Goal: Task Accomplishment & Management: Manage account settings

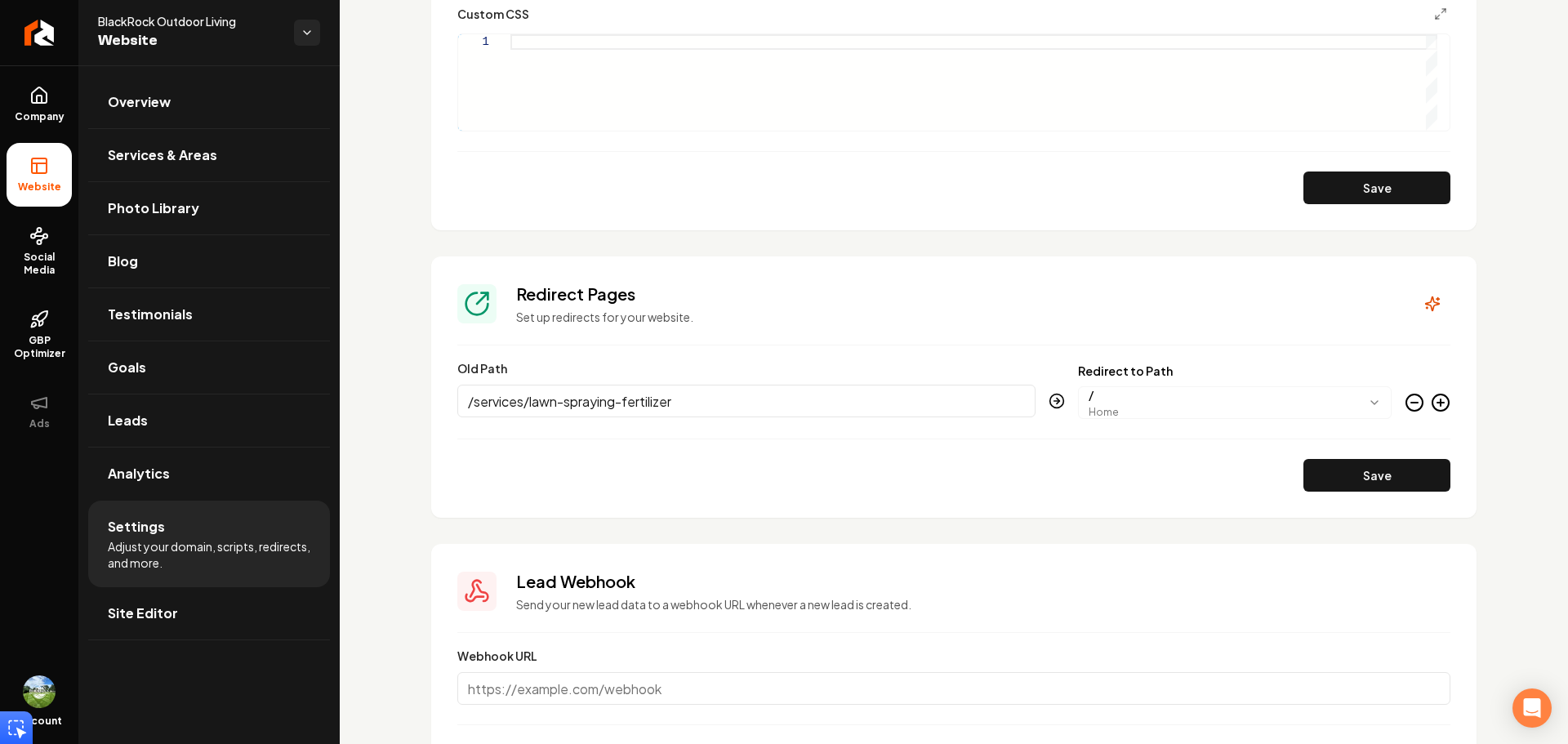
scroll to position [1872, 0]
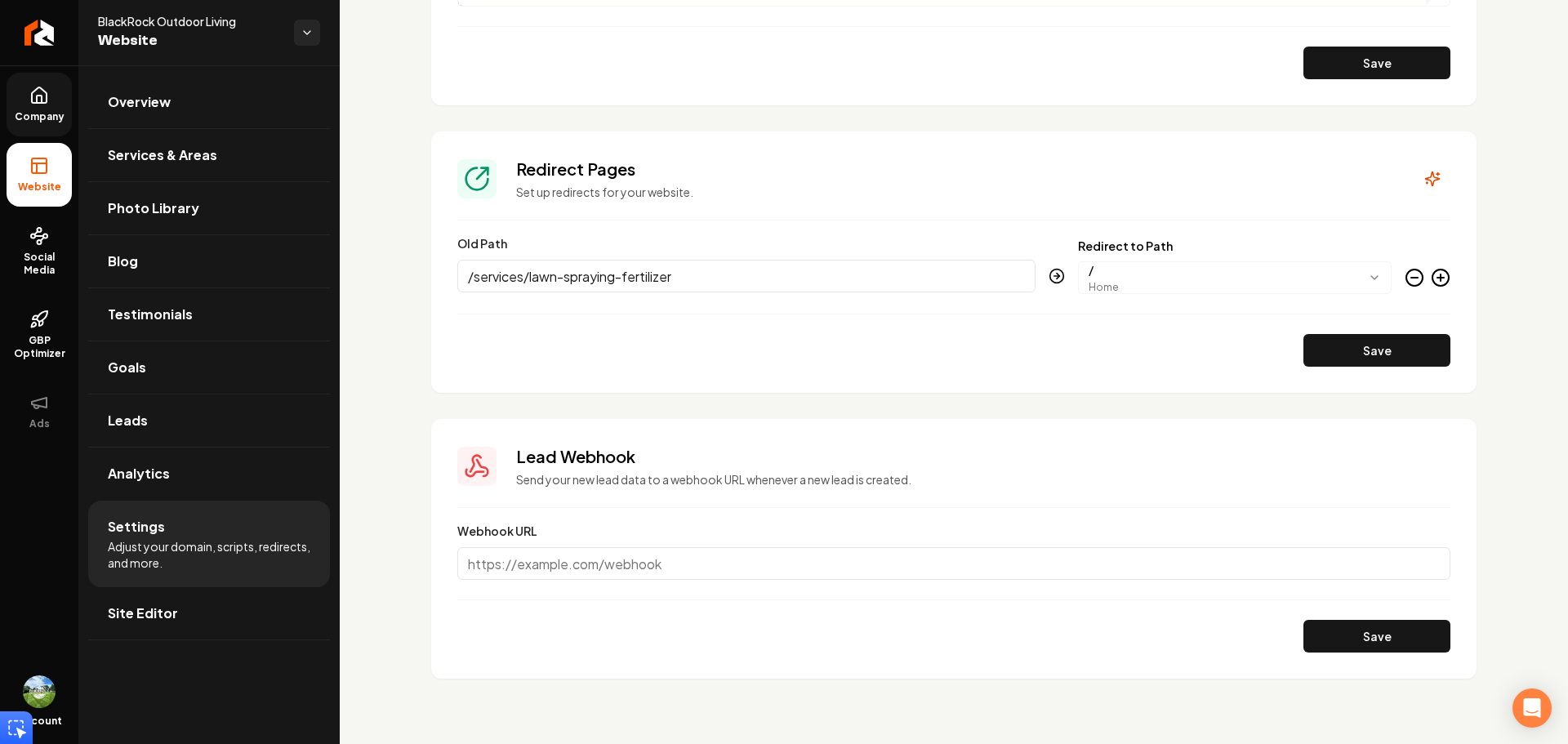
click at [50, 99] on link "Company" at bounding box center [38, 105] width 65 height 64
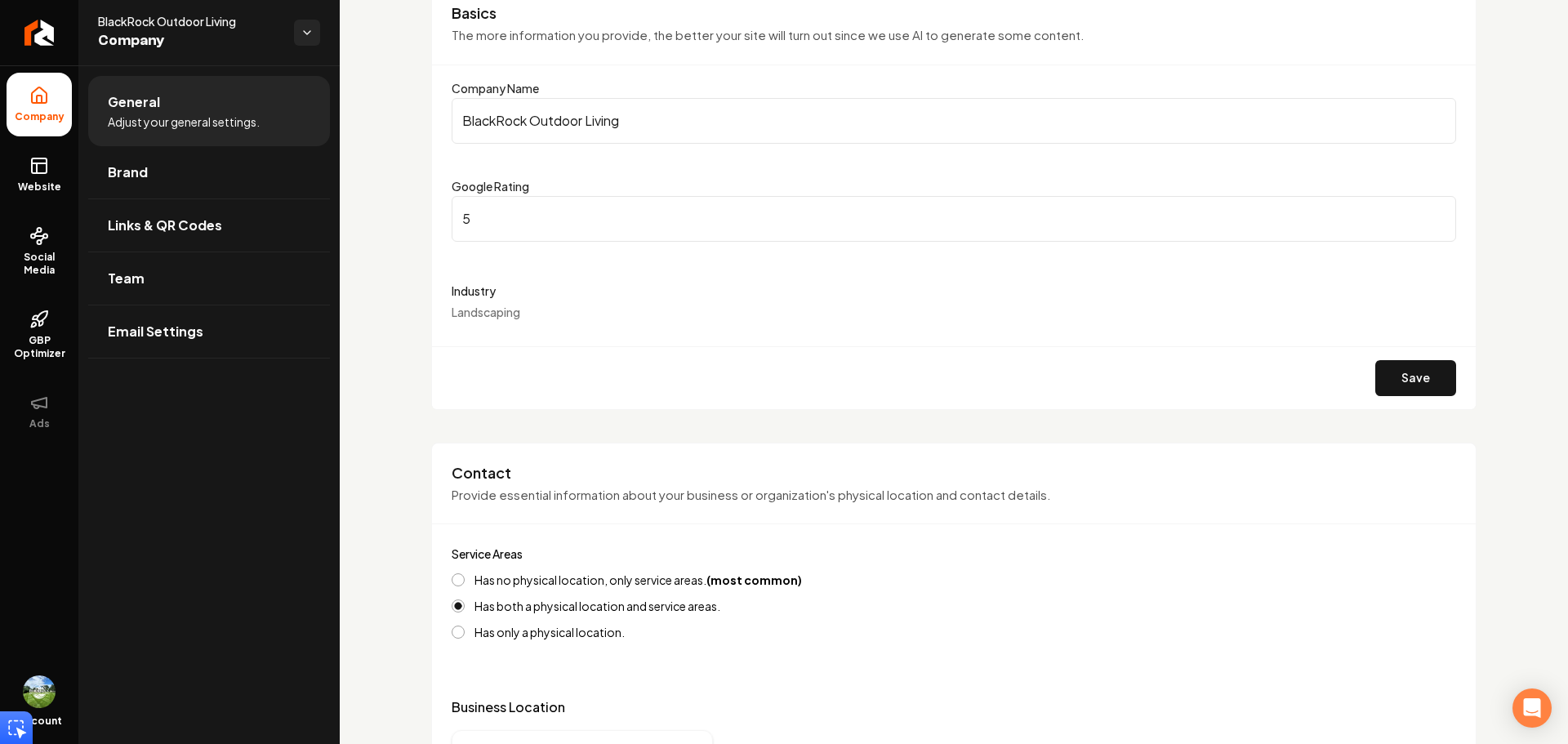
scroll to position [164, 0]
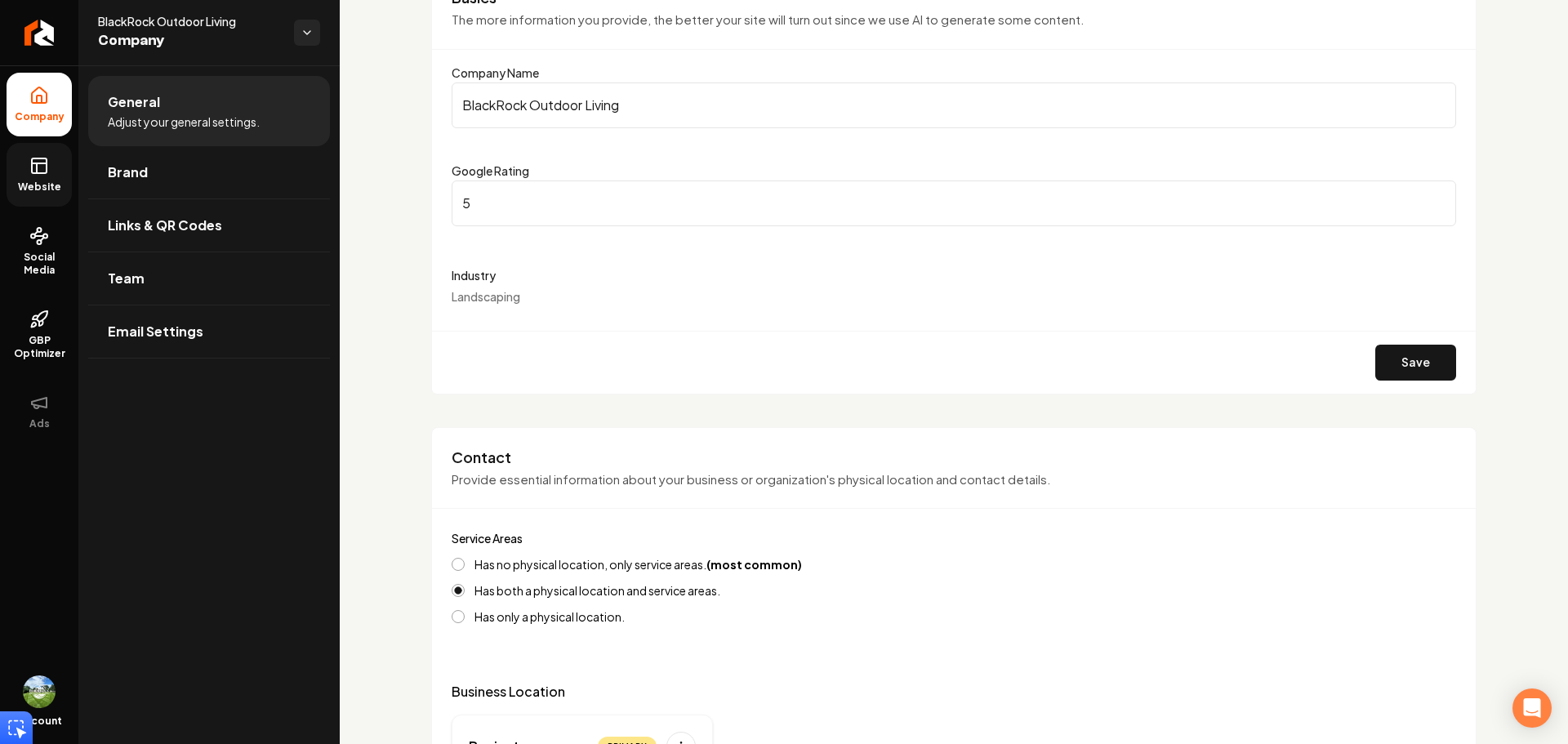
click at [55, 170] on link "Website" at bounding box center [38, 175] width 65 height 64
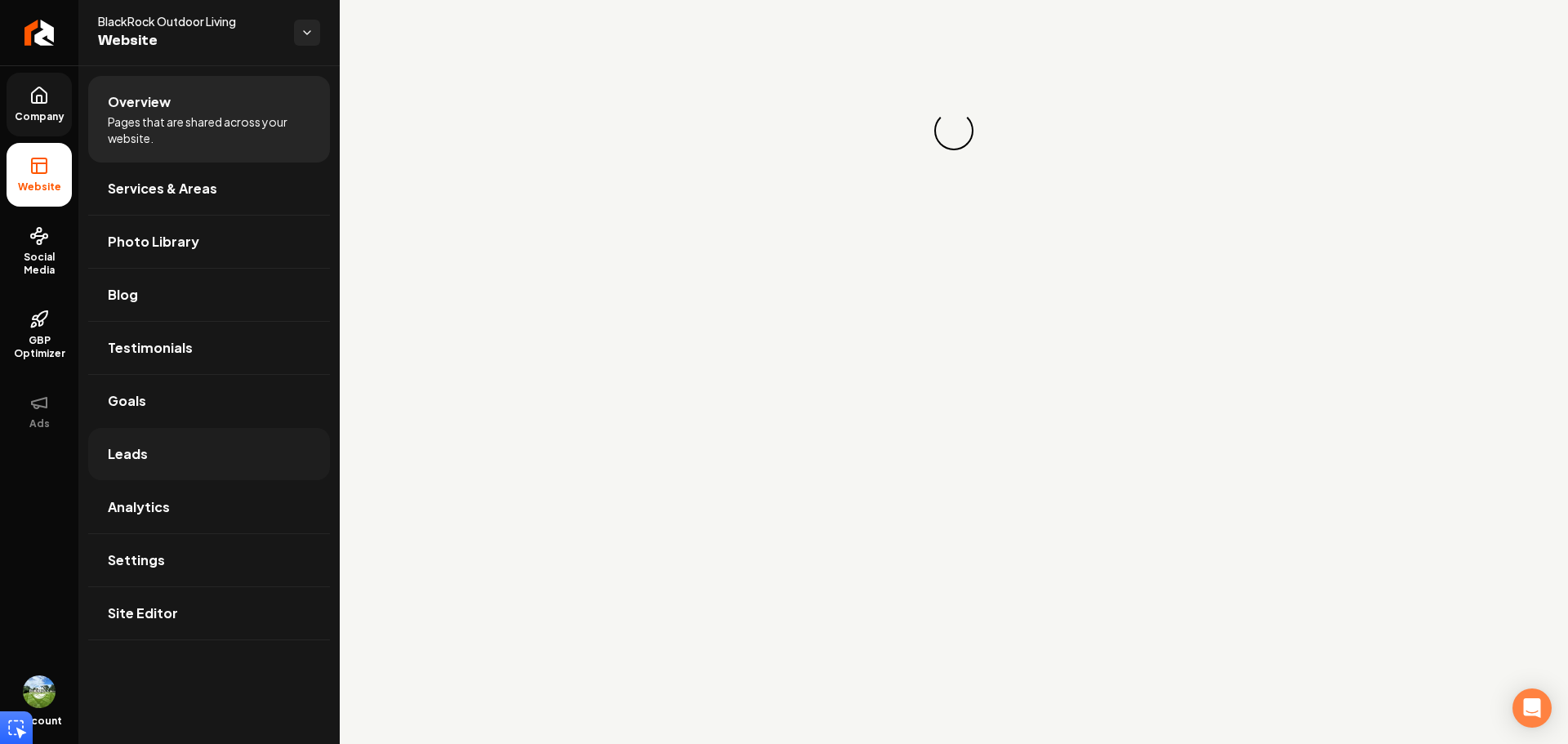
click at [170, 453] on link "Leads" at bounding box center [209, 453] width 242 height 52
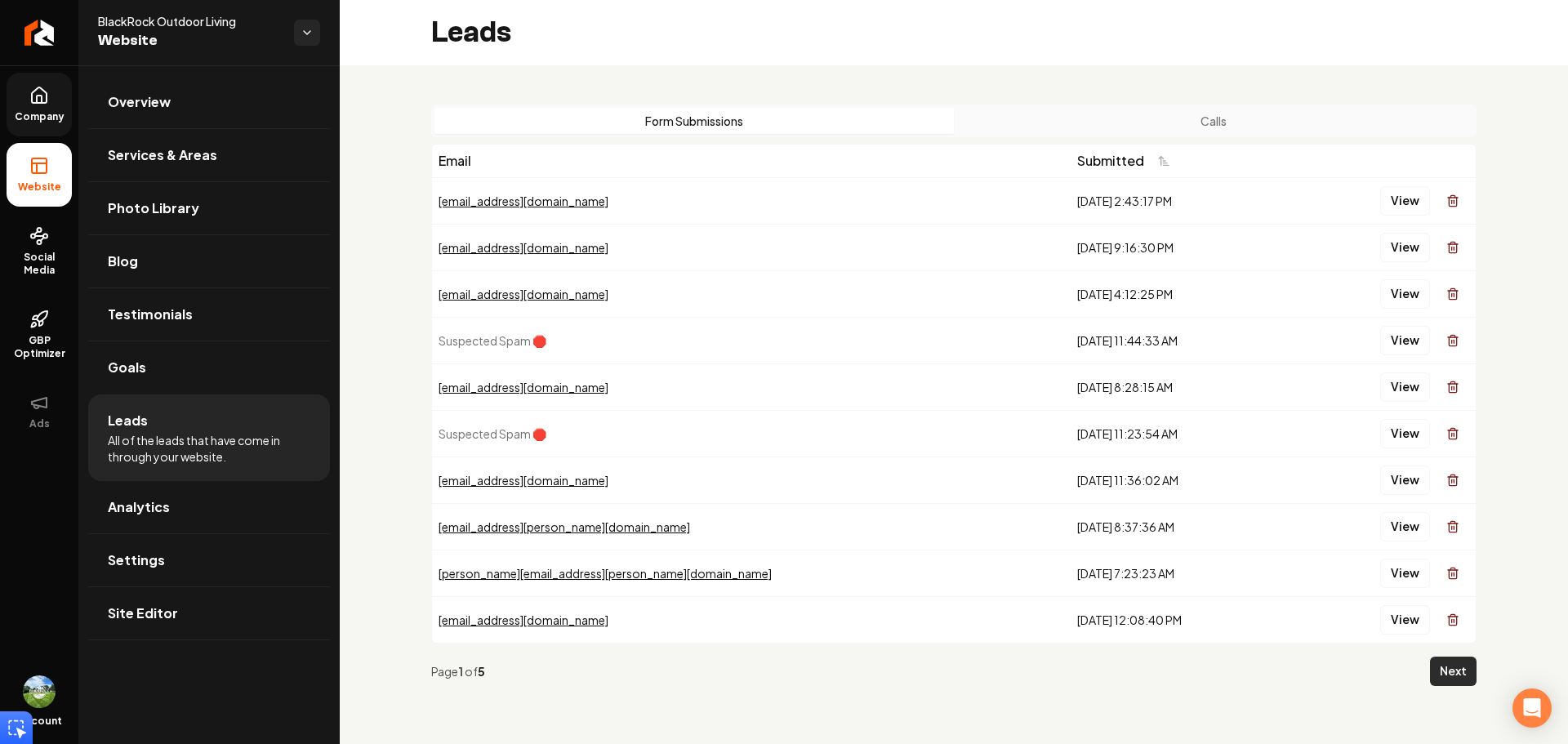
click at [1453, 675] on button "Next" at bounding box center [1453, 670] width 46 height 29
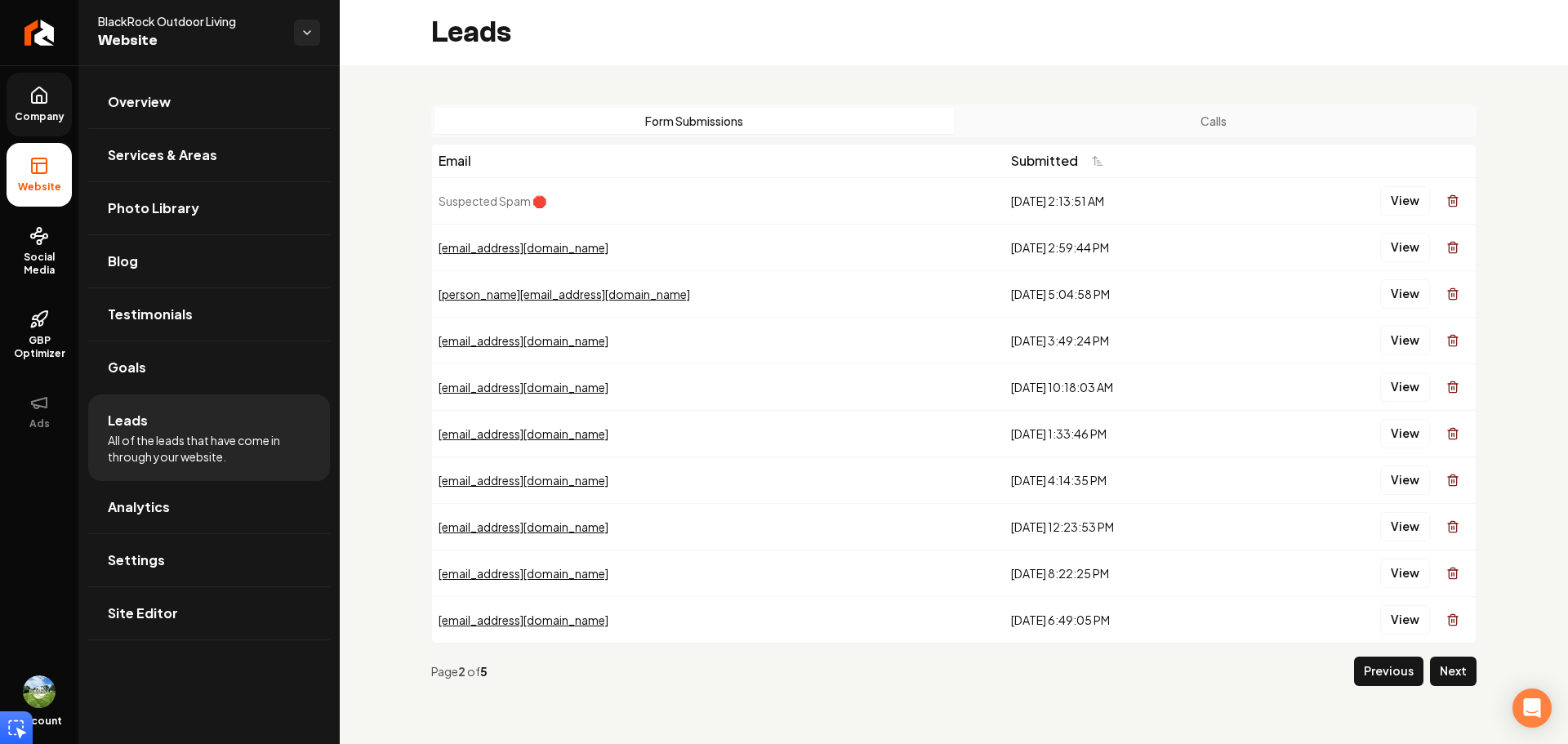
drag, startPoint x: 1453, startPoint y: 673, endPoint x: 1415, endPoint y: 655, distance: 42.0
click at [1453, 672] on button "Next" at bounding box center [1453, 670] width 46 height 29
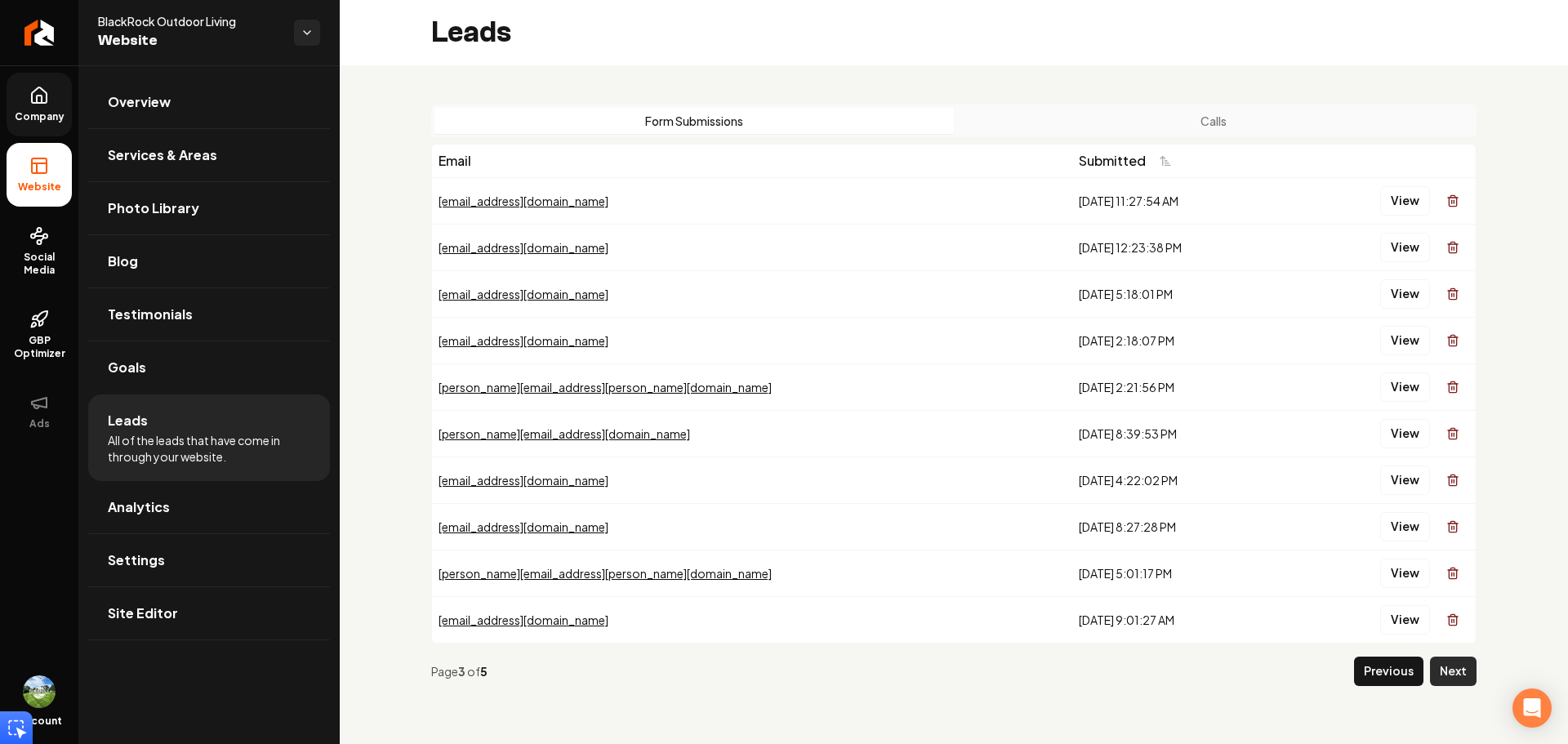
click at [1443, 673] on button "Next" at bounding box center [1453, 670] width 46 height 29
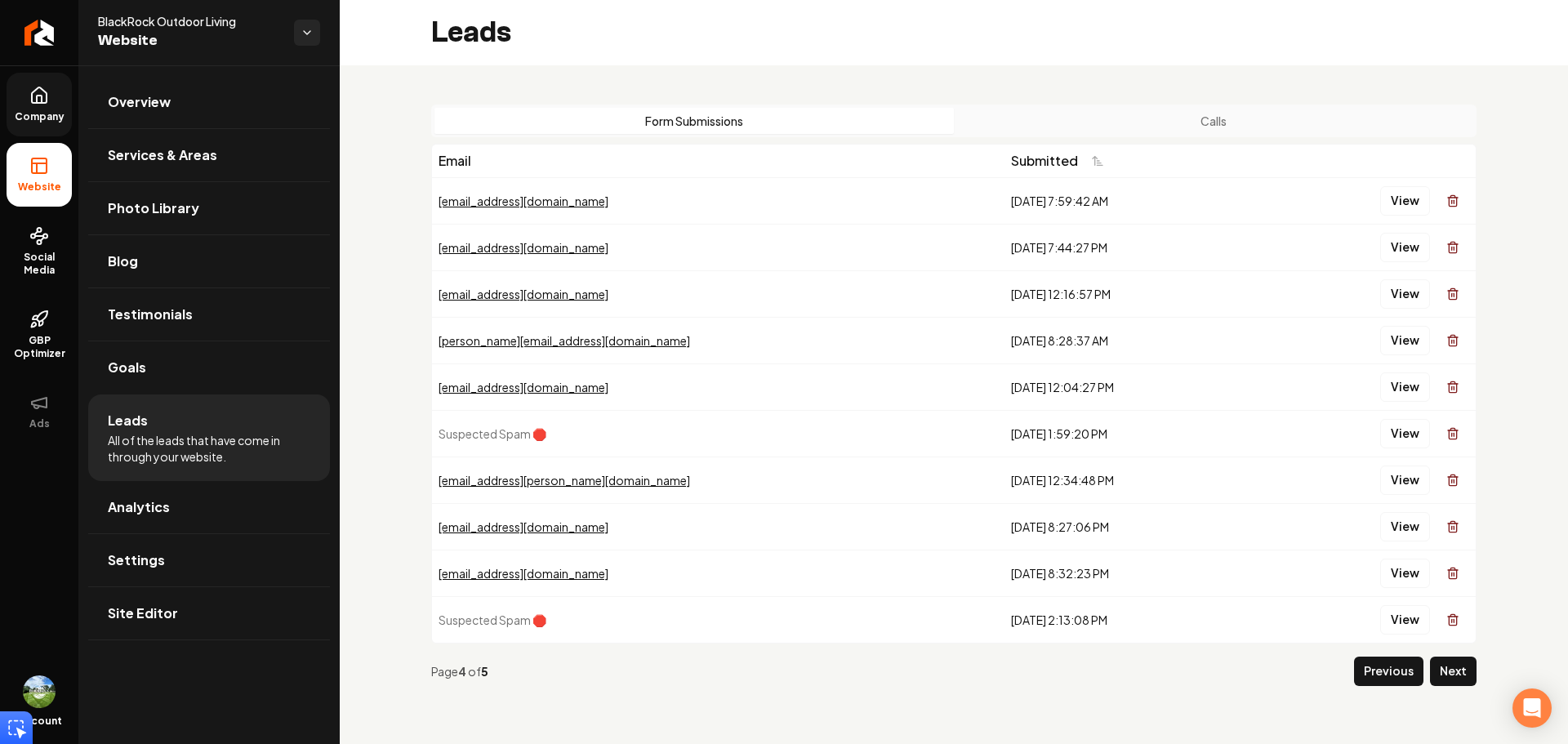
click at [1478, 677] on div "Form Submissions Calls Email Submitted [EMAIL_ADDRESS][DOMAIN_NAME] [DATE] 7:59…" at bounding box center [953, 401] width 1228 height 673
drag, startPoint x: 1463, startPoint y: 675, endPoint x: 1408, endPoint y: 662, distance: 56.5
click at [1462, 675] on button "Next" at bounding box center [1453, 670] width 46 height 29
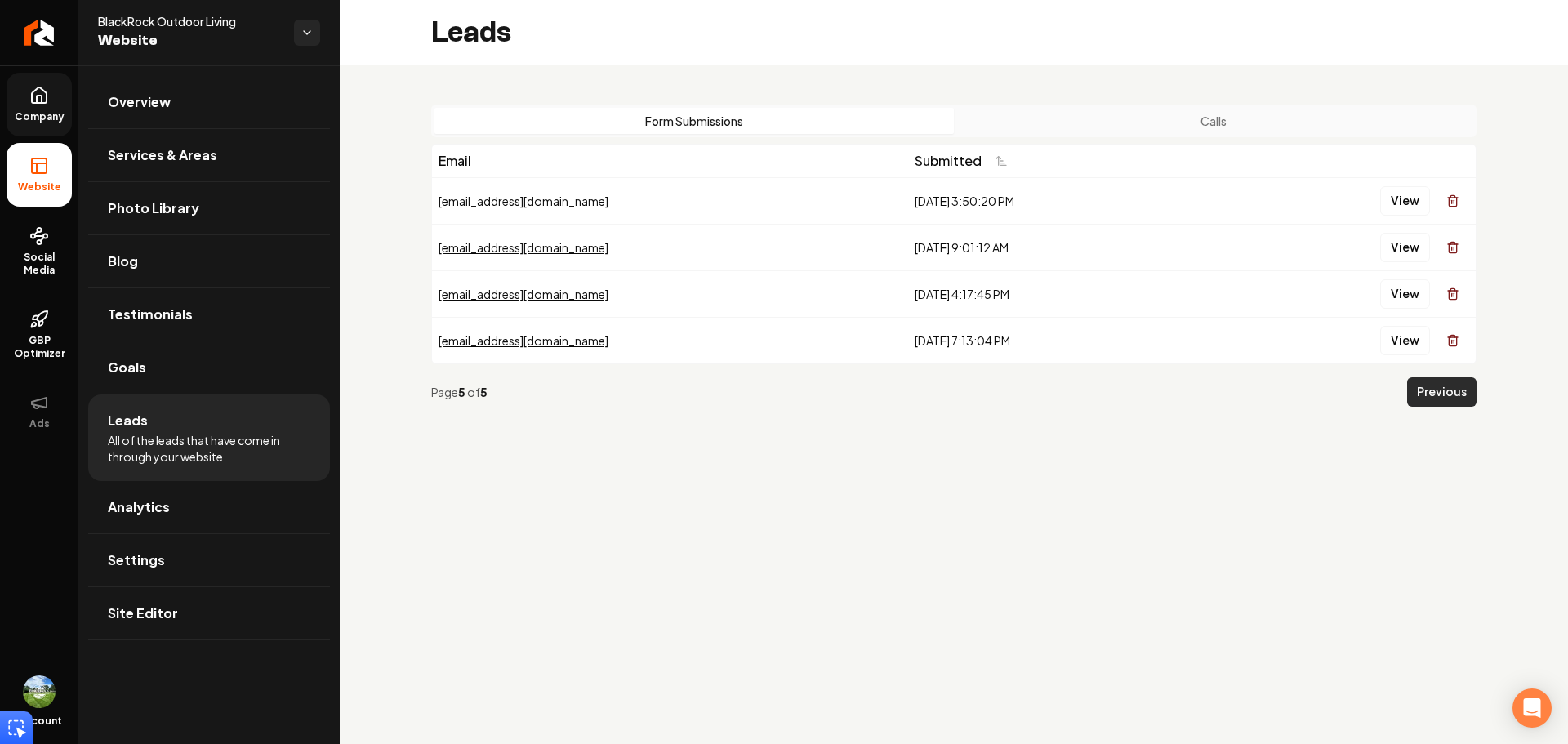
click at [1452, 396] on button "Previous" at bounding box center [1442, 391] width 69 height 29
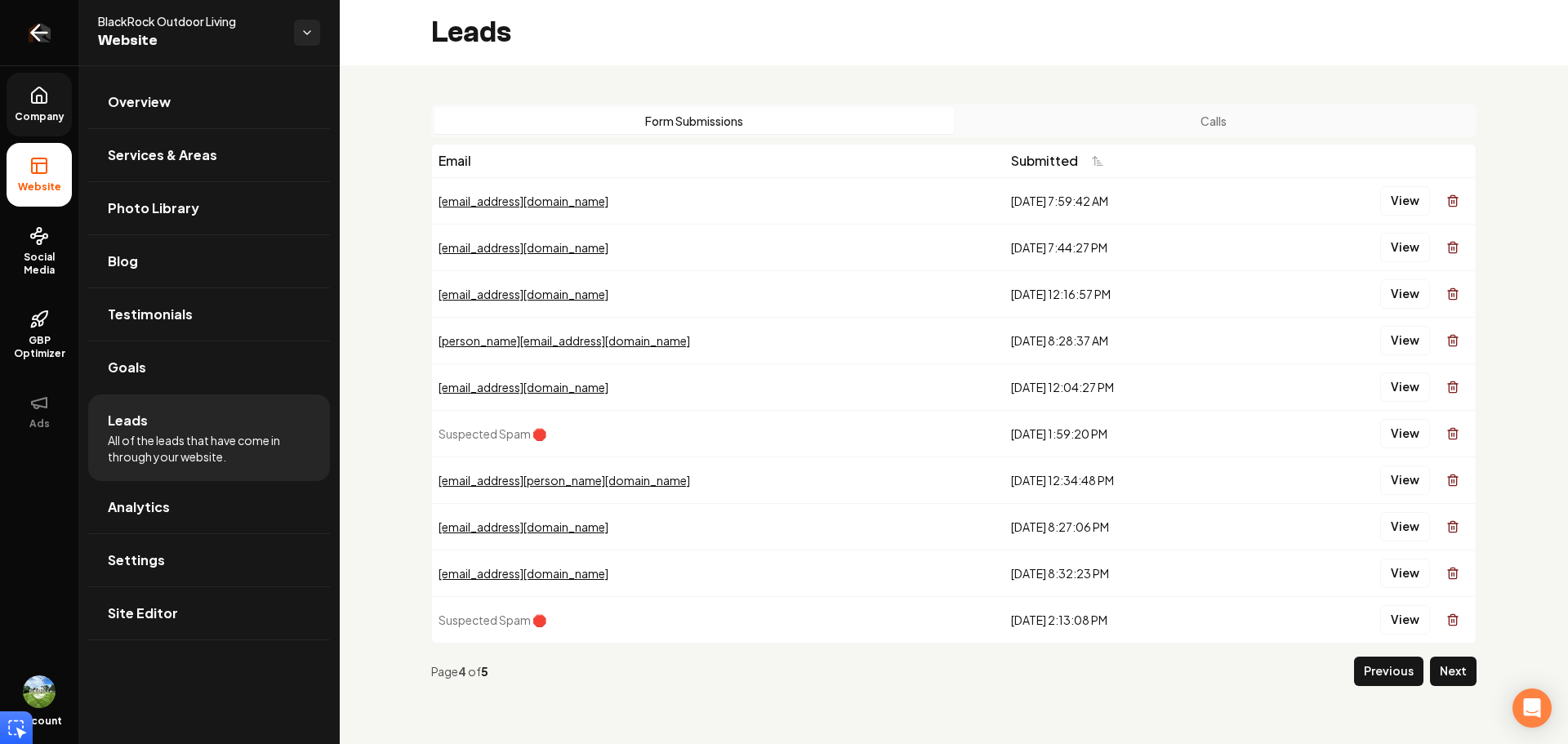
click at [37, 18] on link "Return to dashboard" at bounding box center [39, 32] width 78 height 65
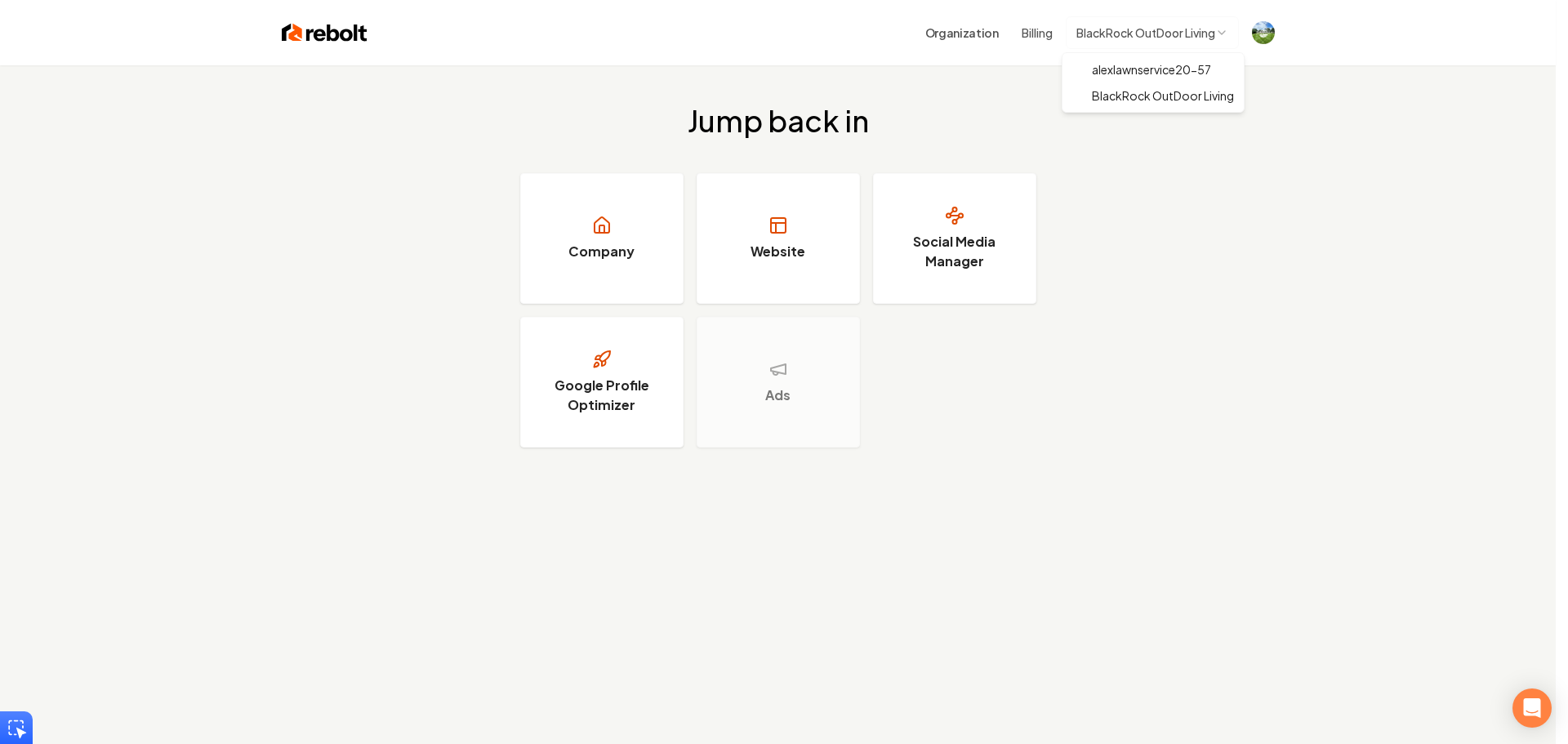
click at [1186, 35] on html "Organization Billing BlackRock OutDoor Living Jump back in Company Website Soci…" at bounding box center [784, 372] width 1568 height 744
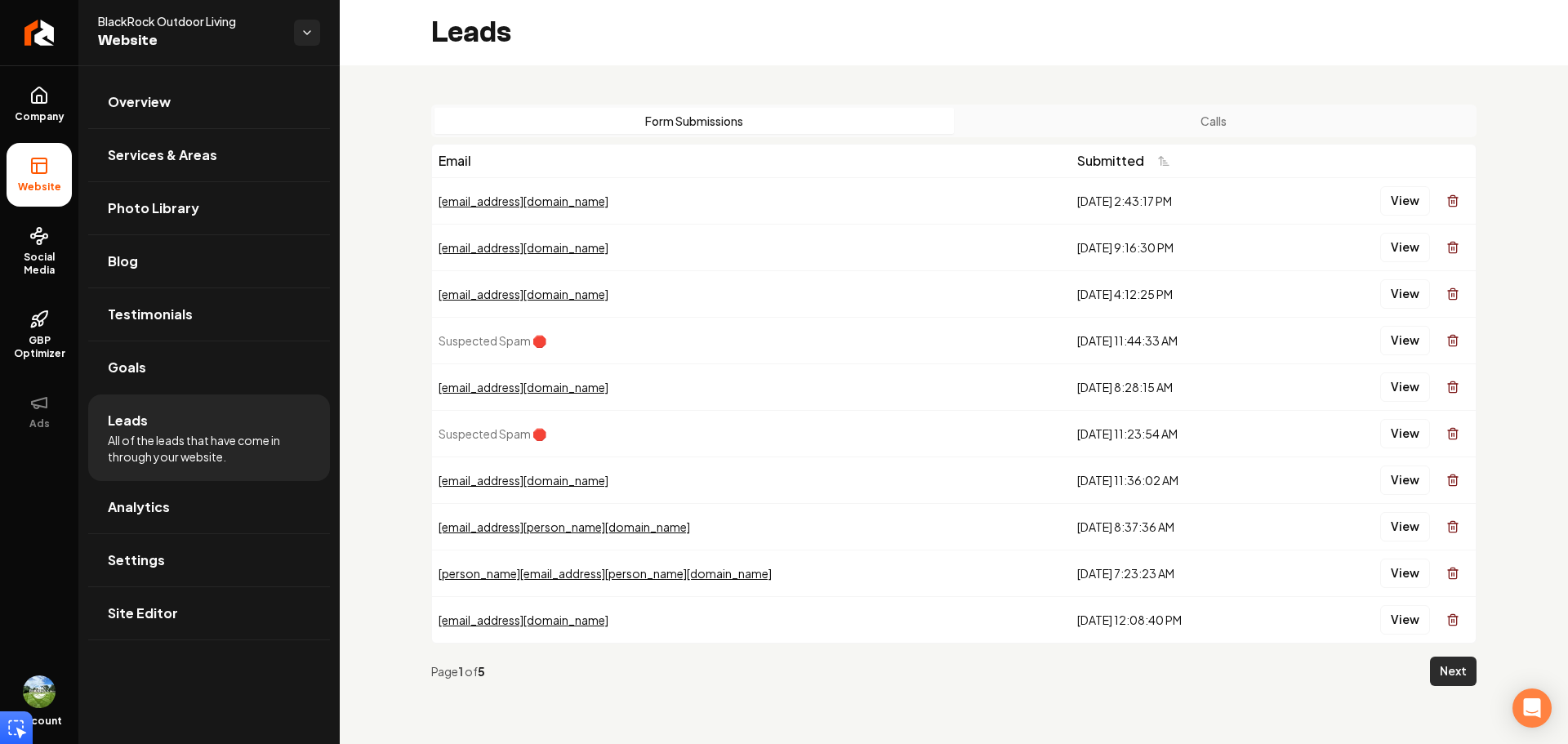
click at [1451, 679] on button "Next" at bounding box center [1453, 670] width 46 height 29
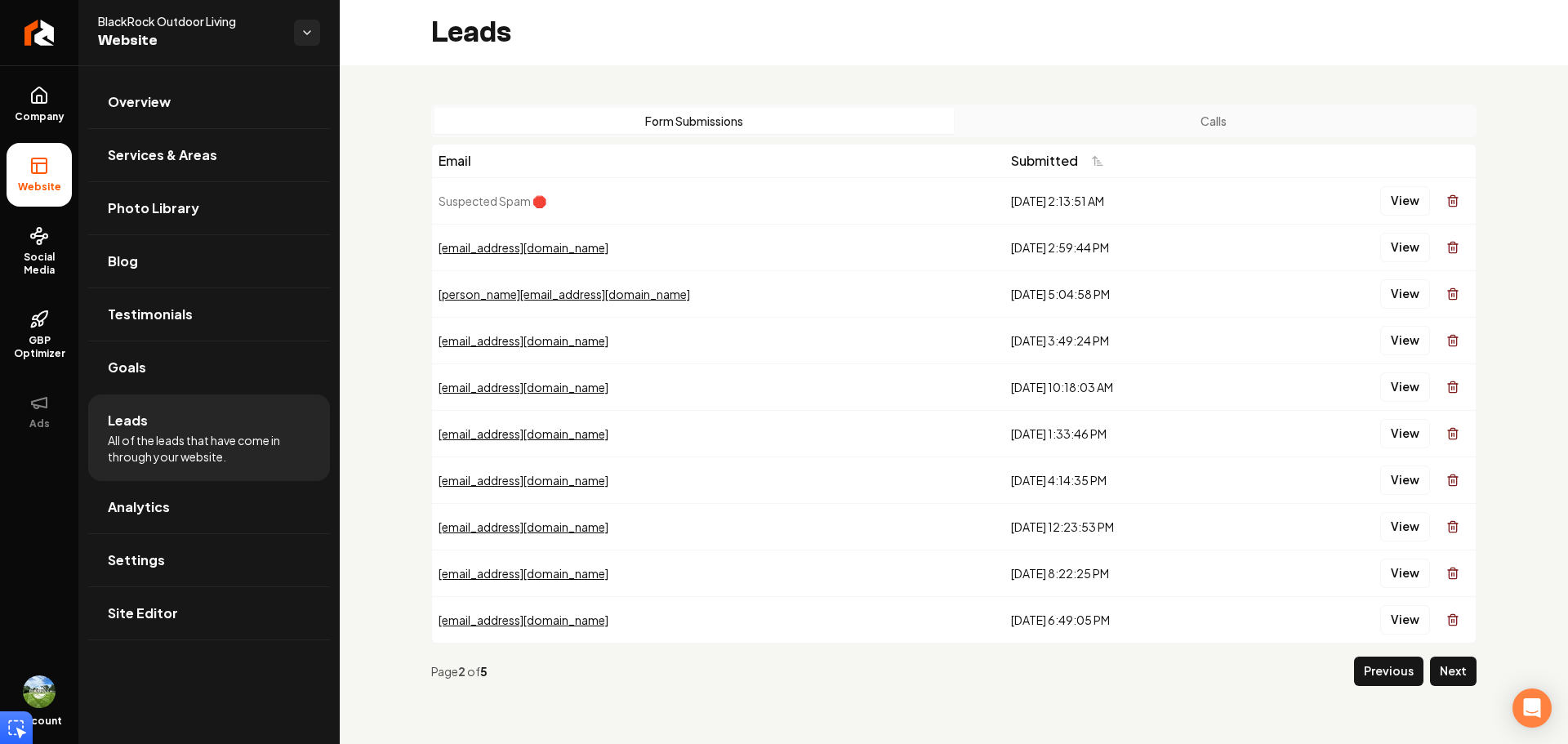
drag, startPoint x: 1456, startPoint y: 657, endPoint x: 1448, endPoint y: 652, distance: 9.4
click at [1457, 657] on button "Next" at bounding box center [1453, 670] width 46 height 29
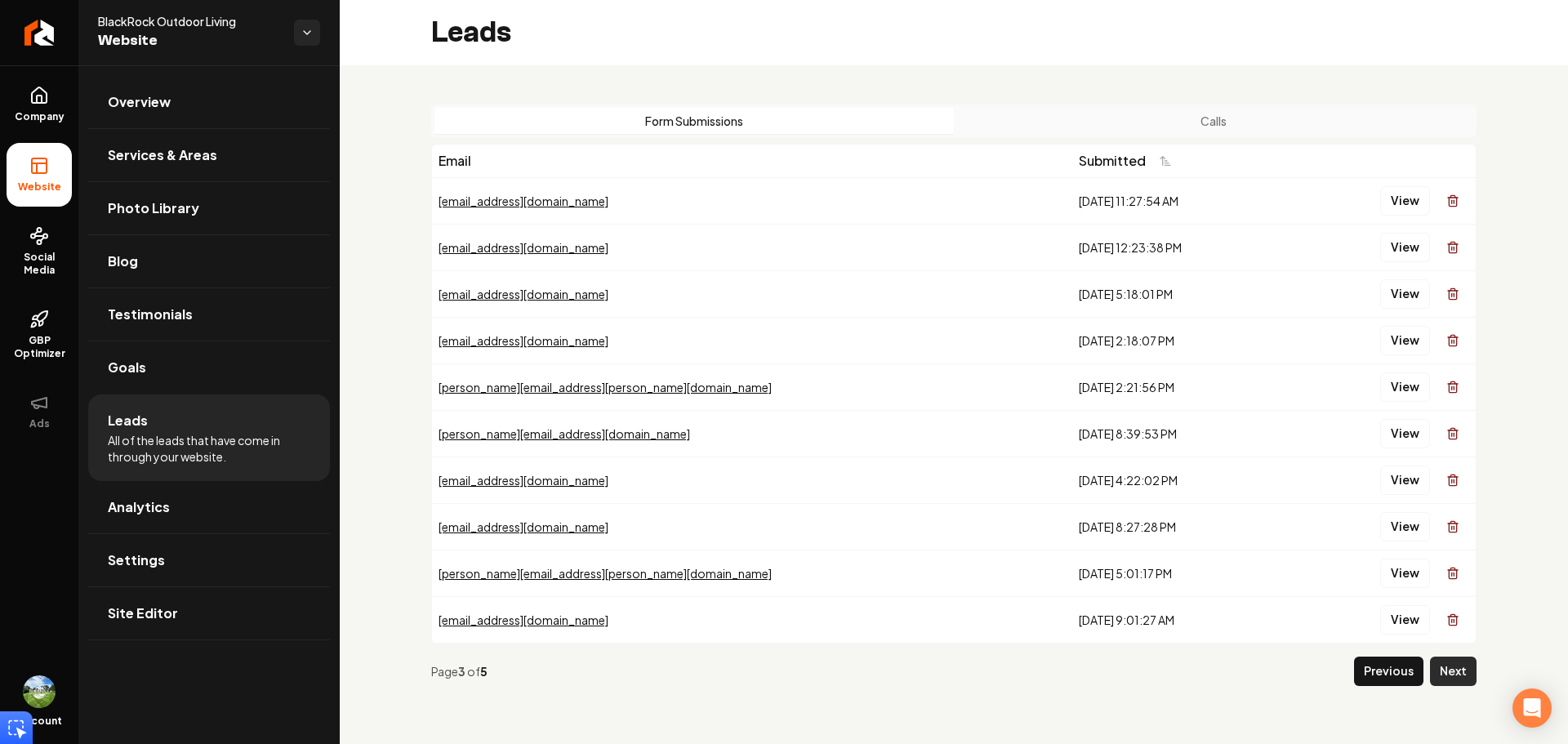
click at [1462, 665] on button "Next" at bounding box center [1453, 670] width 46 height 29
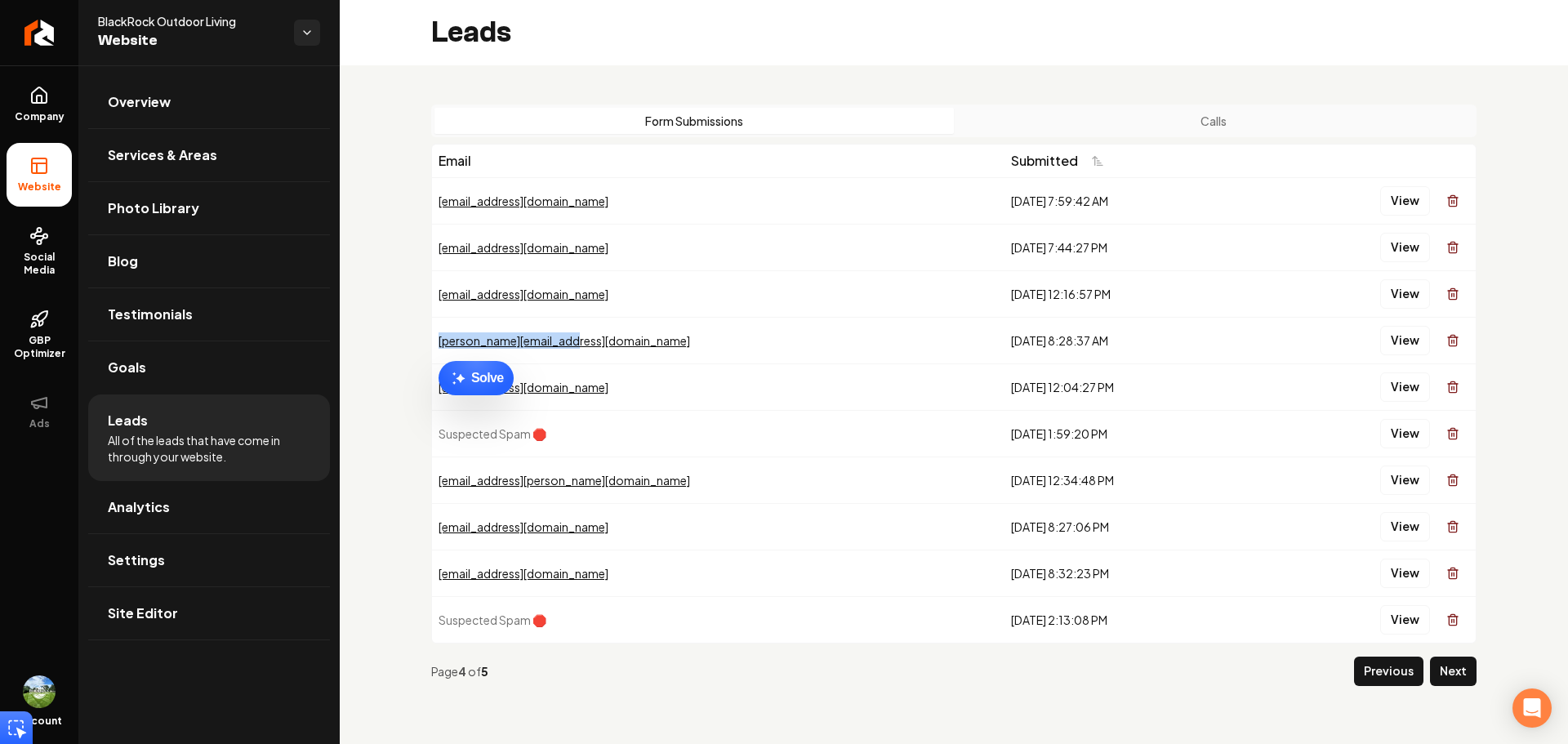
drag, startPoint x: 597, startPoint y: 345, endPoint x: 439, endPoint y: 345, distance: 158.0
click at [439, 345] on div "[PERSON_NAME][EMAIL_ADDRESS][DOMAIN_NAME]" at bounding box center [718, 340] width 559 height 16
click at [46, 26] on icon "Return to dashboard" at bounding box center [38, 32] width 26 height 26
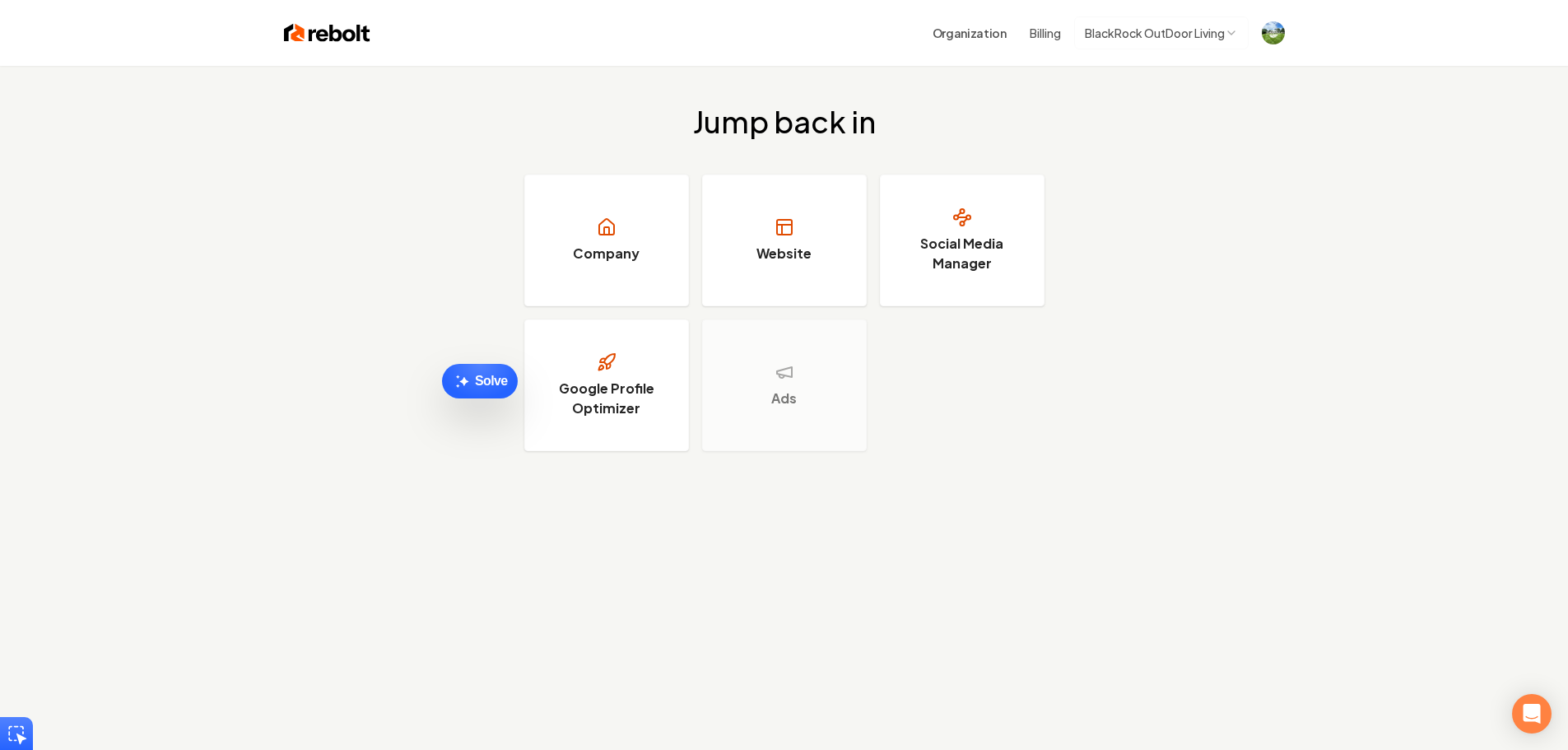
click at [338, 33] on img at bounding box center [327, 33] width 86 height 23
click at [653, 384] on h3 "Google Profile Optimizer" at bounding box center [607, 398] width 124 height 39
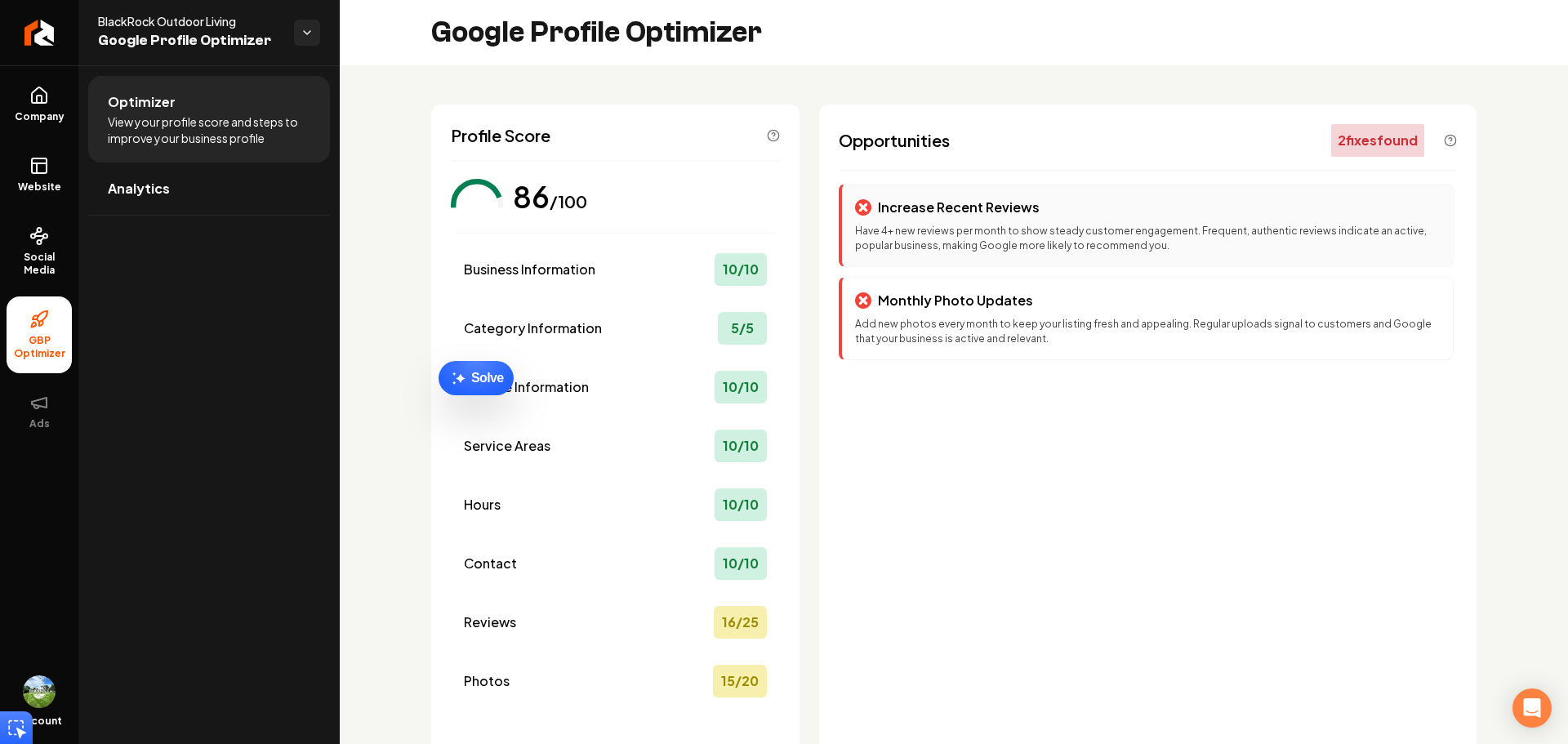
click at [957, 214] on p "Increase Recent Reviews" at bounding box center [959, 207] width 162 height 20
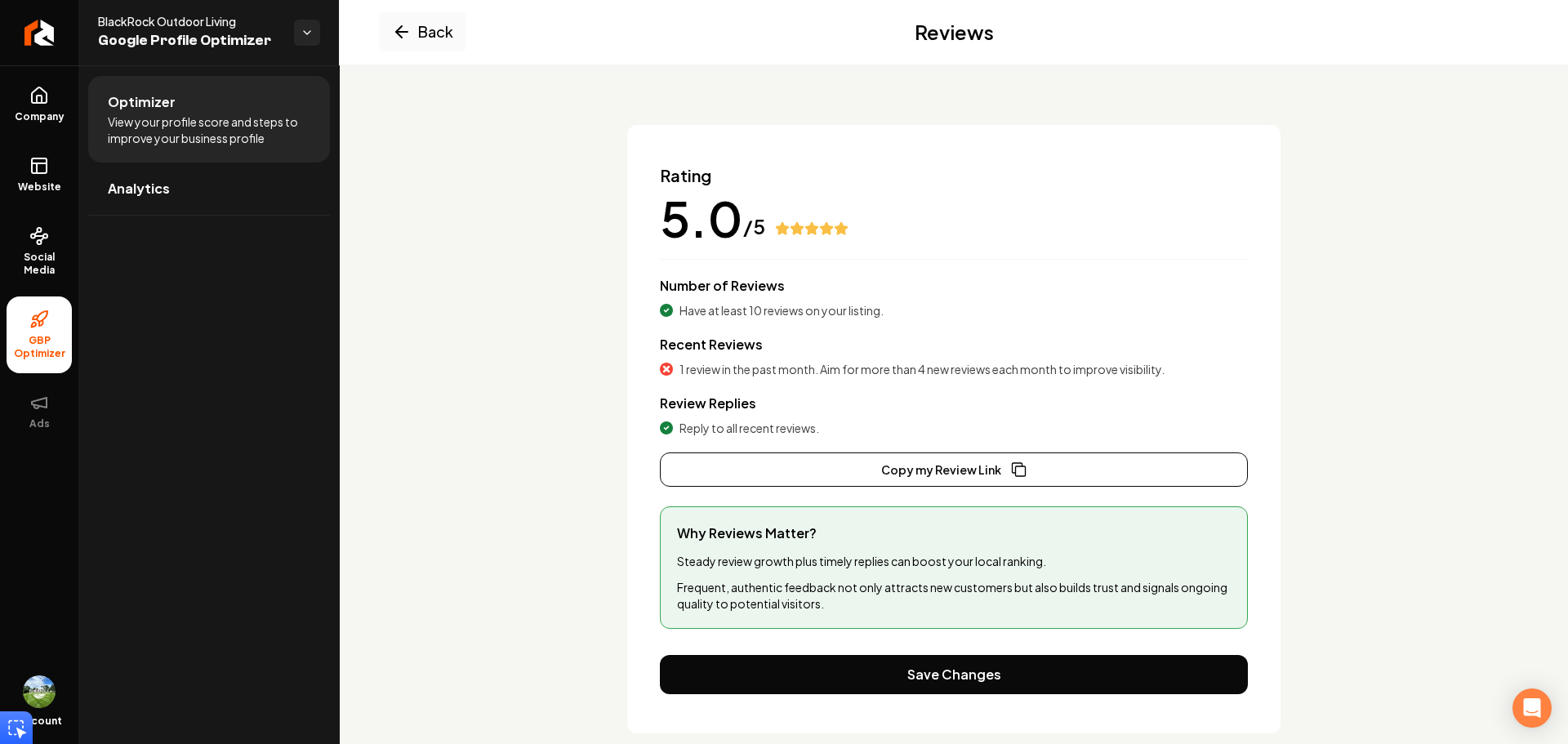
scroll to position [86, 0]
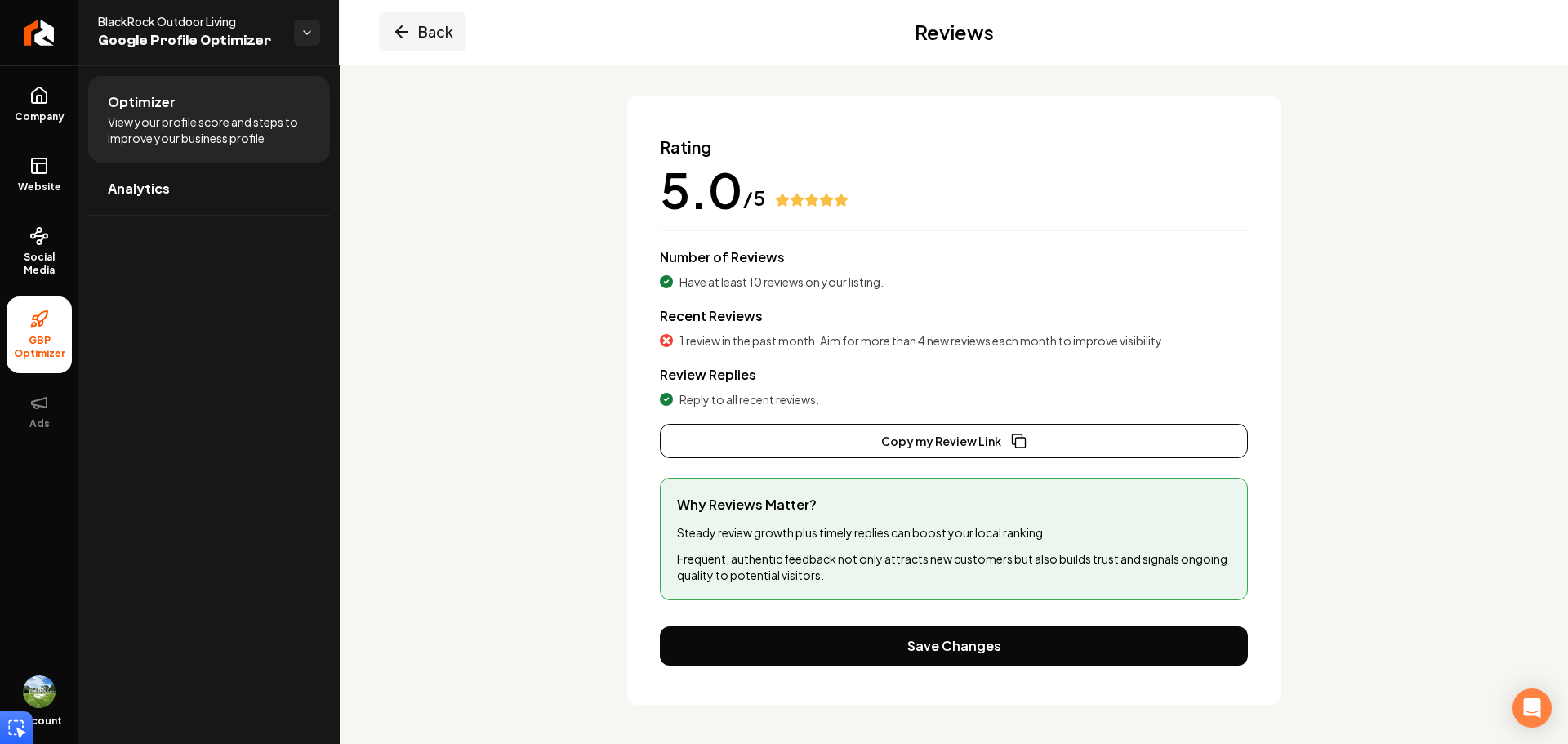
click at [407, 25] on icon "Main content area" at bounding box center [402, 32] width 20 height 20
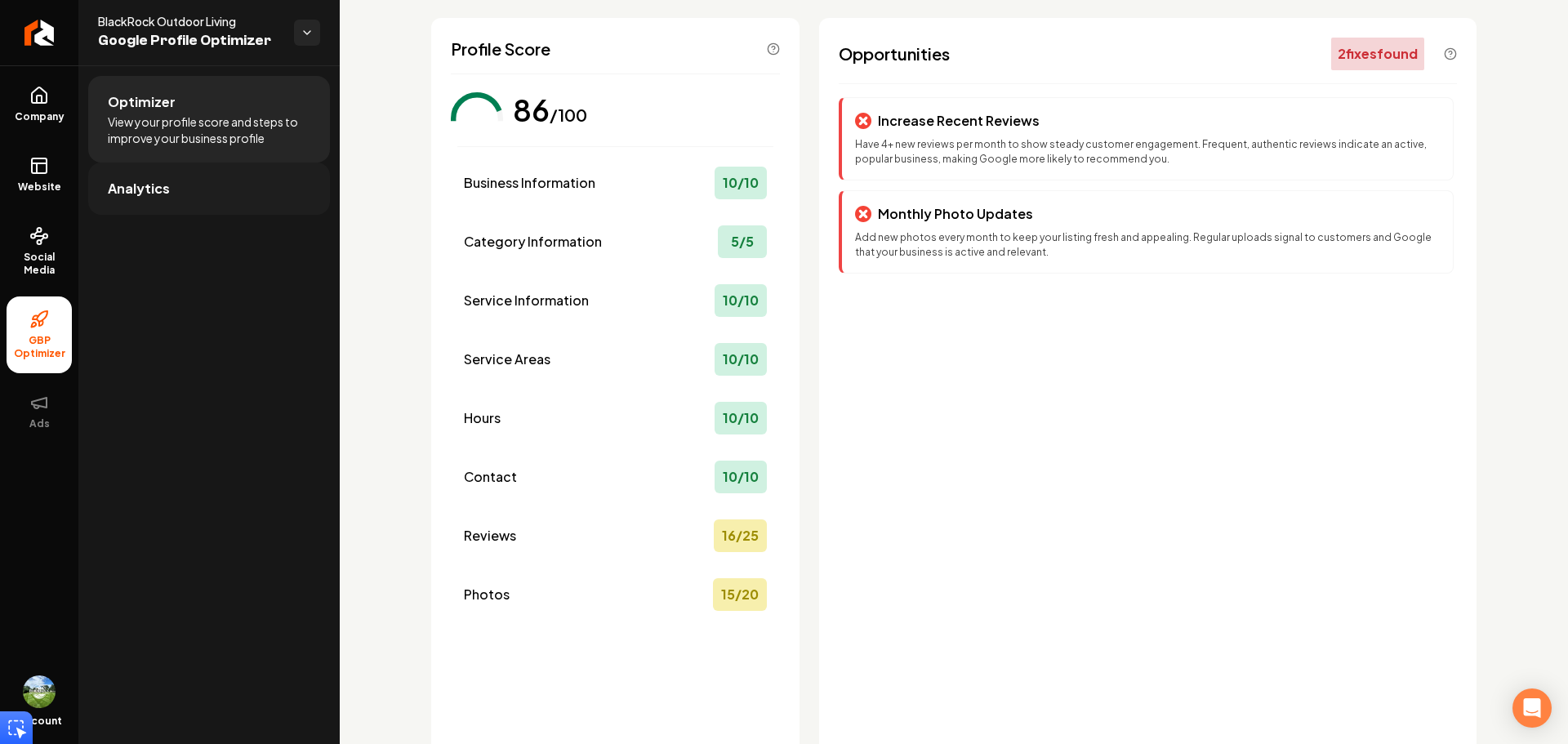
click at [249, 192] on link "Analytics" at bounding box center [209, 188] width 242 height 52
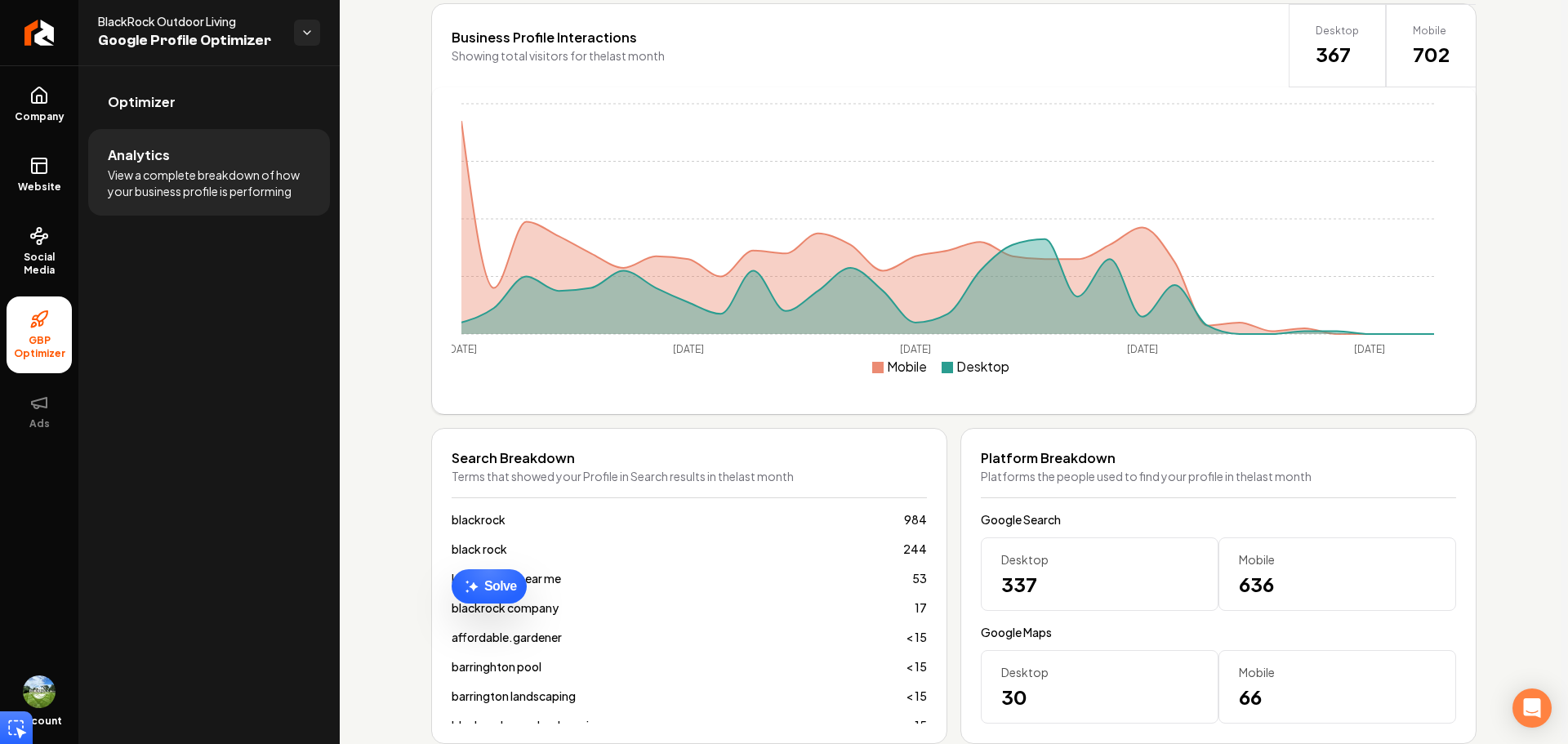
drag, startPoint x: 555, startPoint y: 558, endPoint x: 572, endPoint y: 543, distance: 22.7
click at [605, 551] on div "blackrock 984 black rock 244 landscapers near me 53 blackrock company 17 afford…" at bounding box center [689, 617] width 475 height 212
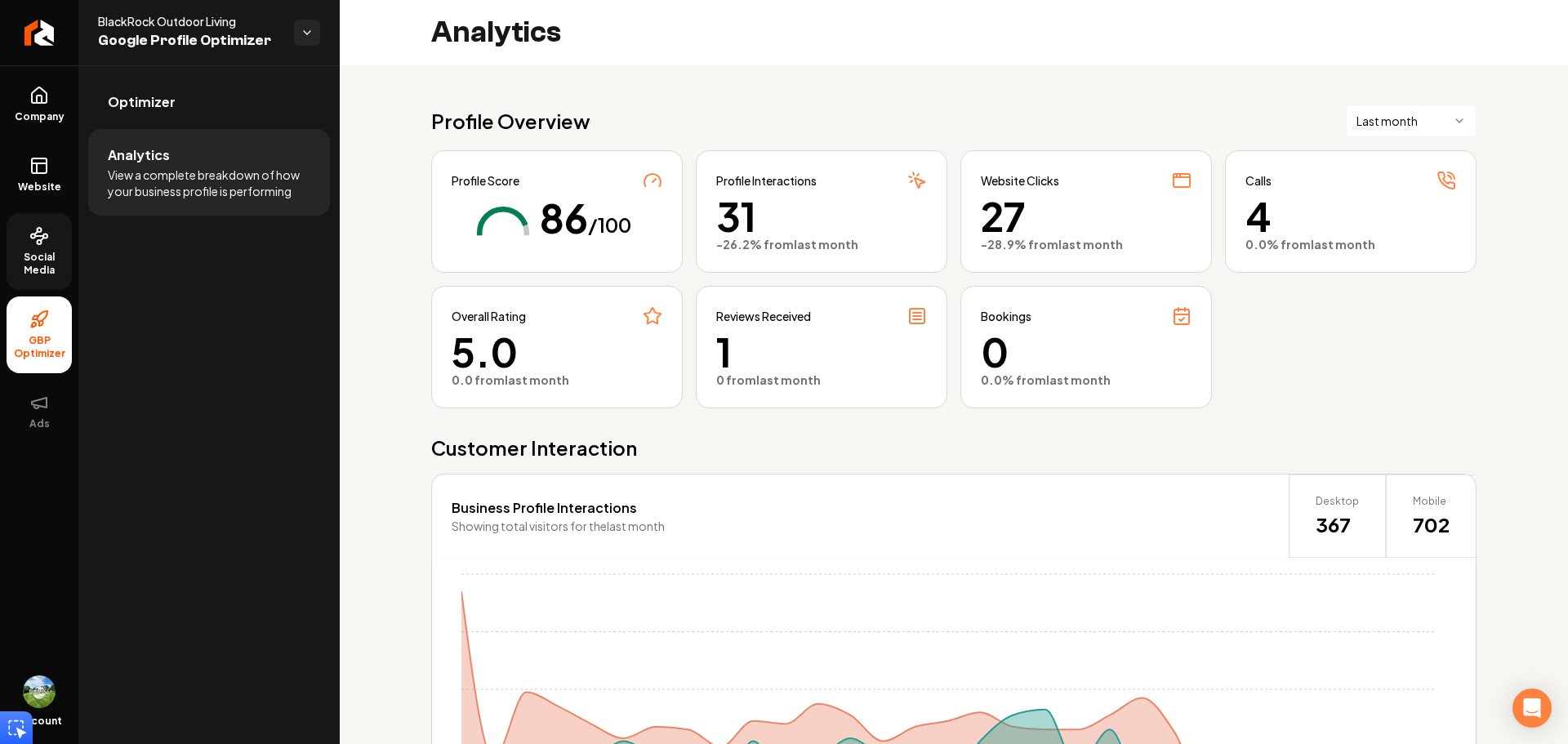
click at [48, 271] on span "Social Media" at bounding box center [38, 263] width 65 height 26
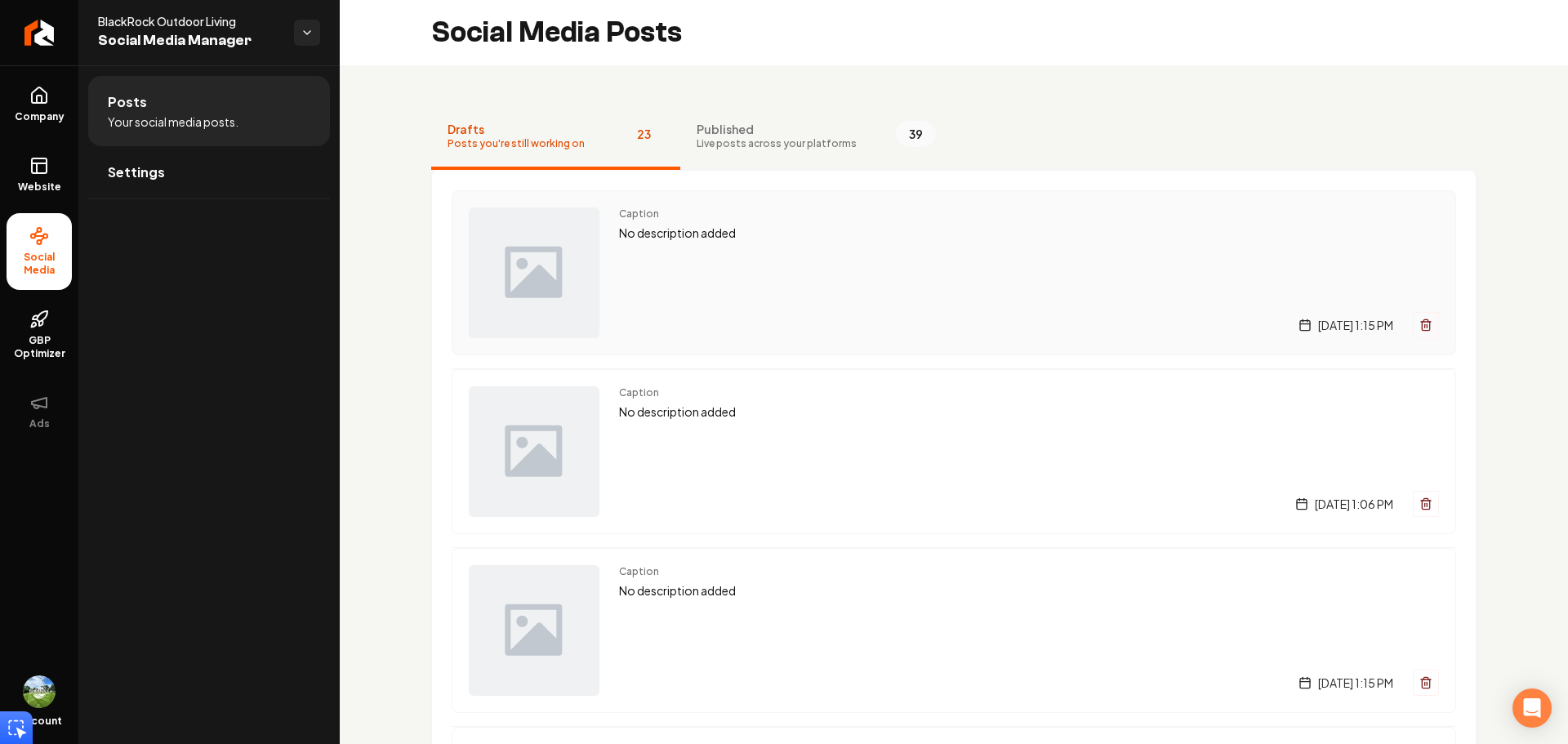
click at [1419, 328] on icon "Main content area" at bounding box center [1426, 324] width 13 height 13
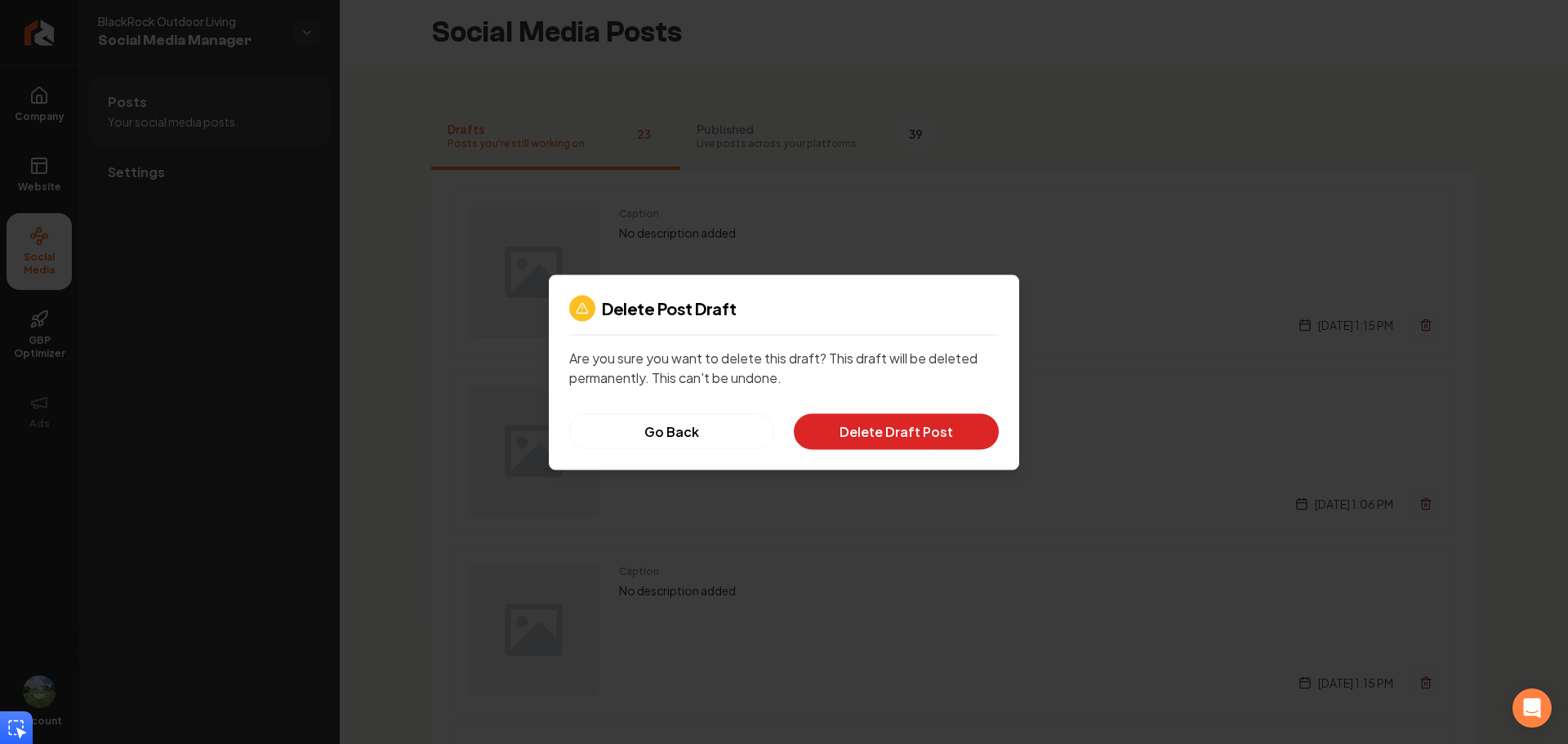
click at [940, 421] on button "Delete Draft Post" at bounding box center [897, 431] width 205 height 36
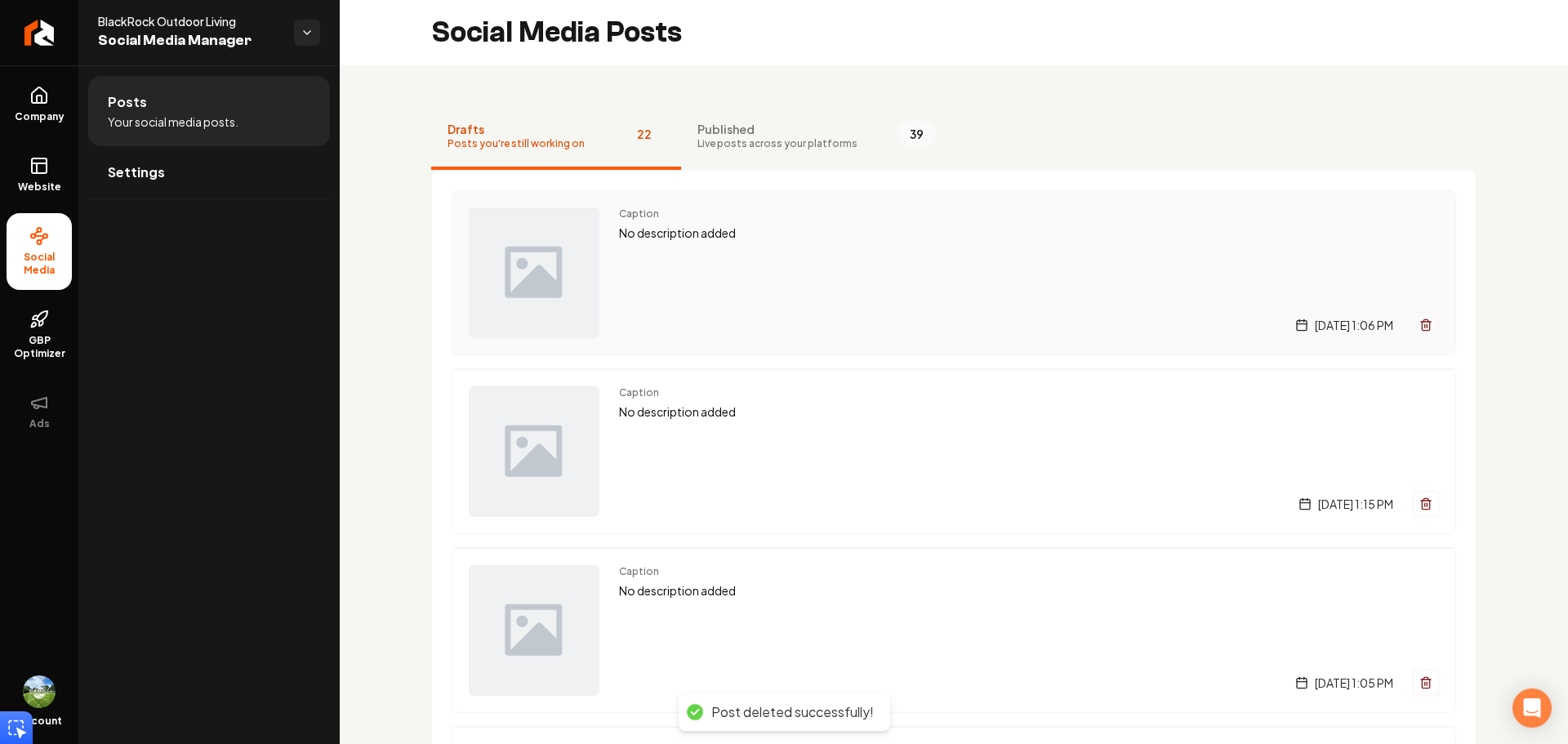
click at [1426, 326] on line "Main content area" at bounding box center [1426, 326] width 0 height 4
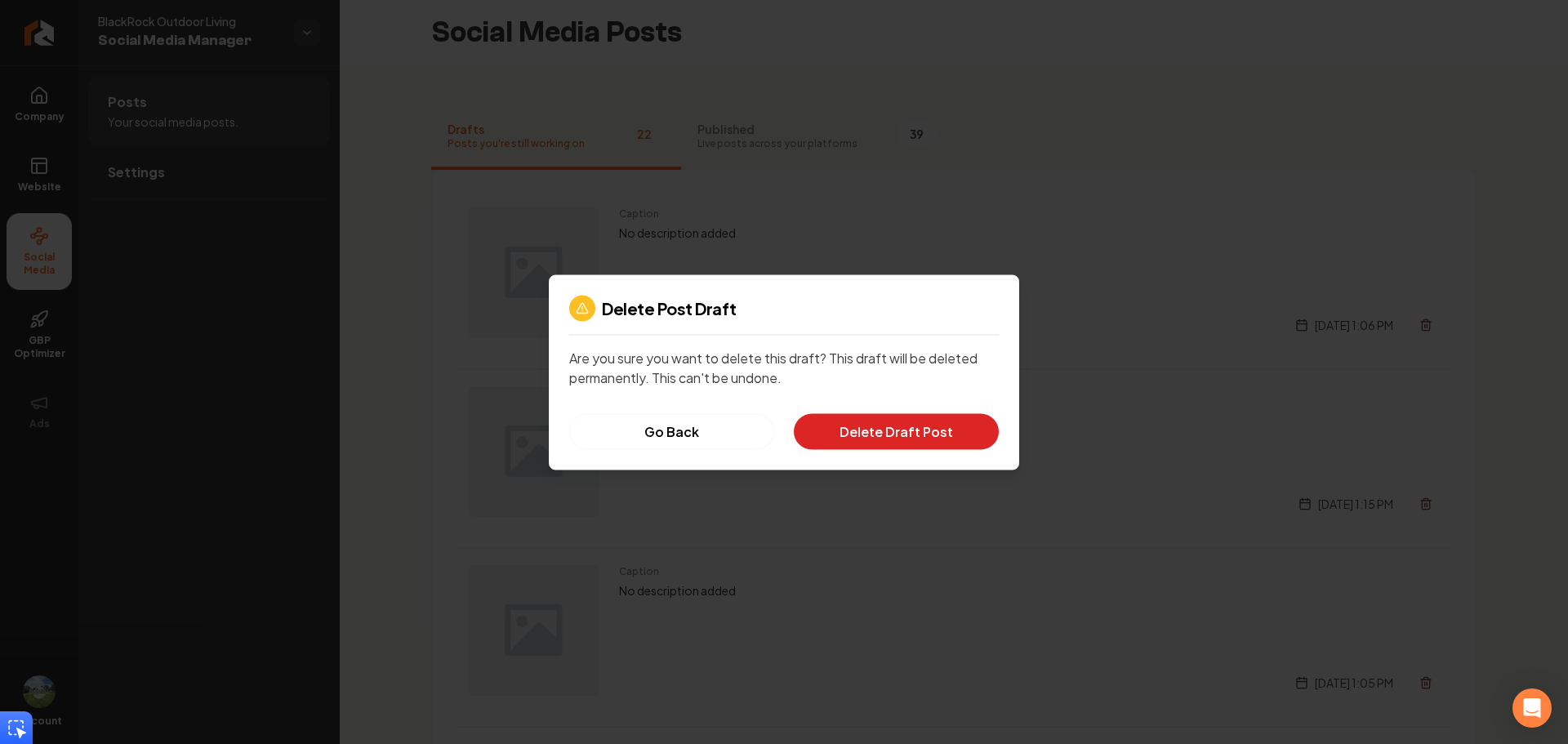
click at [945, 435] on button "Delete Draft Post" at bounding box center [897, 431] width 205 height 36
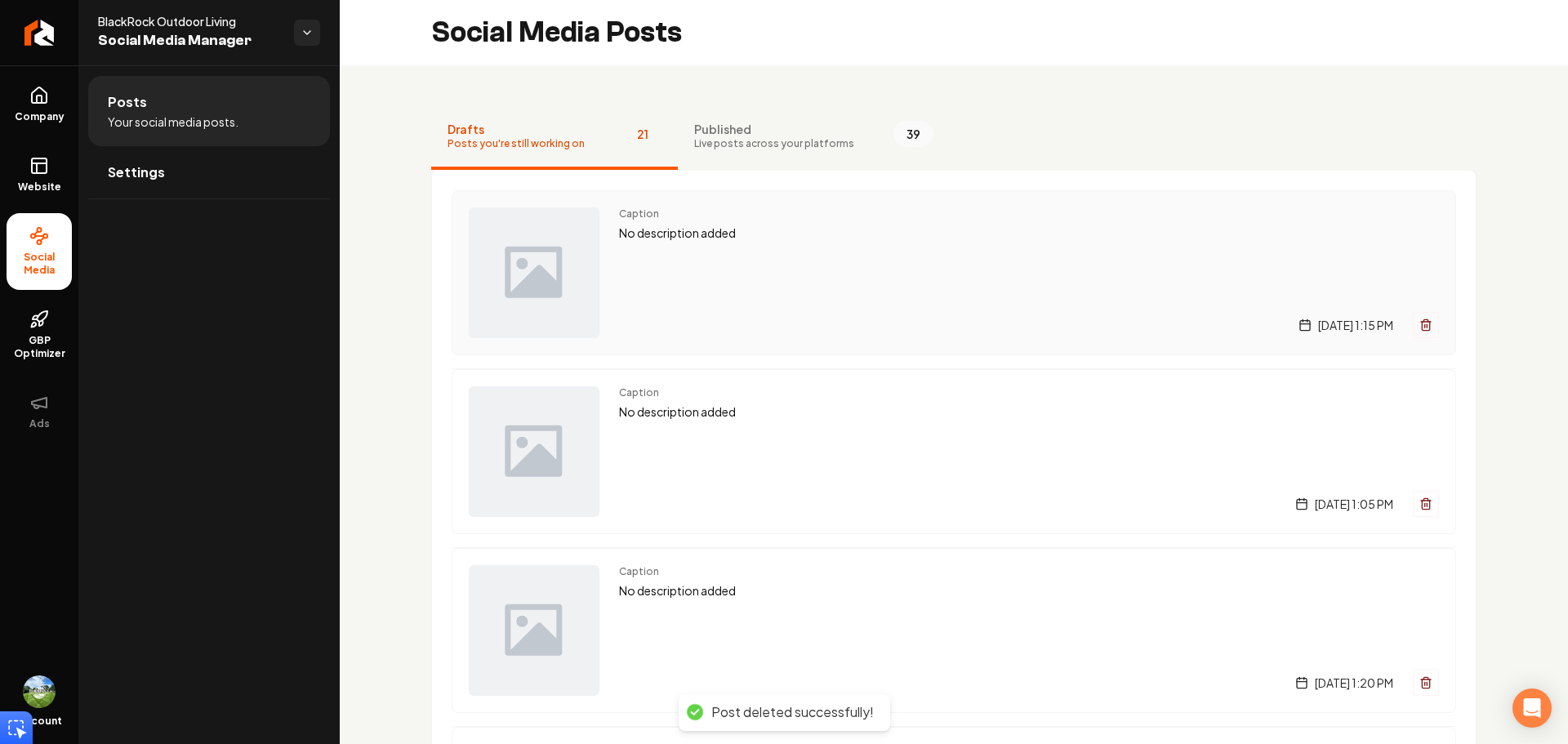
click at [1426, 327] on line "Main content area" at bounding box center [1426, 326] width 0 height 4
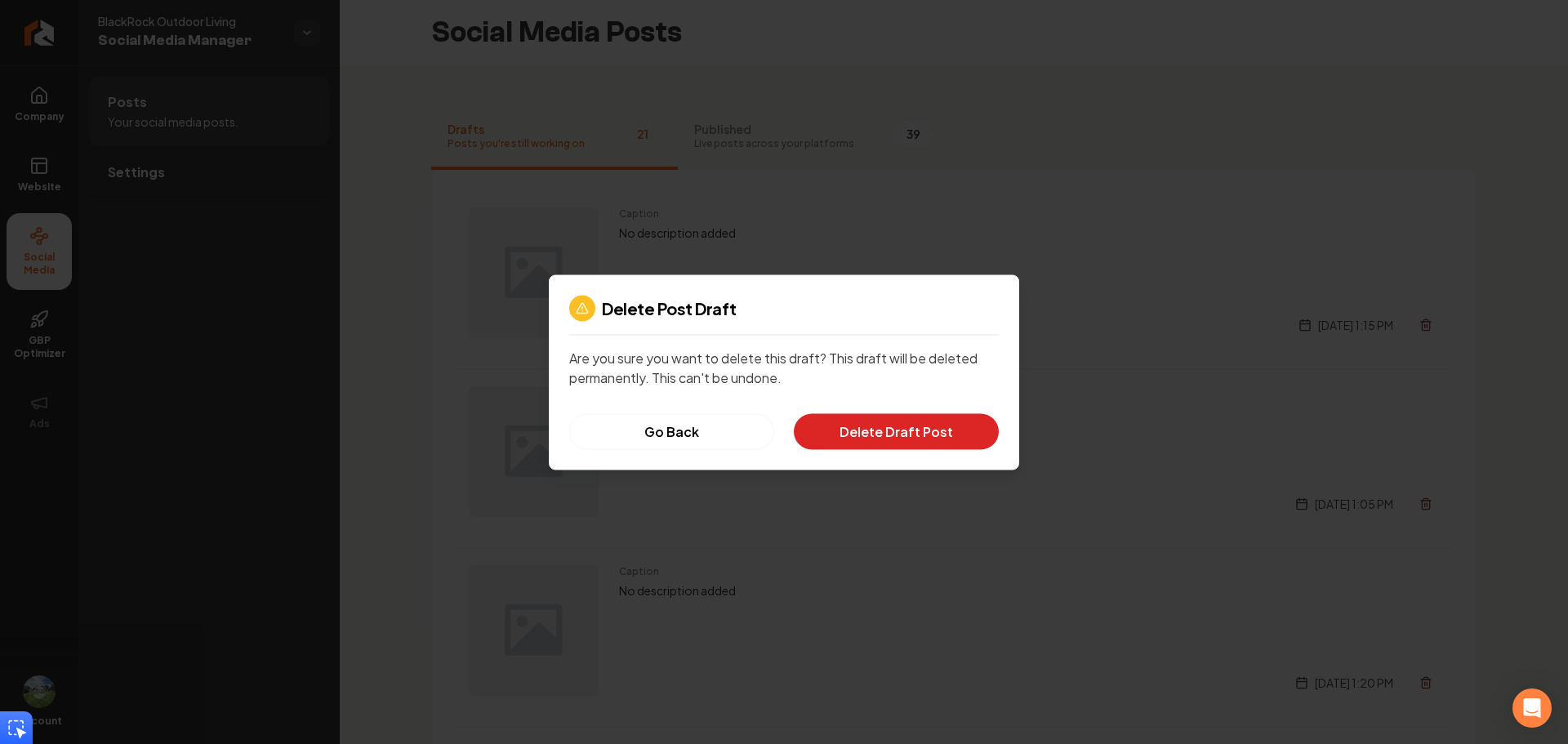
click at [952, 425] on button "Delete Draft Post" at bounding box center [897, 431] width 205 height 36
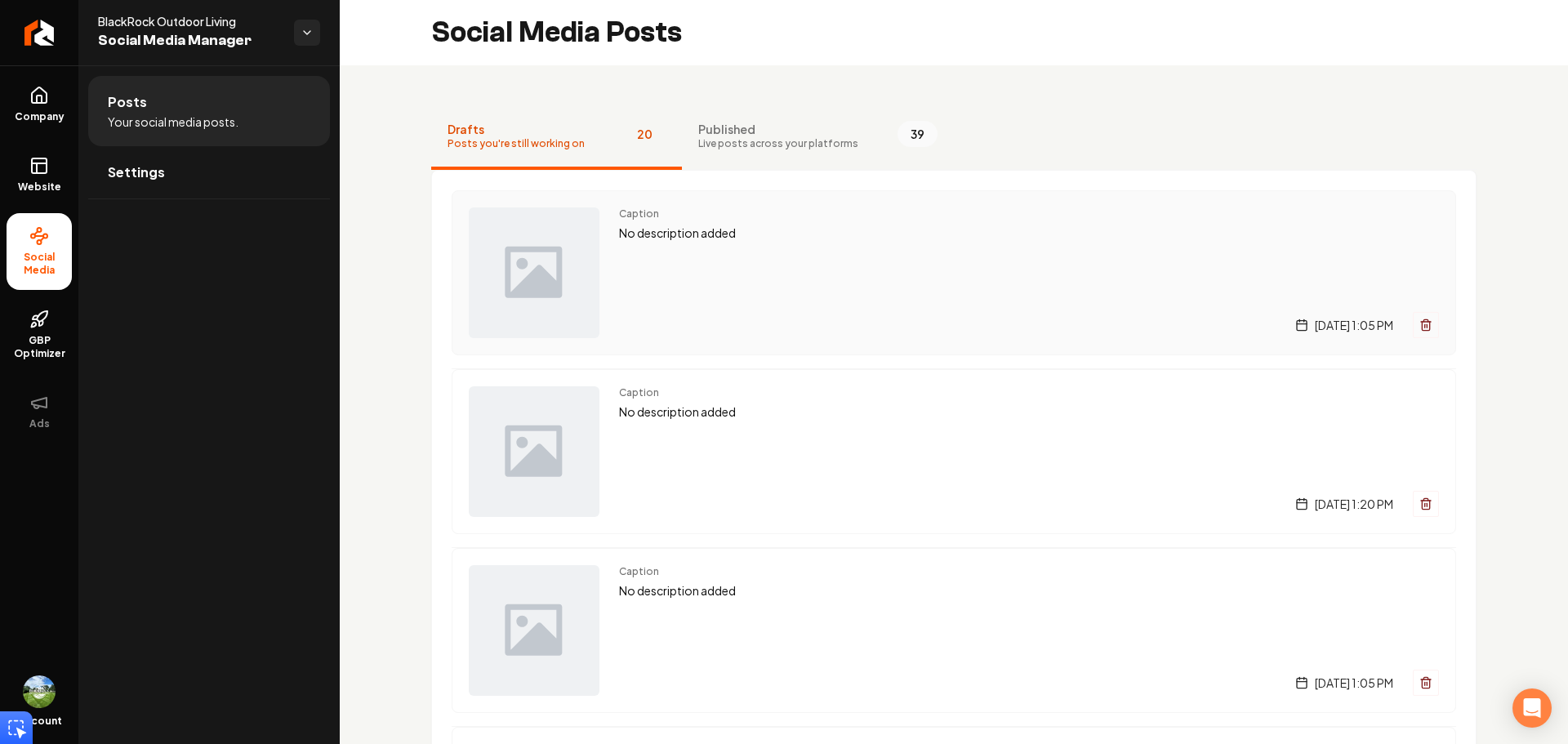
click at [1419, 318] on icon "Main content area" at bounding box center [1426, 324] width 13 height 13
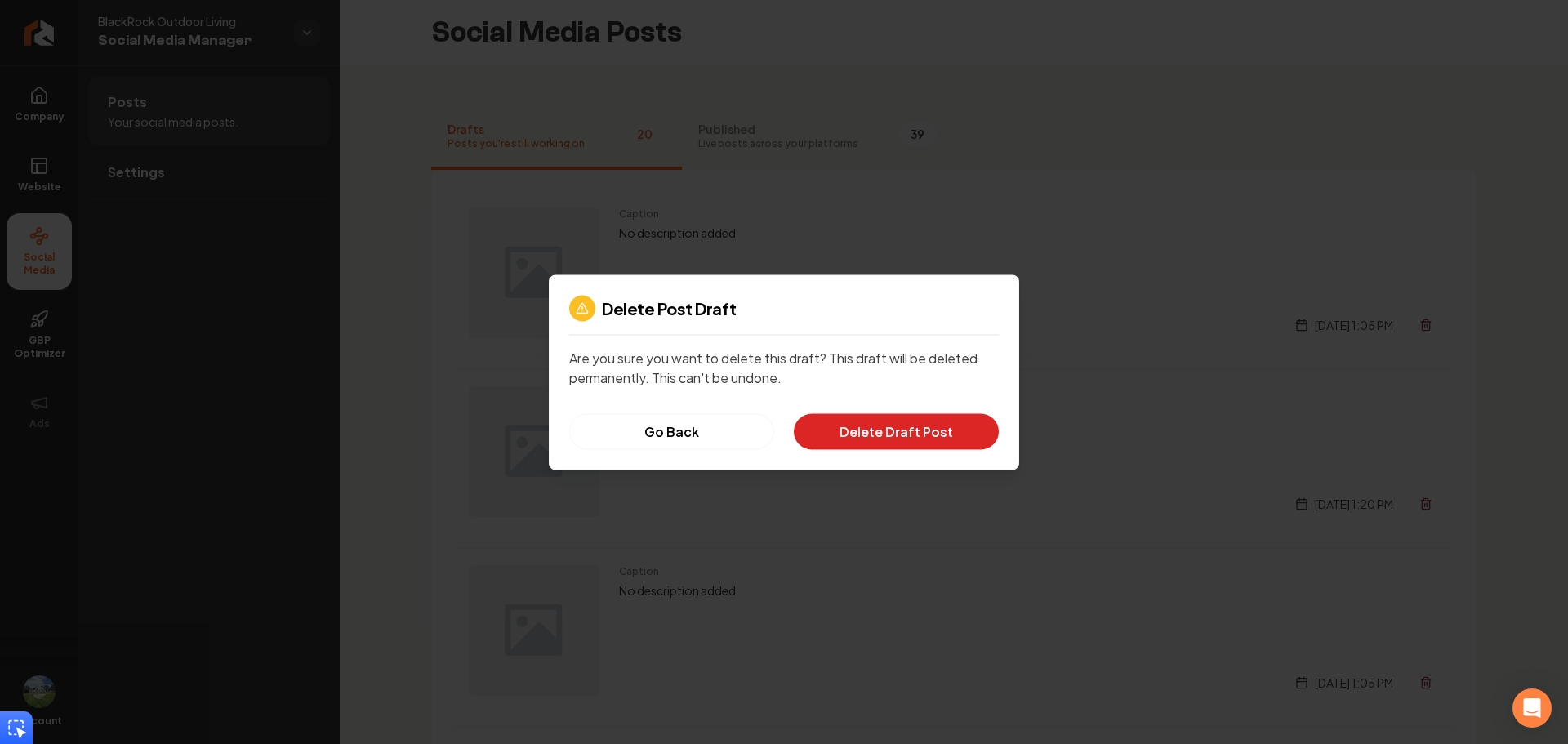
click at [974, 434] on button "Delete Draft Post" at bounding box center [897, 431] width 205 height 36
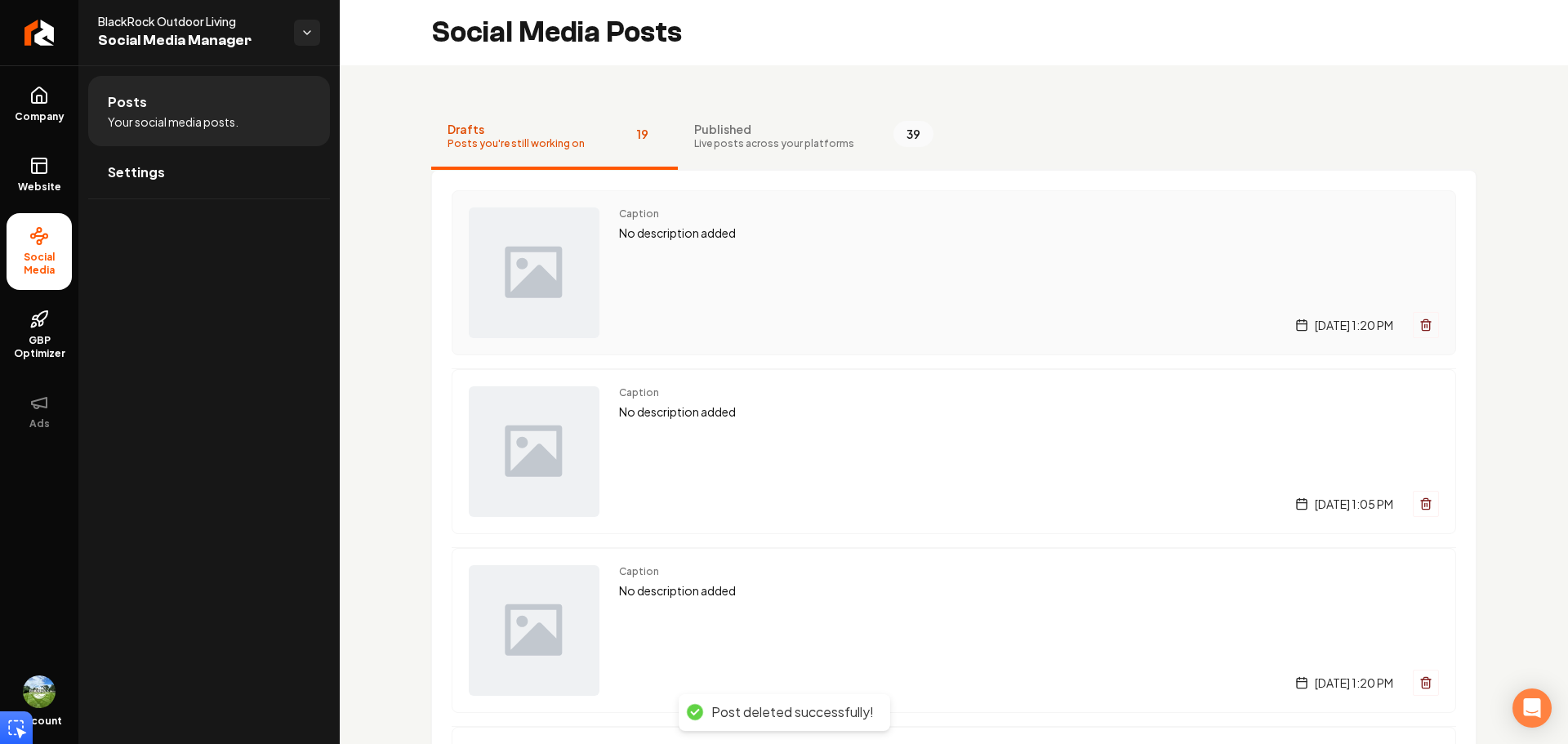
click at [1427, 325] on line "Main content area" at bounding box center [1427, 326] width 0 height 4
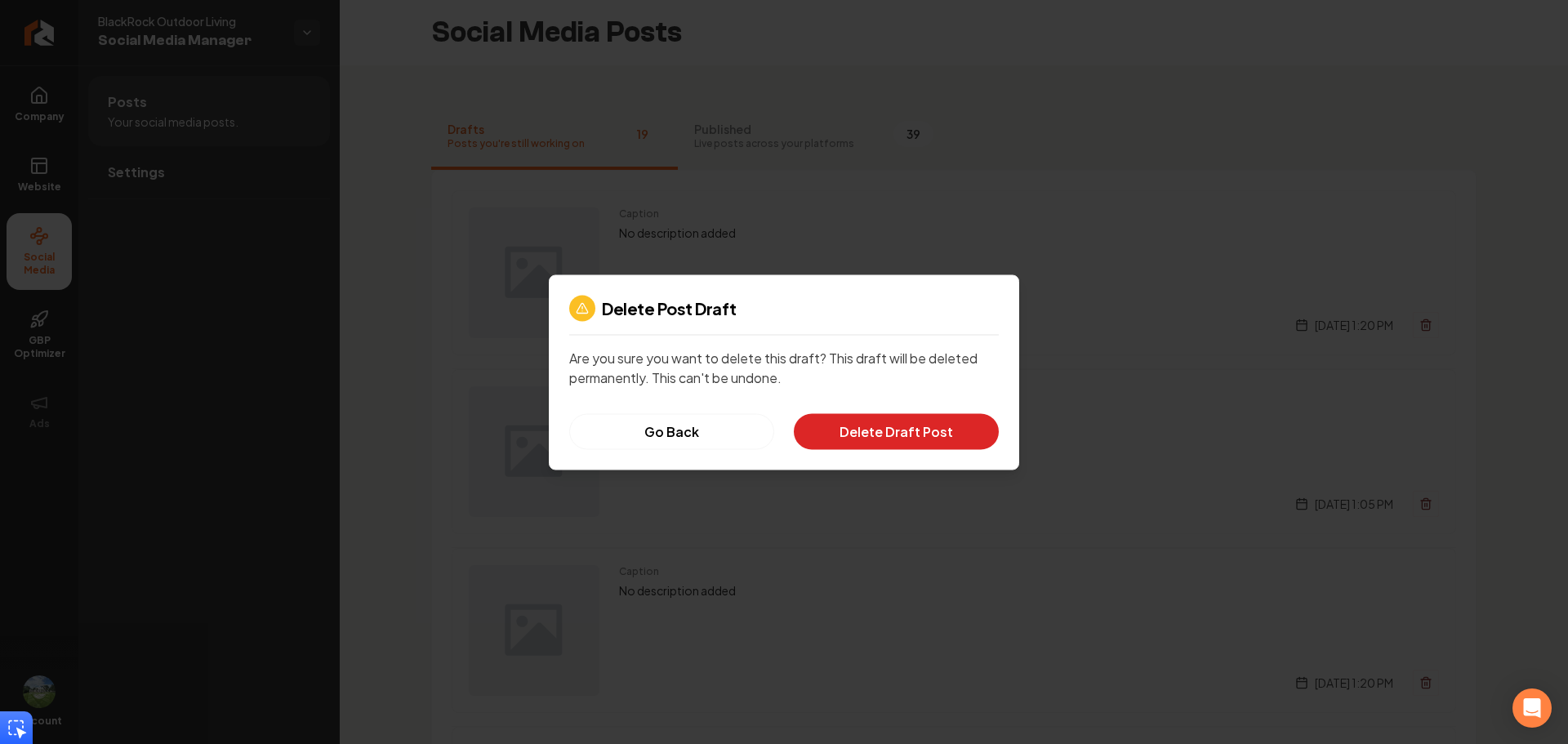
click at [901, 440] on button "Delete Draft Post" at bounding box center [897, 431] width 205 height 36
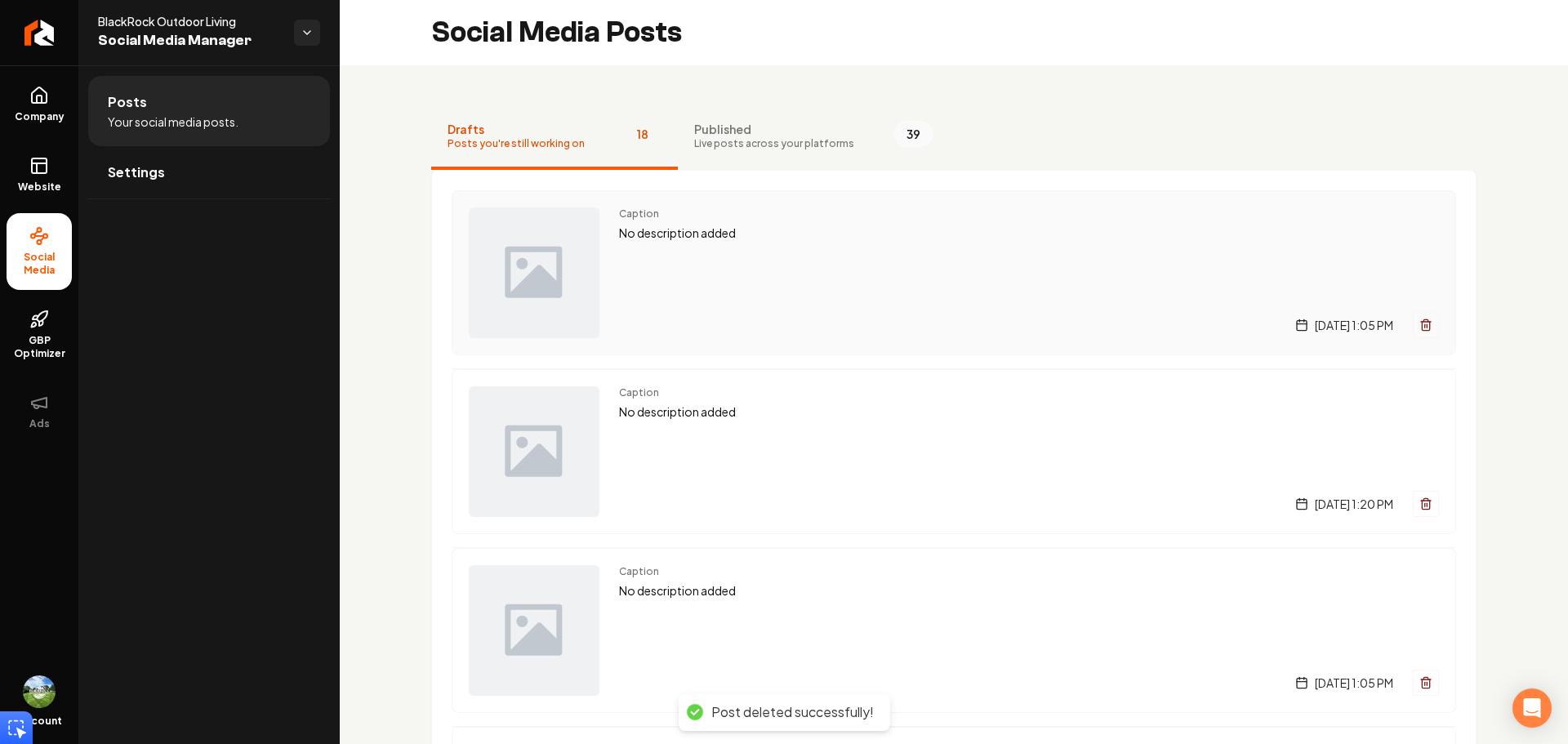
click at [1413, 325] on button "Main content area" at bounding box center [1426, 324] width 26 height 26
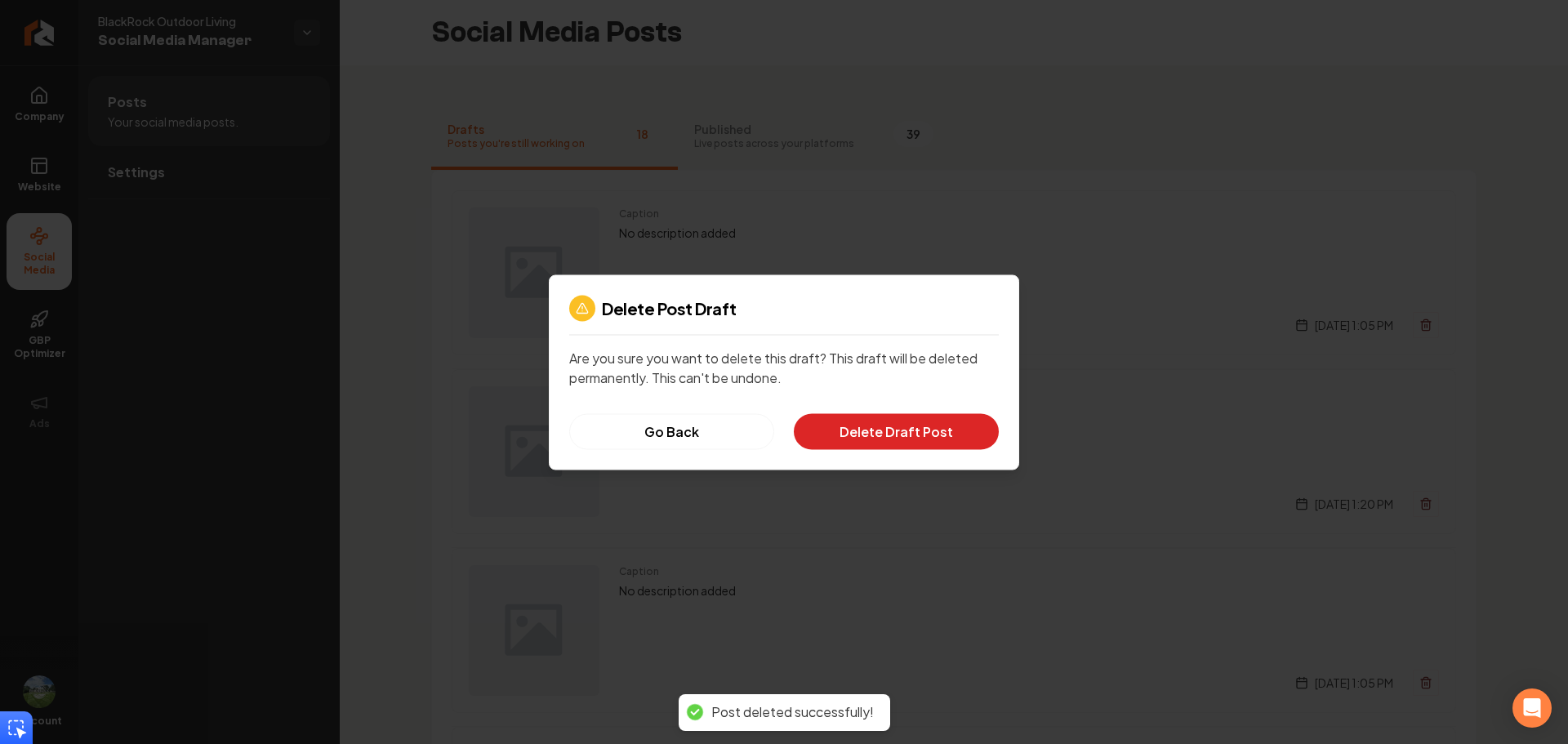
click at [918, 439] on button "Delete Draft Post" at bounding box center [897, 431] width 205 height 36
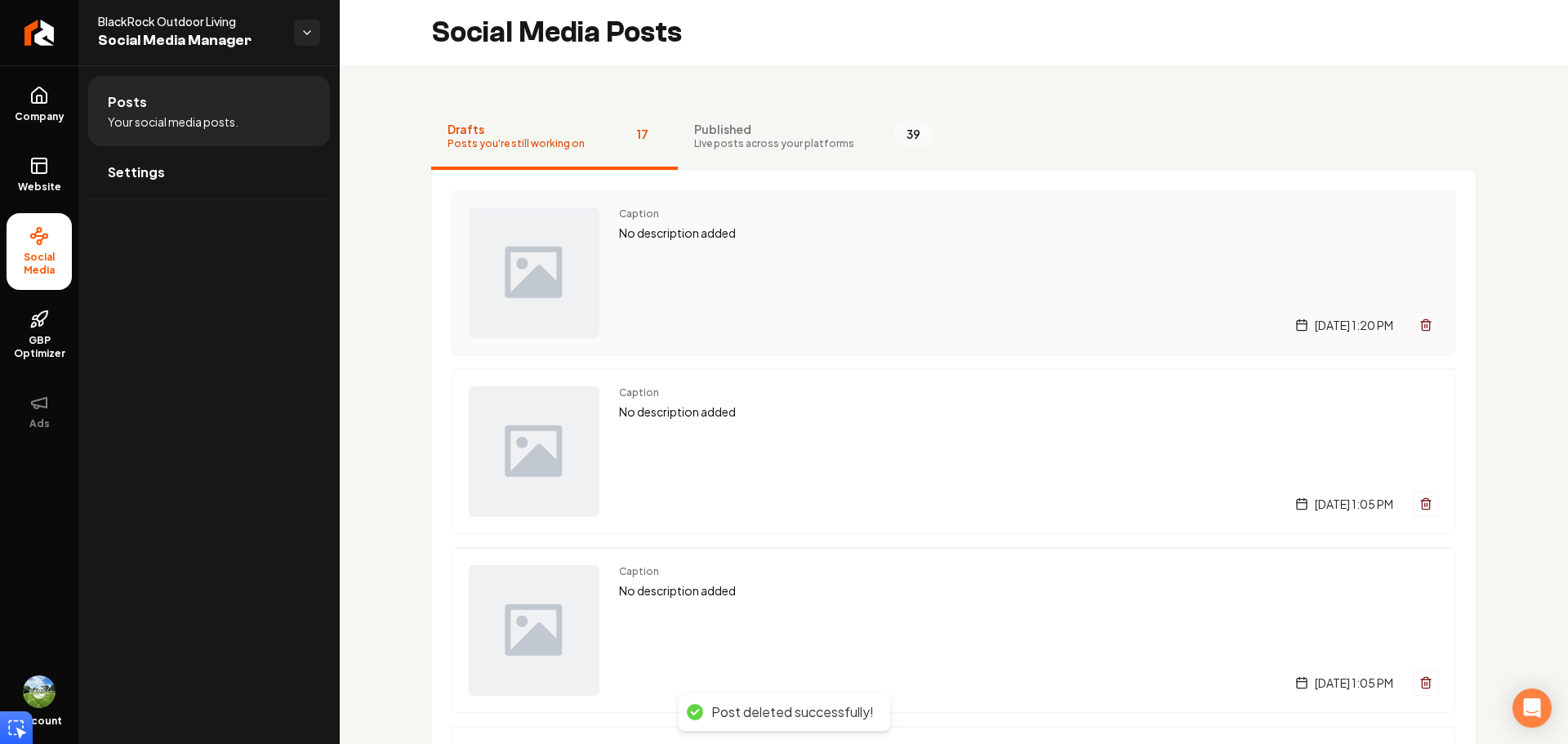
click at [1419, 326] on icon "Main content area" at bounding box center [1426, 324] width 13 height 13
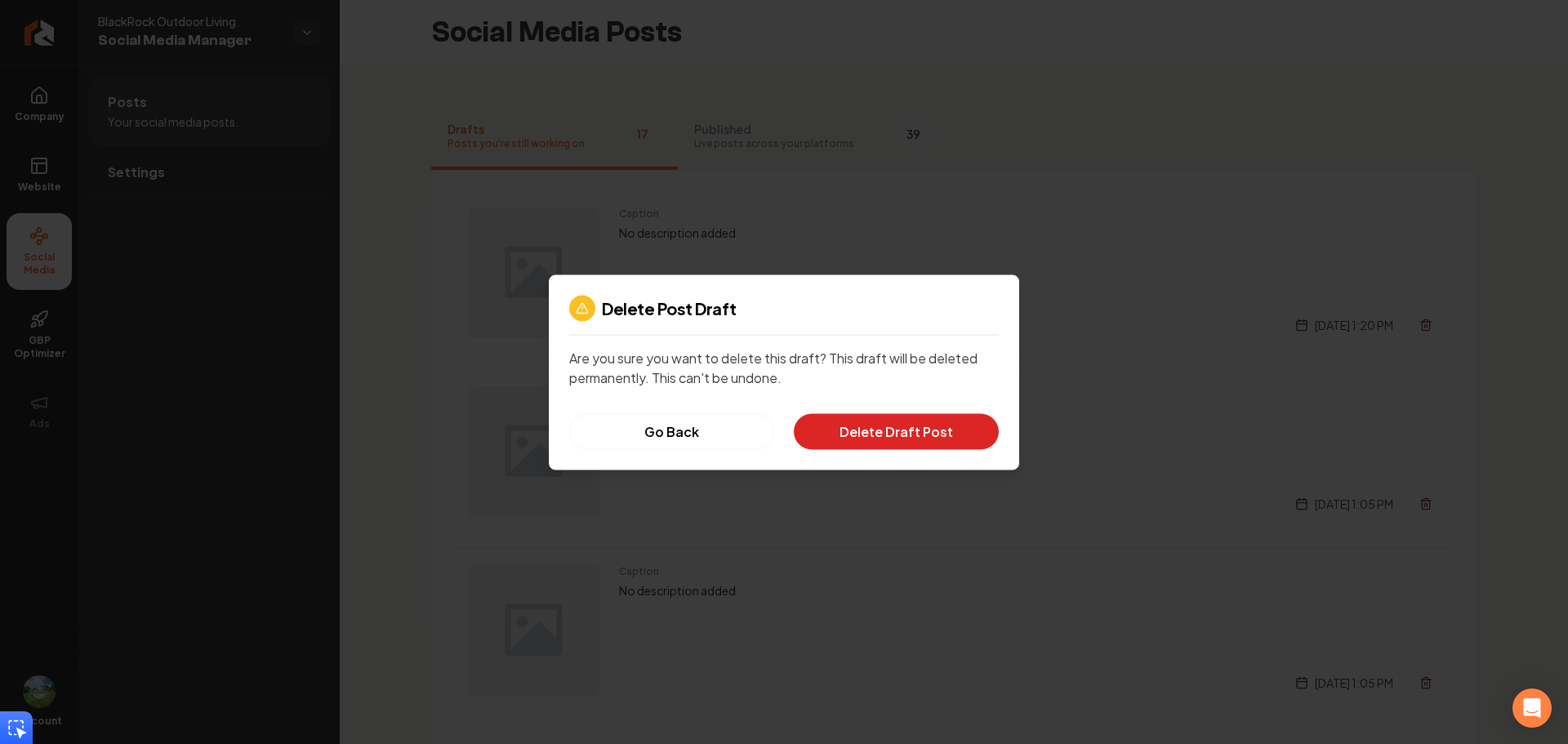
click at [944, 442] on button "Delete Draft Post" at bounding box center [897, 431] width 205 height 36
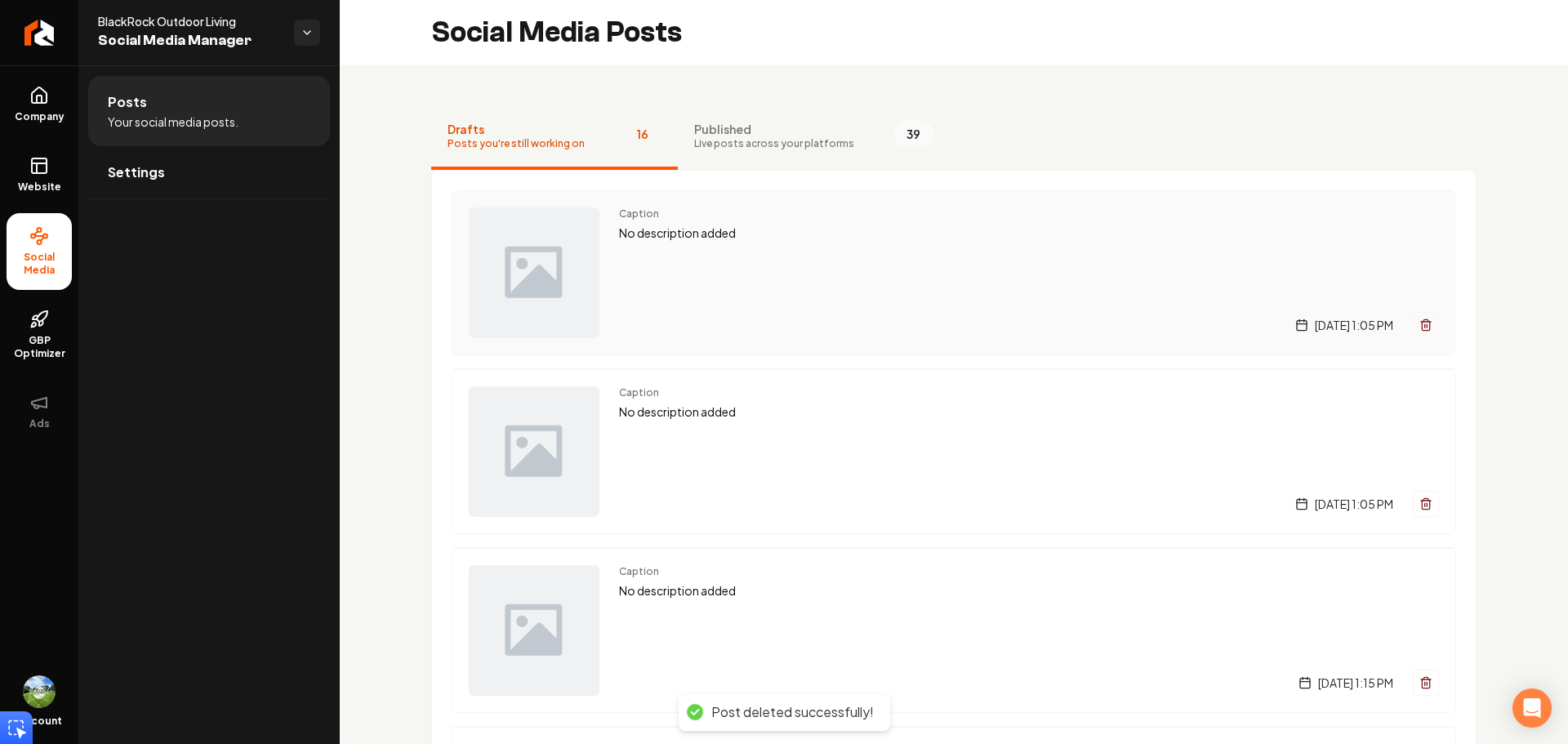
click at [1420, 321] on button "Main content area" at bounding box center [1426, 324] width 26 height 26
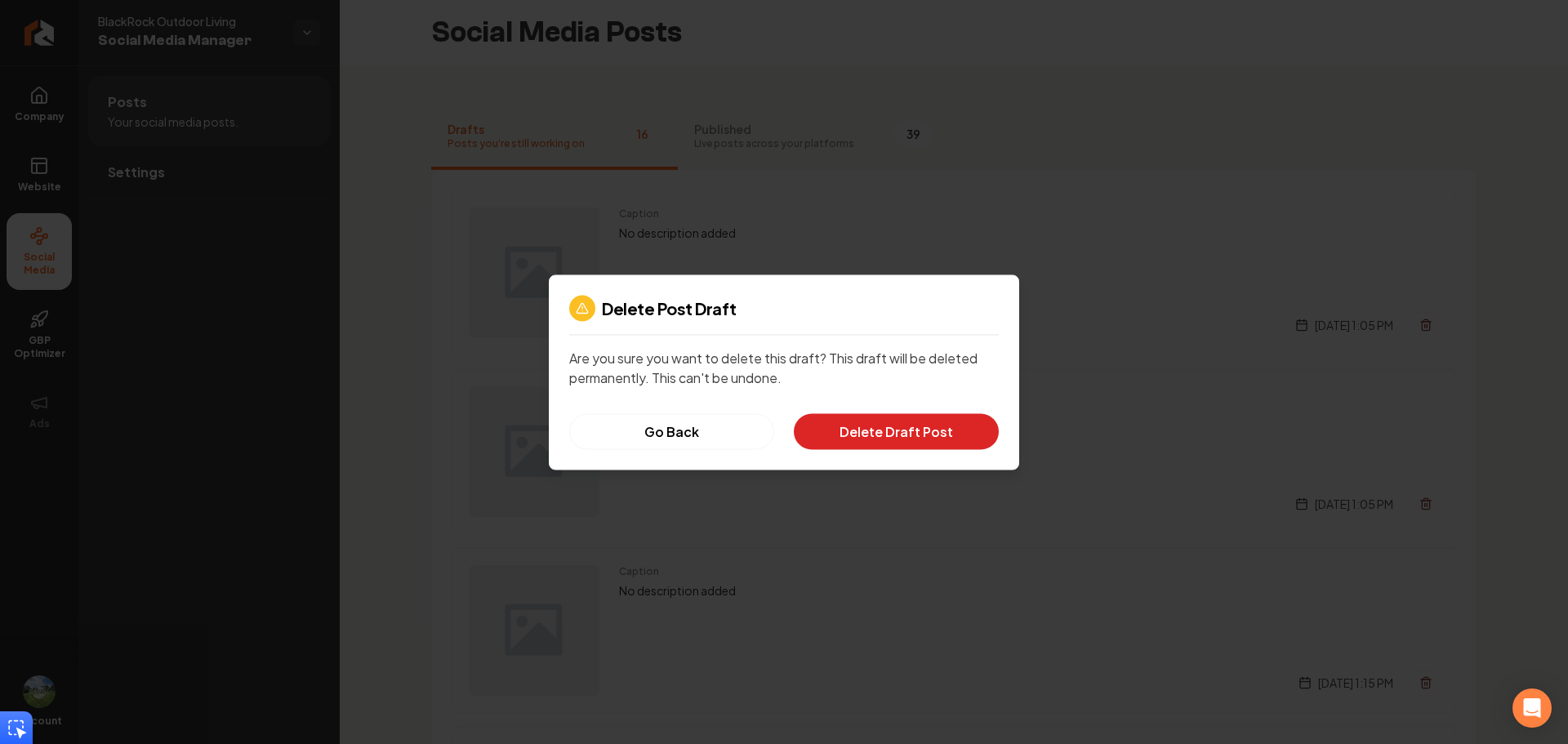
drag, startPoint x: 938, startPoint y: 432, endPoint x: 1106, endPoint y: 398, distance: 171.4
click at [940, 432] on button "Delete Draft Post" at bounding box center [897, 431] width 205 height 36
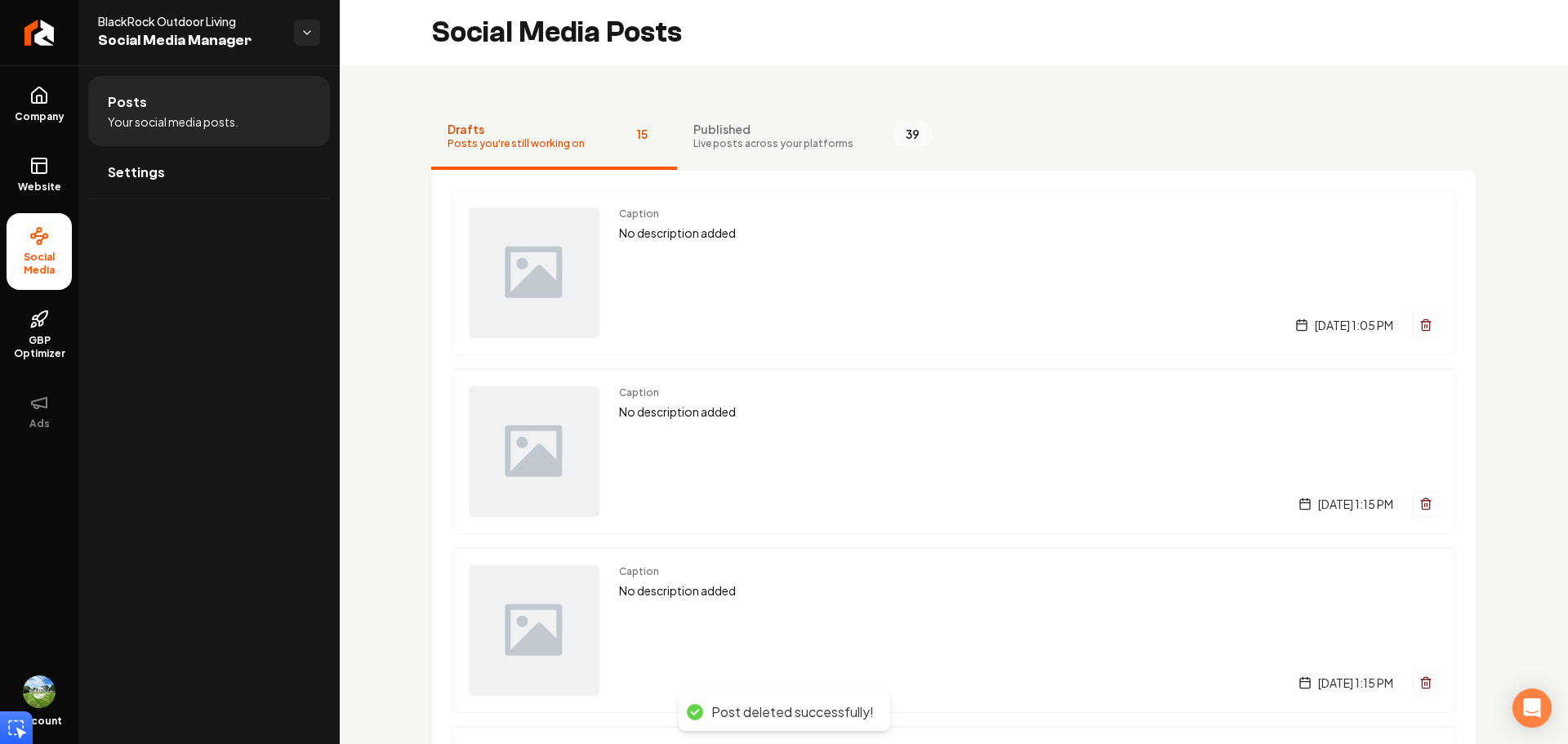
click at [1413, 317] on button "Main content area" at bounding box center [1426, 324] width 26 height 26
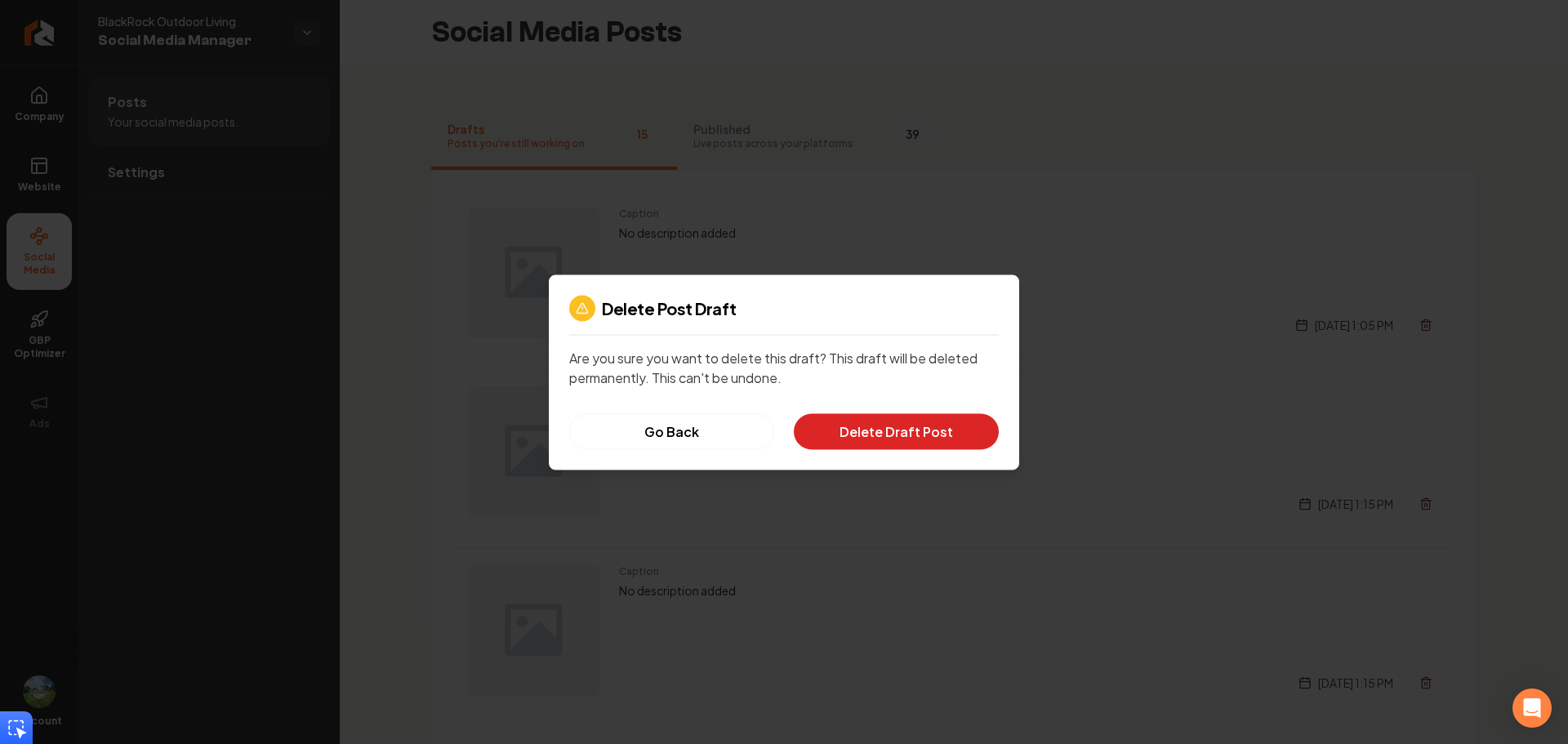
click at [955, 418] on button "Delete Draft Post" at bounding box center [897, 431] width 205 height 36
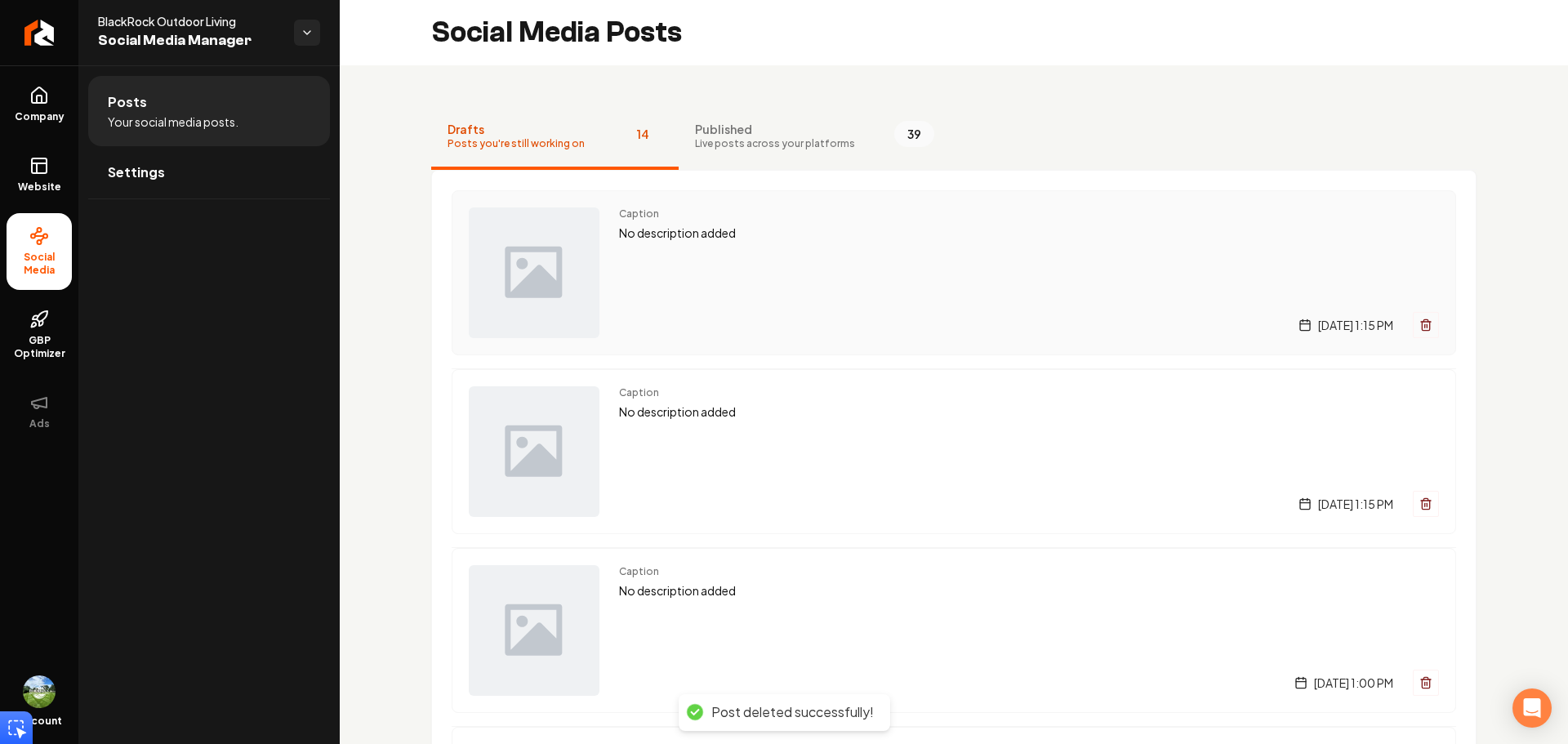
click at [1415, 317] on button "Main content area" at bounding box center [1426, 324] width 26 height 26
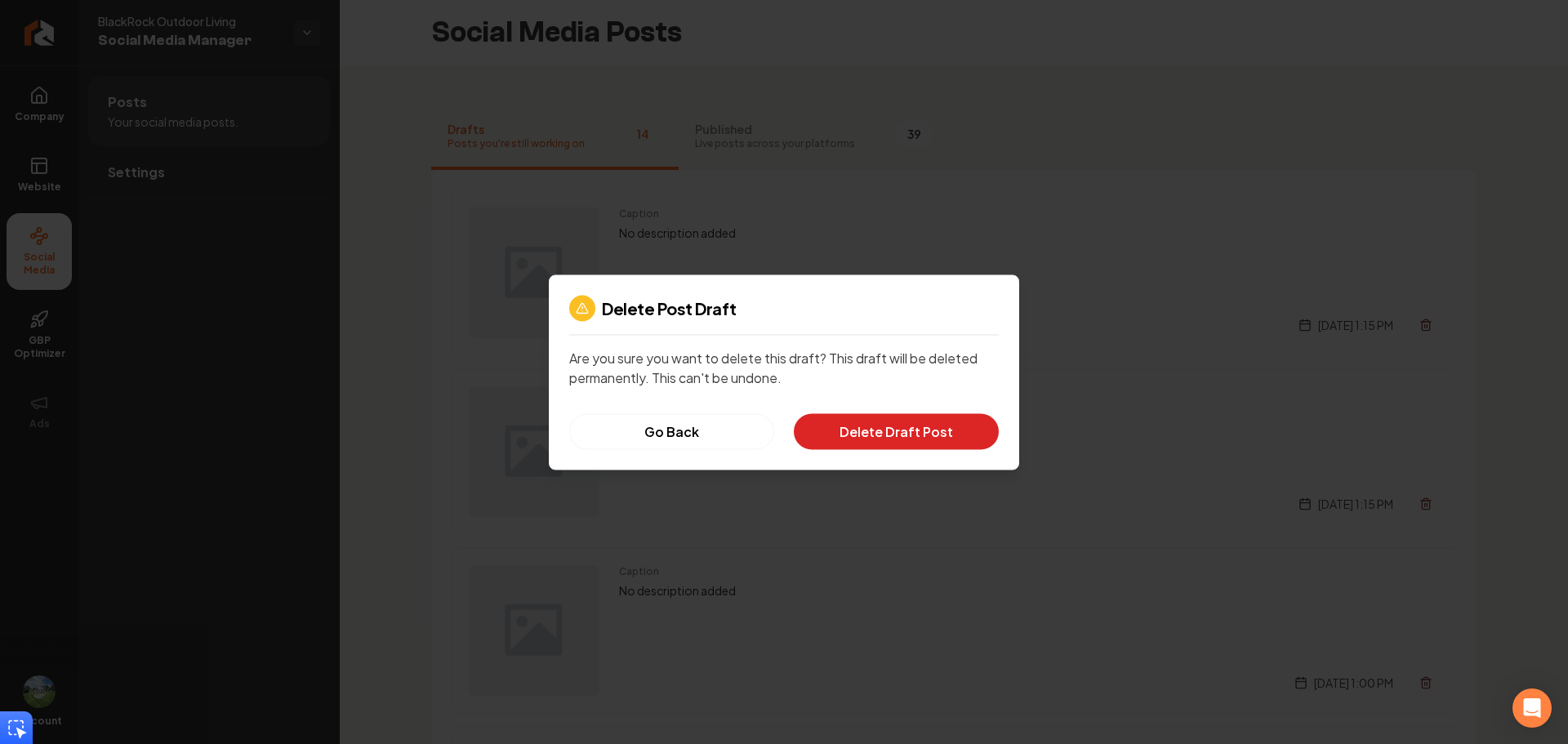
click at [896, 437] on button "Delete Draft Post" at bounding box center [897, 431] width 205 height 36
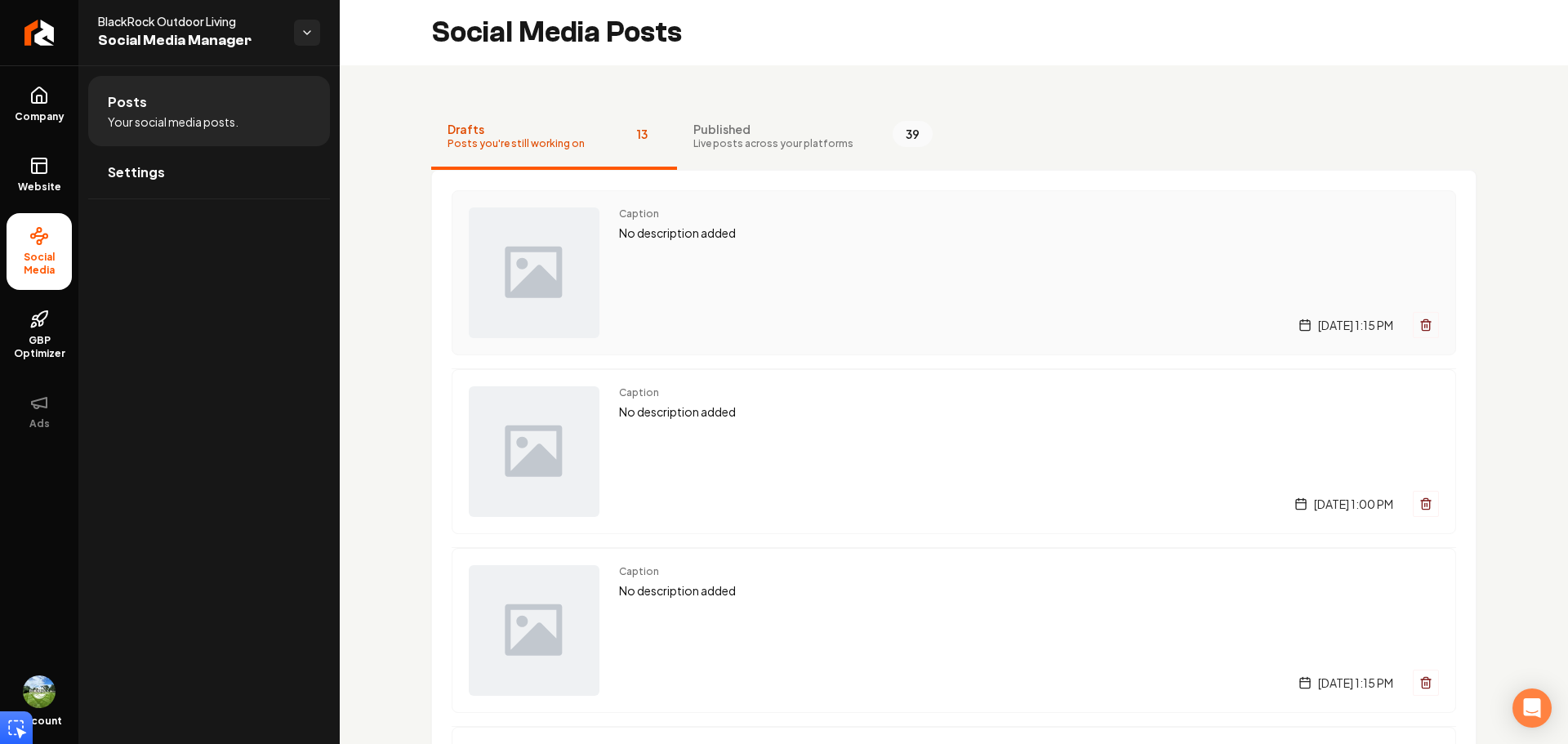
click at [1423, 320] on button "Main content area" at bounding box center [1426, 324] width 26 height 26
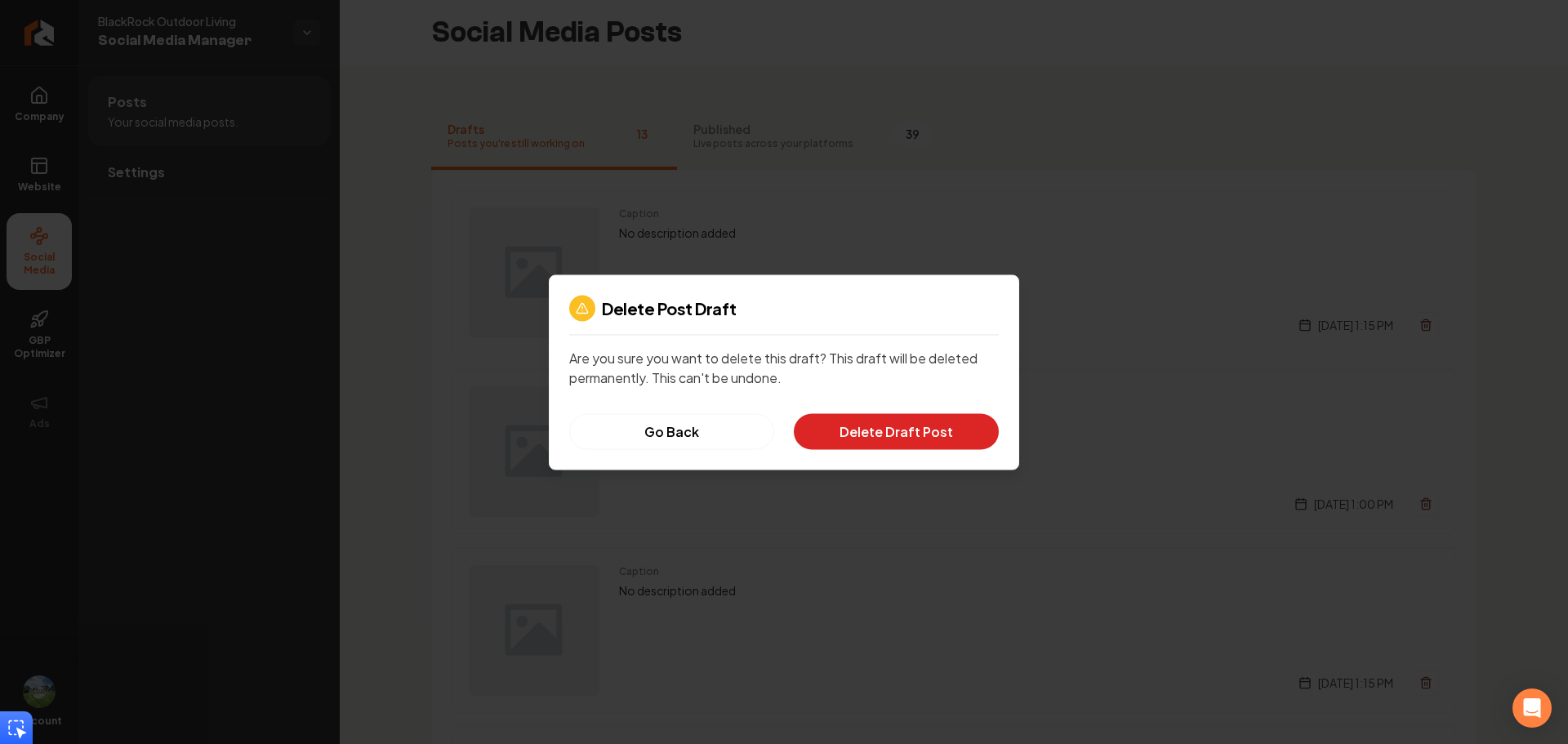
click at [943, 438] on button "Delete Draft Post" at bounding box center [897, 431] width 205 height 36
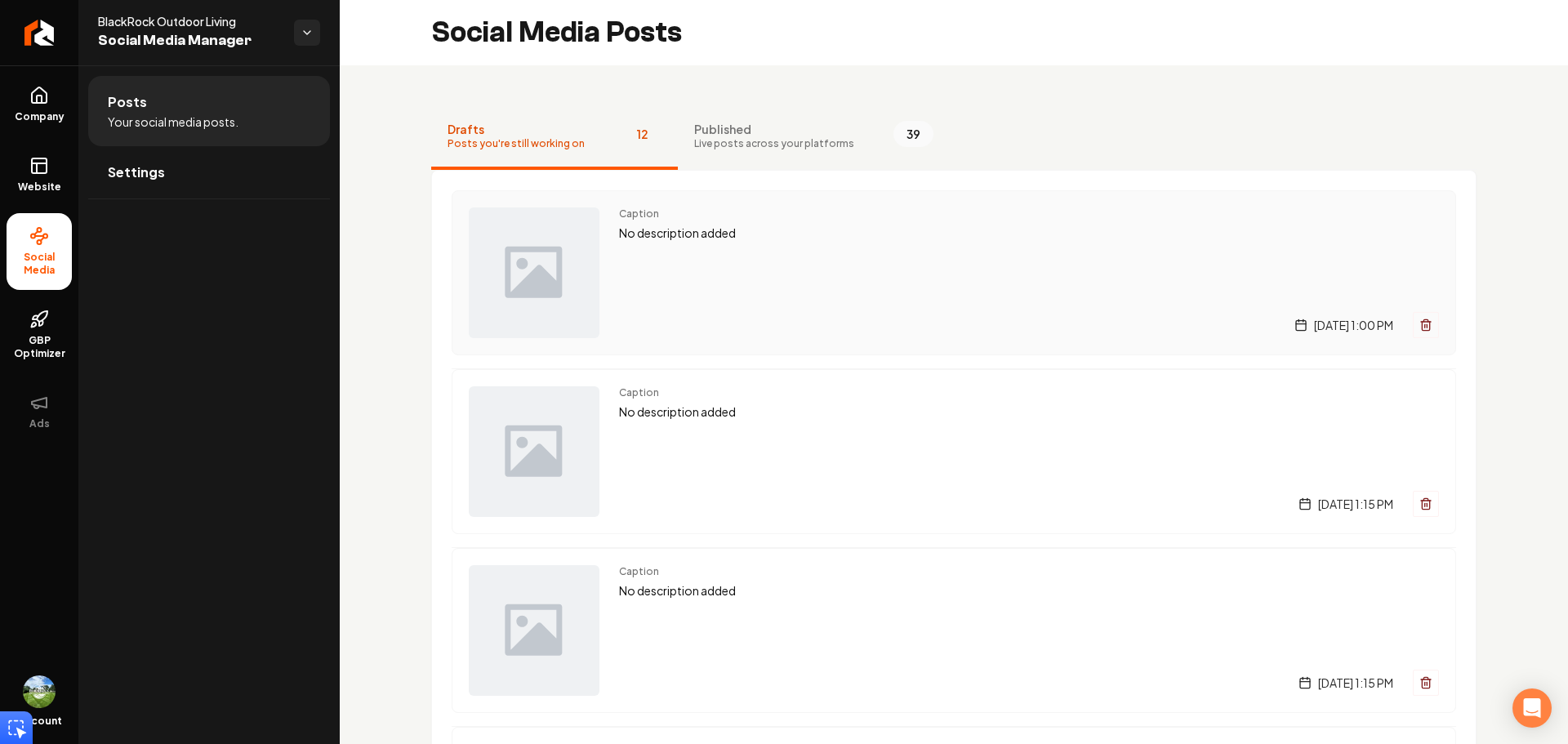
click at [1419, 321] on icon "Main content area" at bounding box center [1426, 324] width 13 height 13
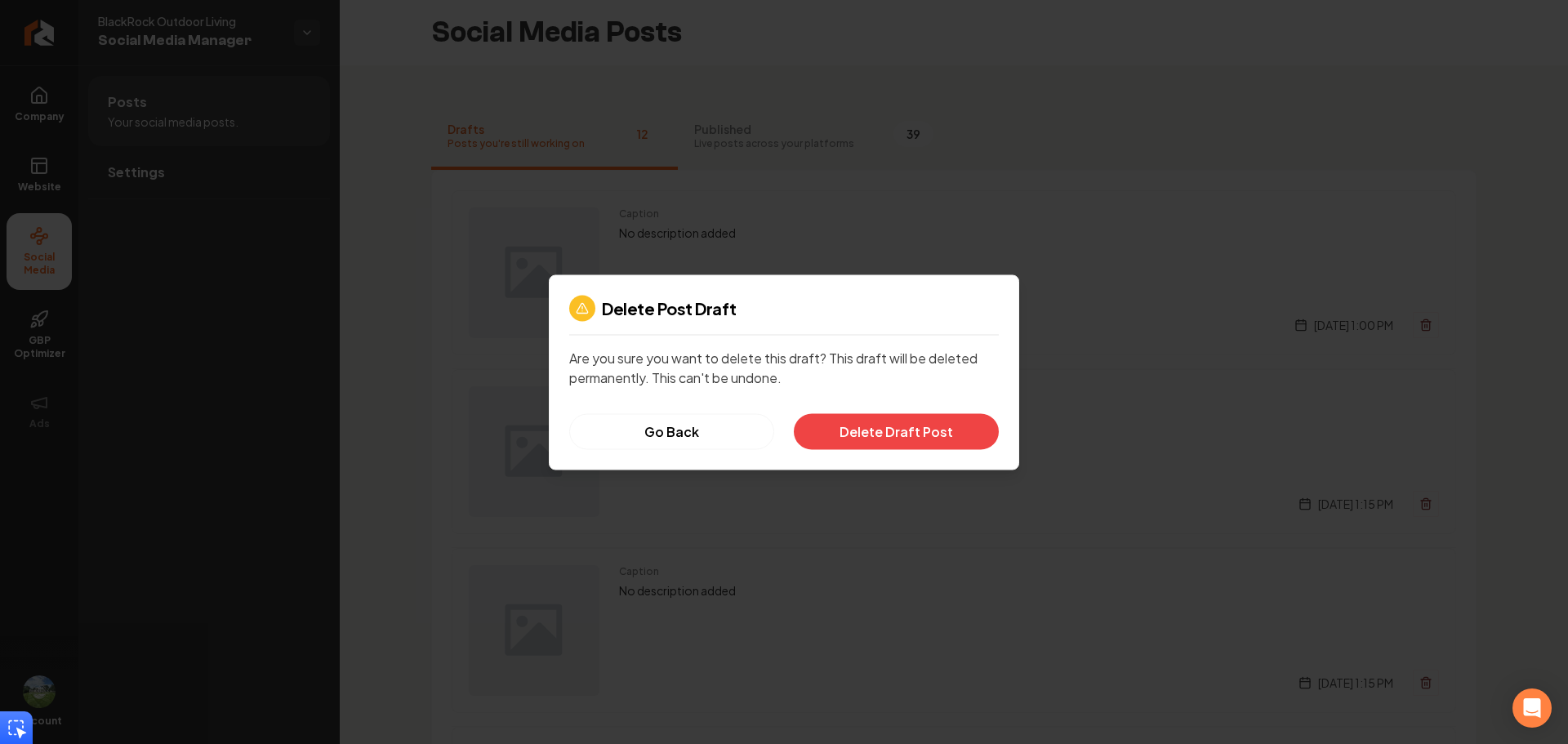
drag, startPoint x: 945, startPoint y: 428, endPoint x: 1041, endPoint y: 425, distance: 96.0
click at [947, 428] on button "Delete Draft Post" at bounding box center [897, 431] width 205 height 36
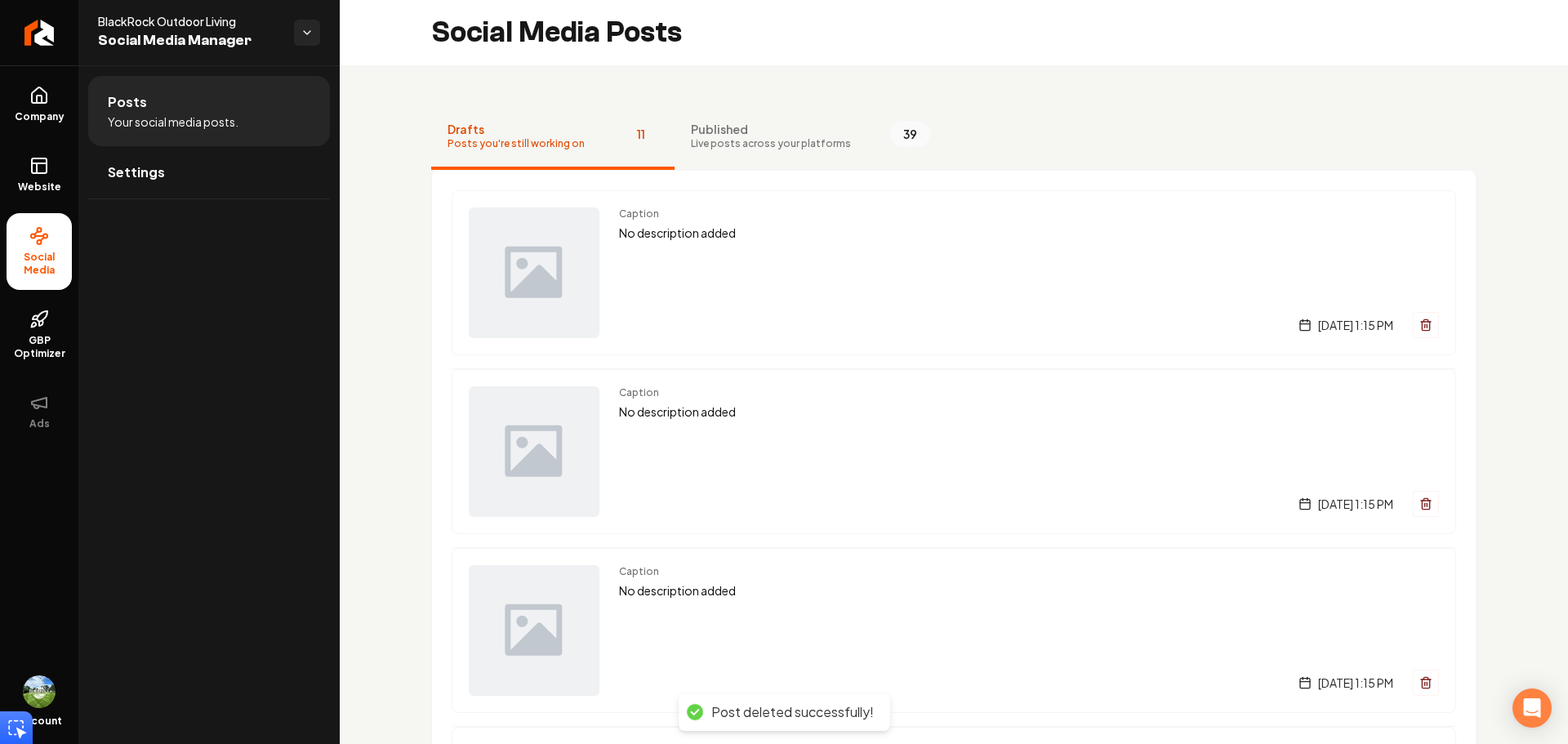
click at [1422, 331] on icon "Main content area" at bounding box center [1426, 326] width 7 height 9
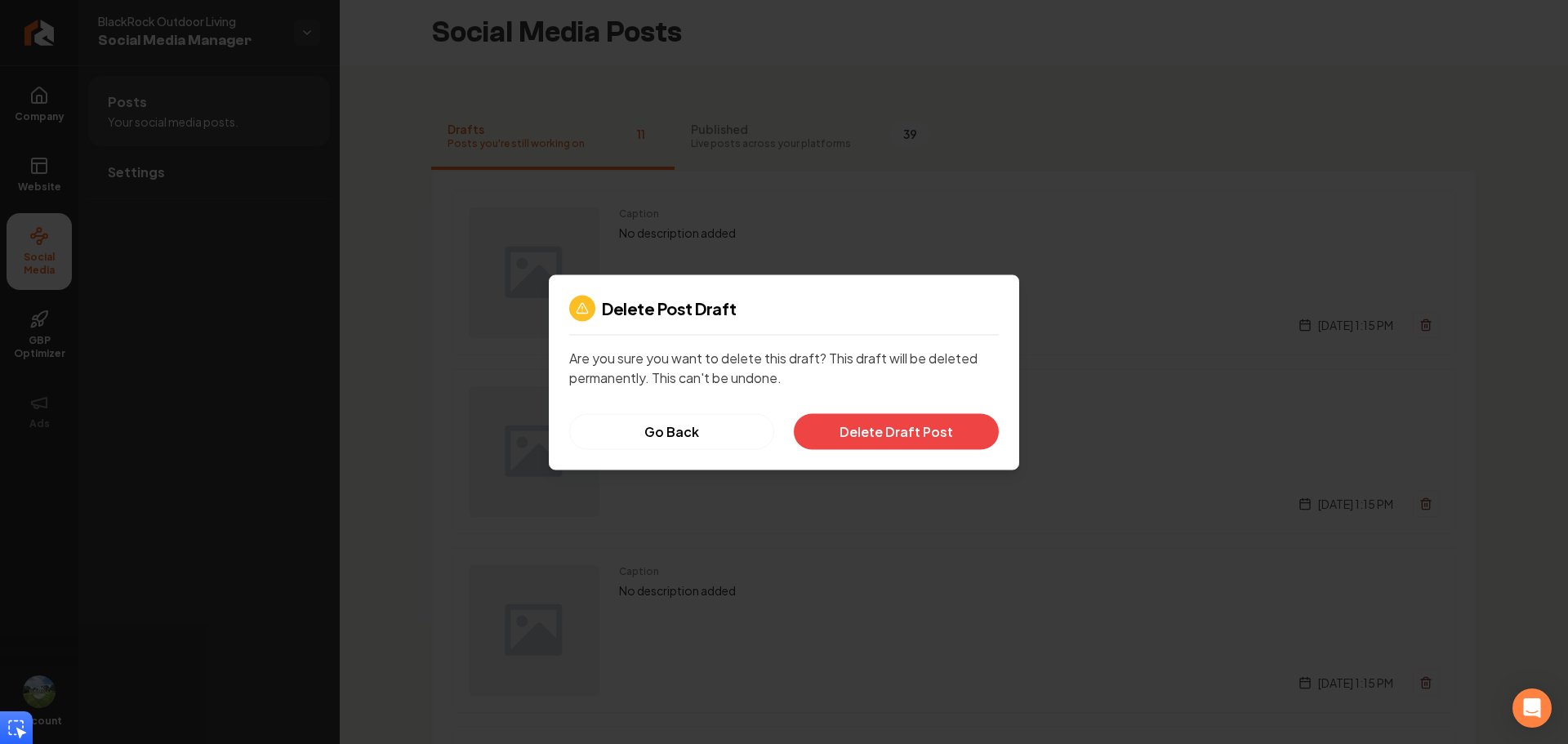
drag, startPoint x: 926, startPoint y: 436, endPoint x: 1079, endPoint y: 410, distance: 155.2
click at [927, 435] on button "Delete Draft Post" at bounding box center [897, 431] width 205 height 36
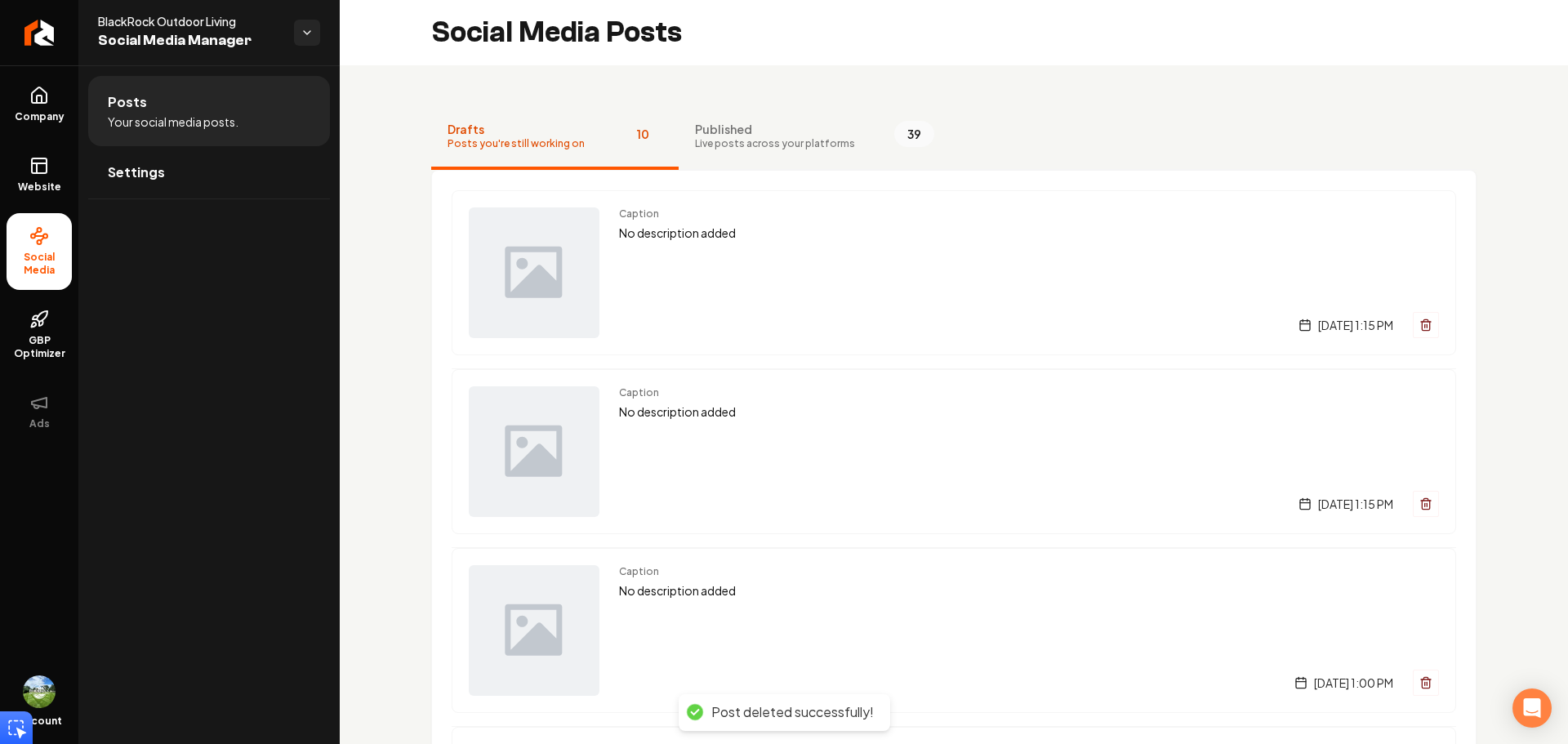
click at [1422, 325] on icon "Main content area" at bounding box center [1426, 326] width 7 height 9
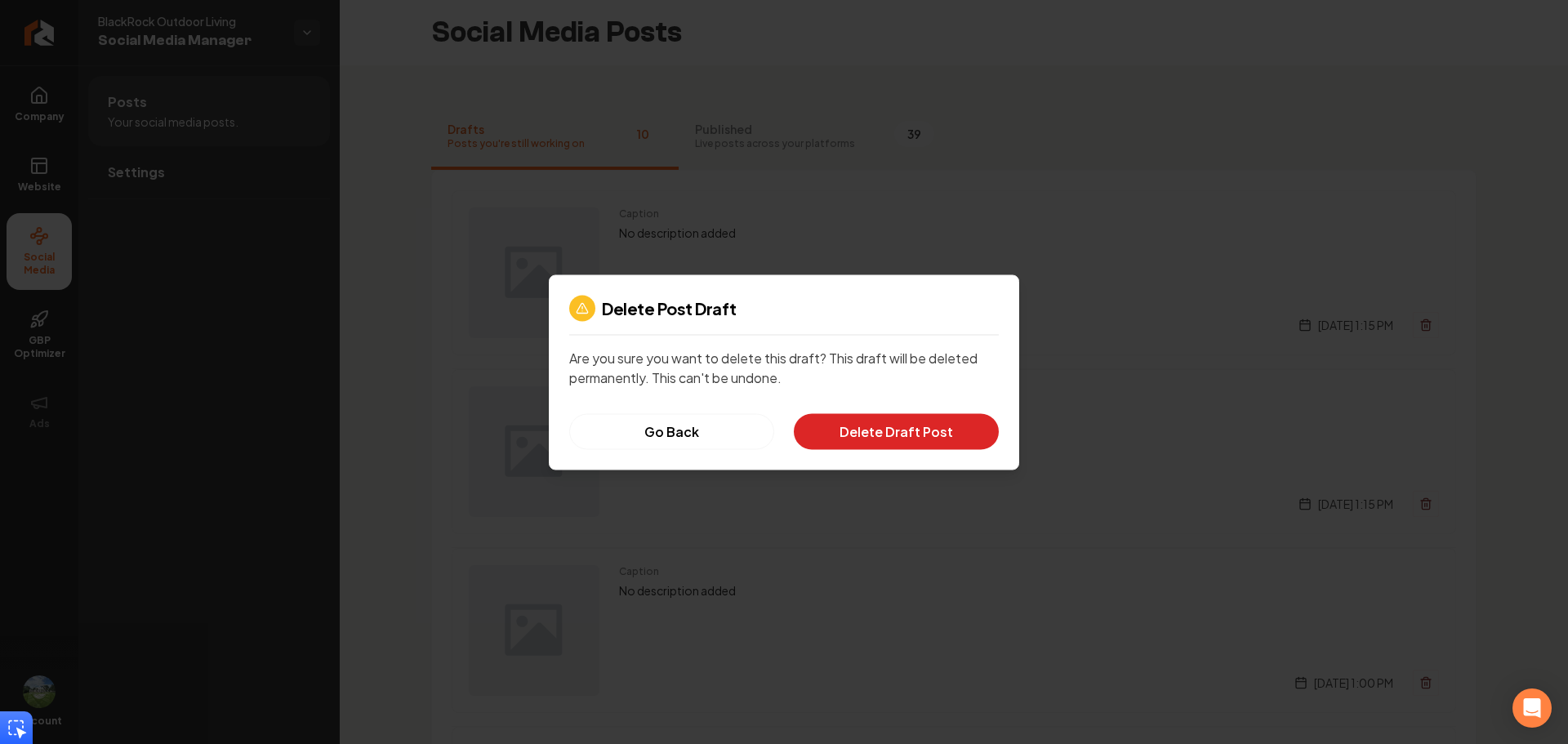
drag, startPoint x: 932, startPoint y: 412, endPoint x: 922, endPoint y: 436, distance: 26.0
click at [929, 418] on div "Delete Post Draft Are you sure you want to delete this draft? This draft will b…" at bounding box center [784, 372] width 470 height 195
click at [921, 437] on button "Delete Draft Post" at bounding box center [897, 431] width 205 height 36
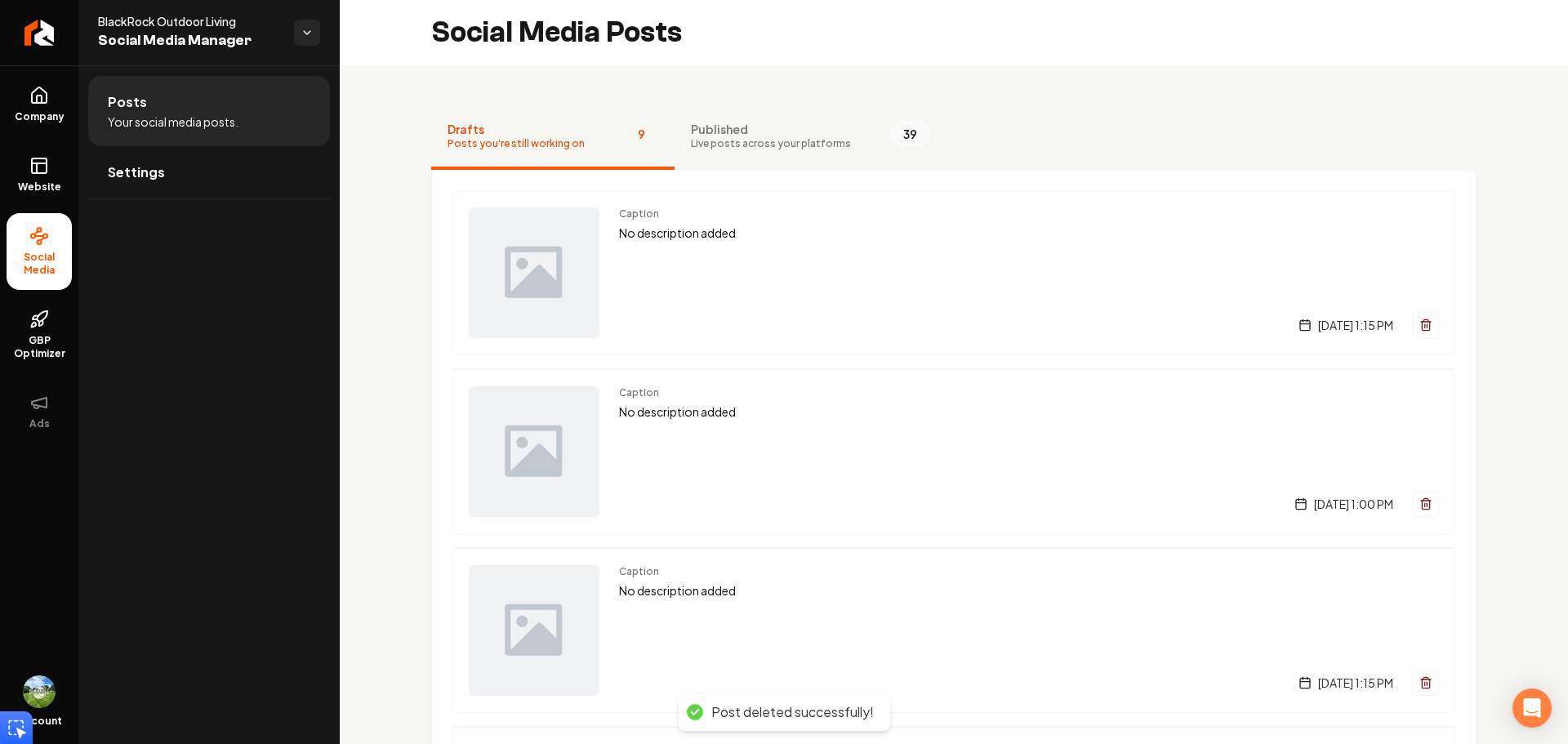
click at [1413, 334] on button "Main content area" at bounding box center [1426, 324] width 26 height 26
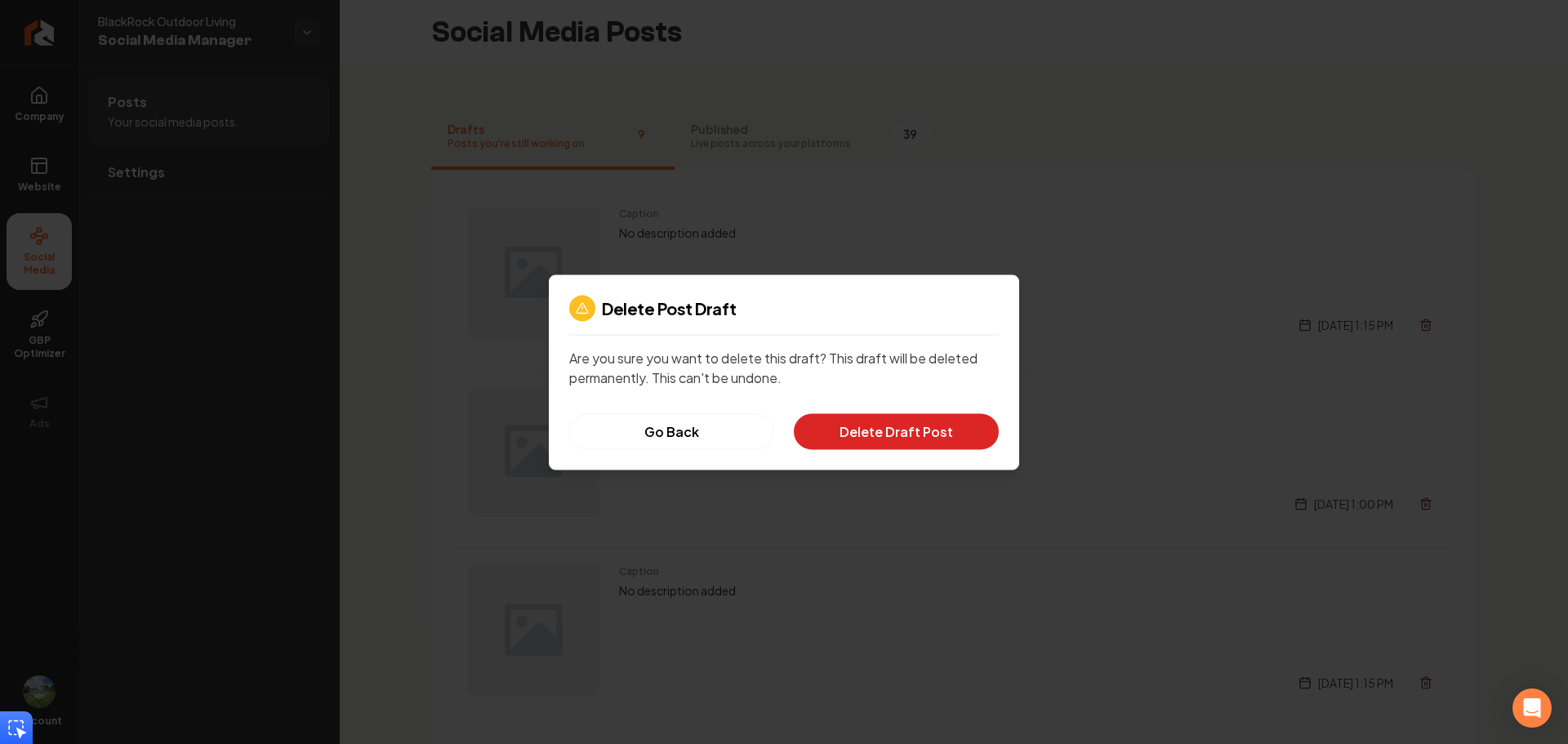
click at [897, 428] on button "Delete Draft Post" at bounding box center [897, 431] width 205 height 36
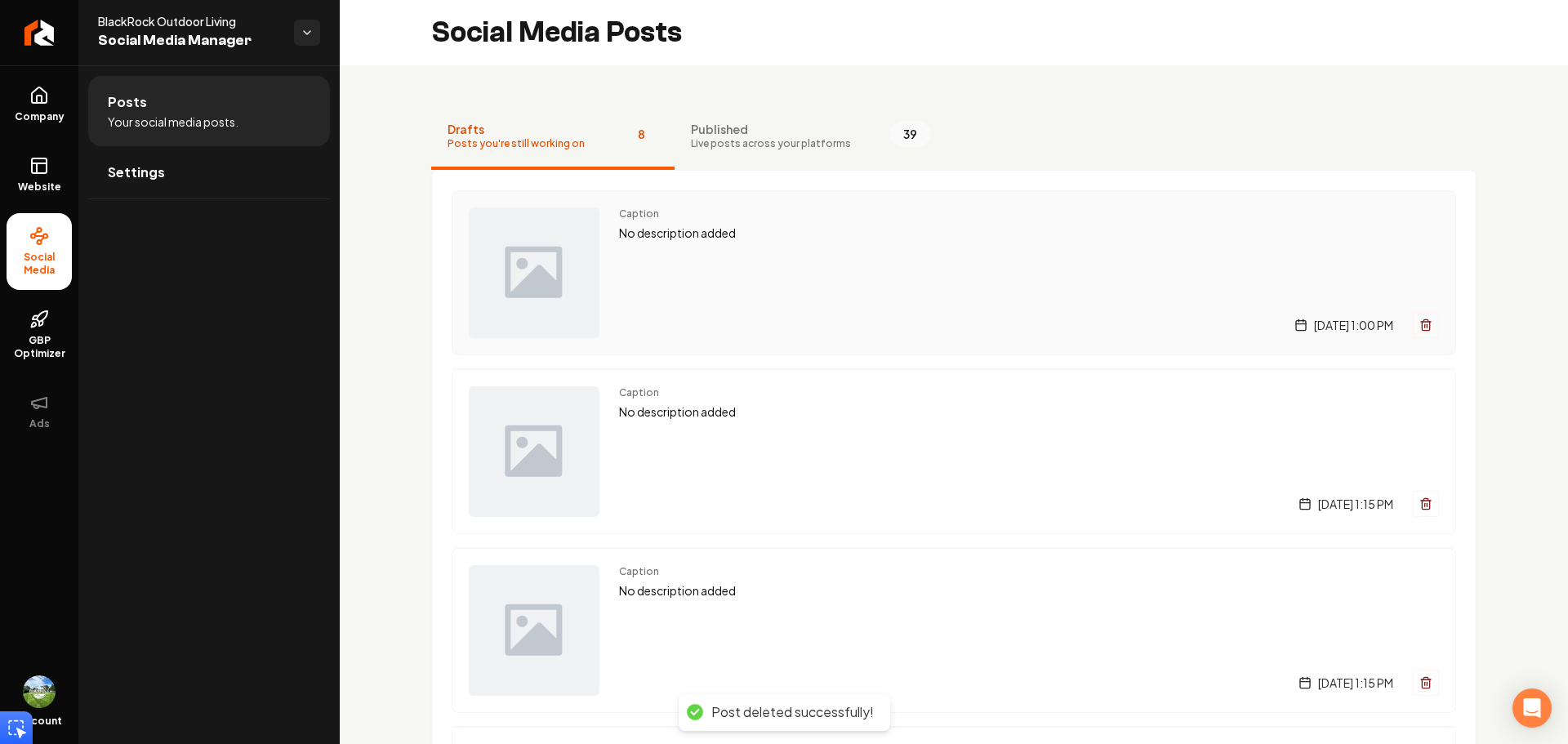
click at [1422, 325] on icon "Main content area" at bounding box center [1426, 326] width 7 height 9
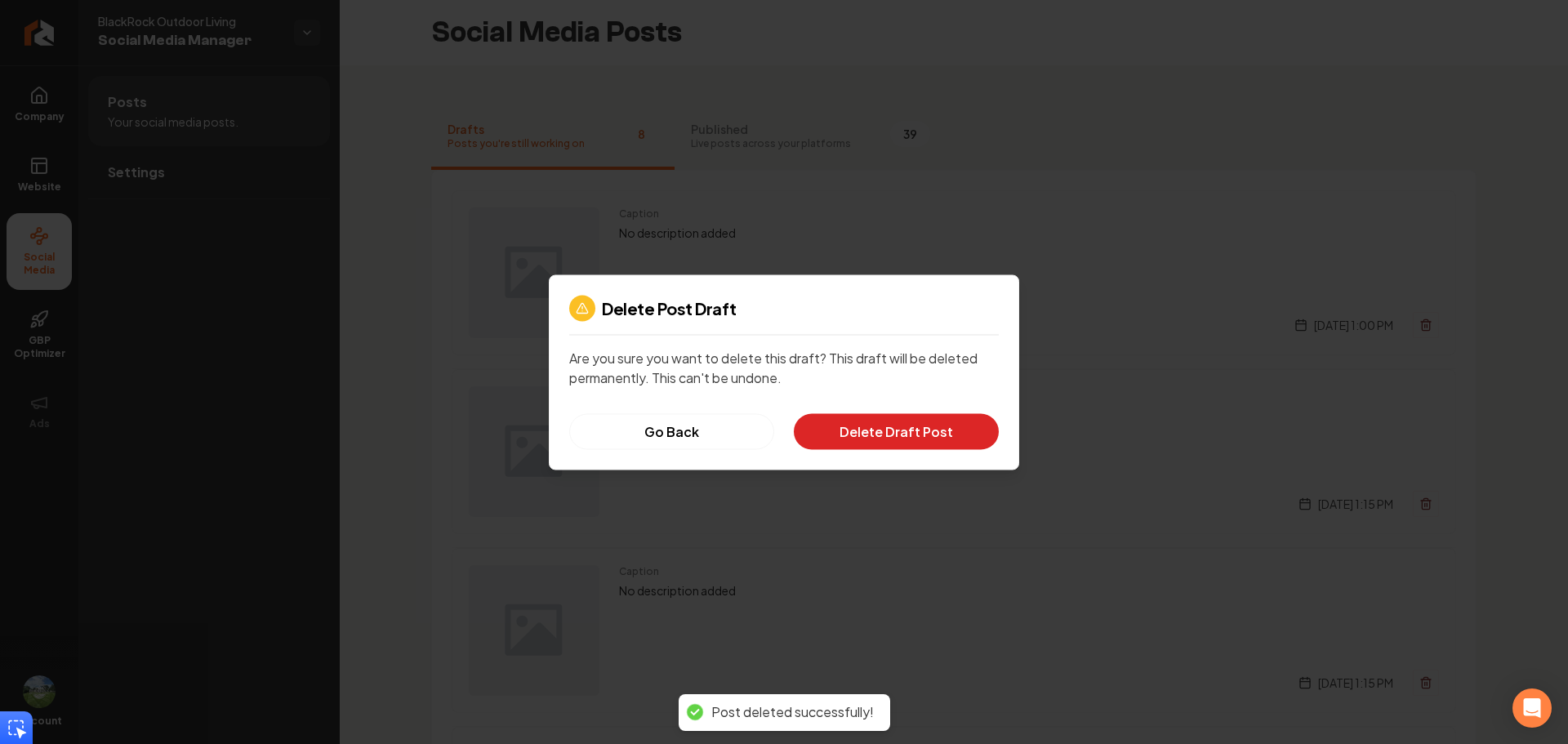
drag, startPoint x: 916, startPoint y: 435, endPoint x: 993, endPoint y: 424, distance: 77.8
click at [916, 434] on button "Delete Draft Post" at bounding box center [897, 431] width 205 height 36
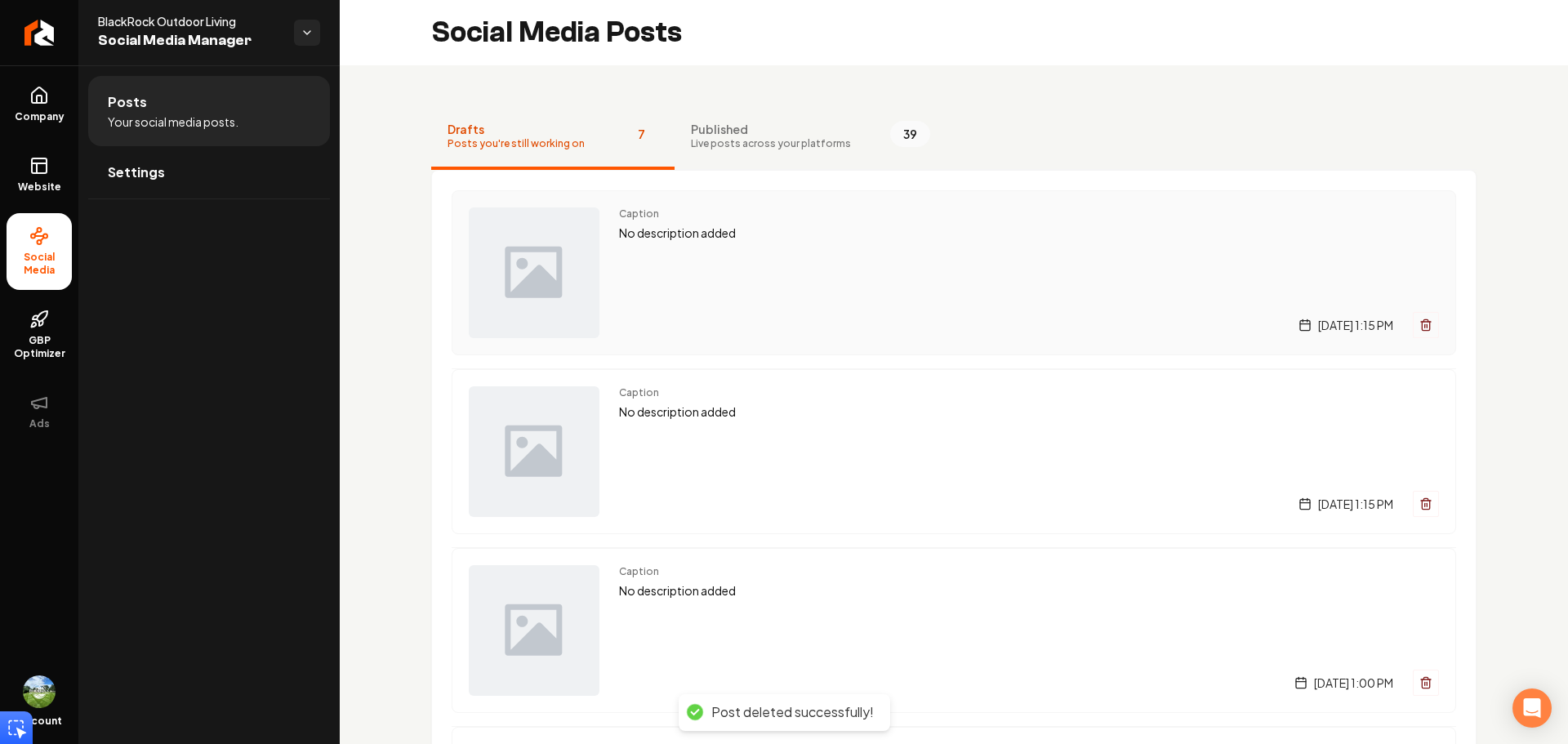
click at [1419, 323] on icon "Main content area" at bounding box center [1426, 324] width 13 height 13
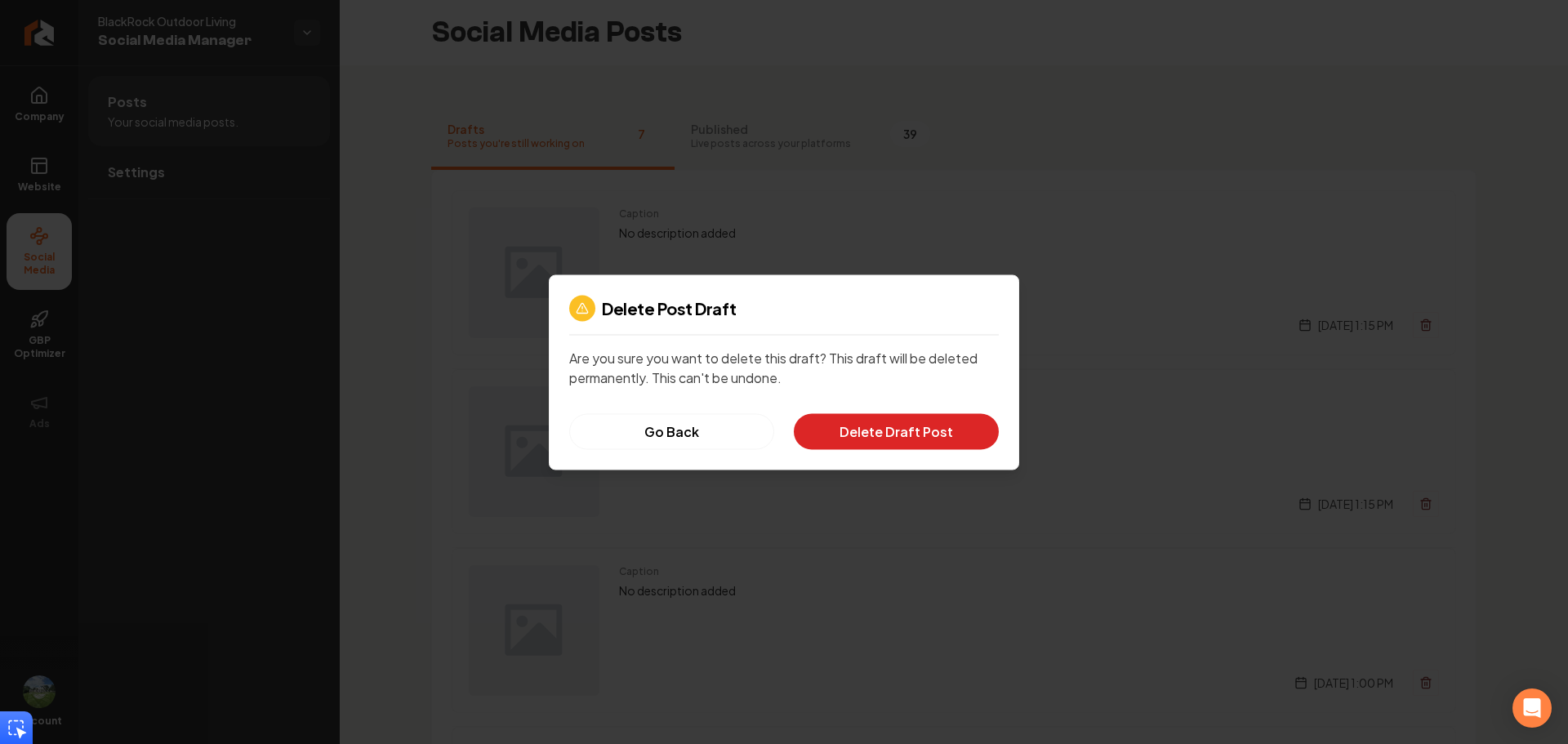
click at [907, 432] on button "Delete Draft Post" at bounding box center [897, 431] width 205 height 36
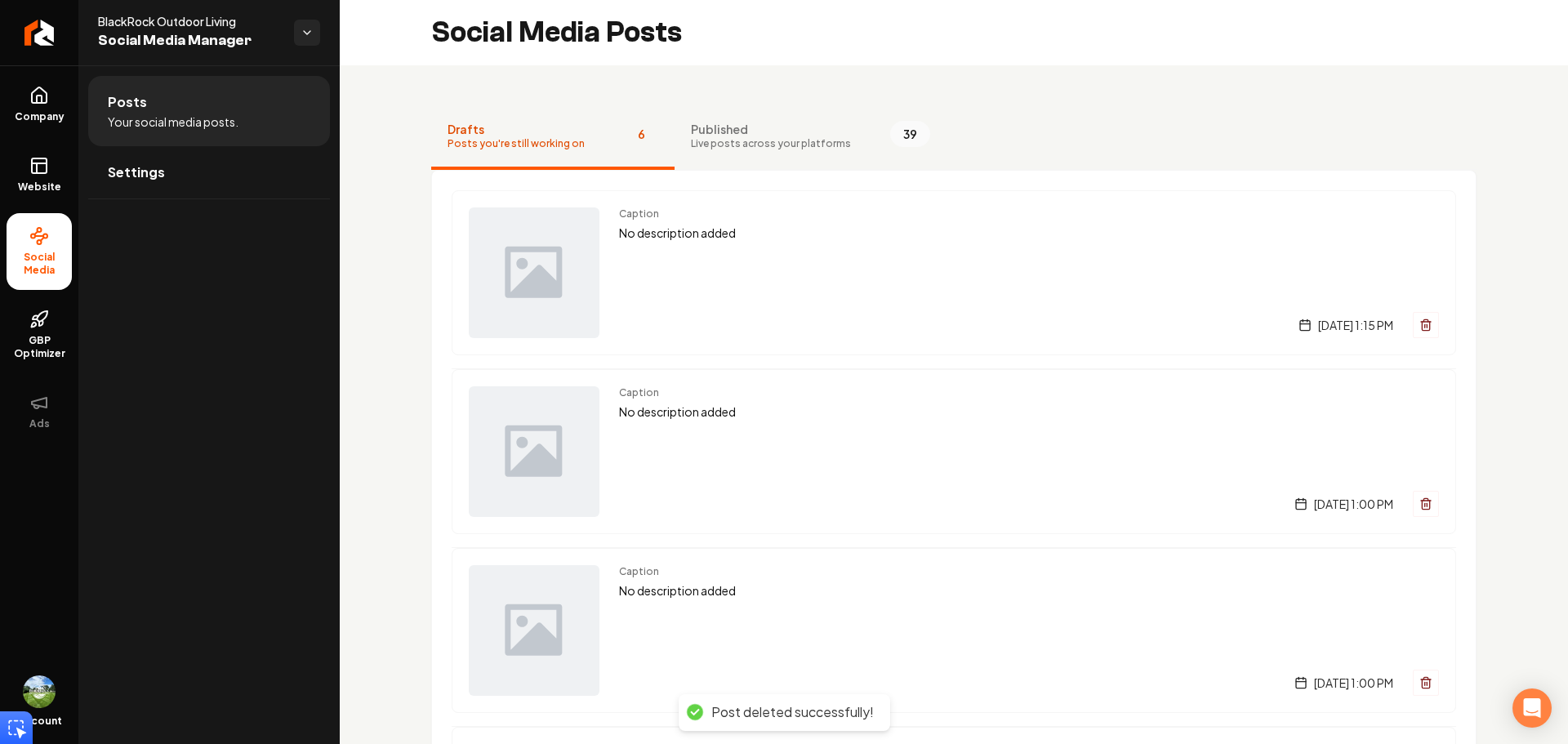
click at [1419, 325] on icon "Main content area" at bounding box center [1426, 324] width 13 height 13
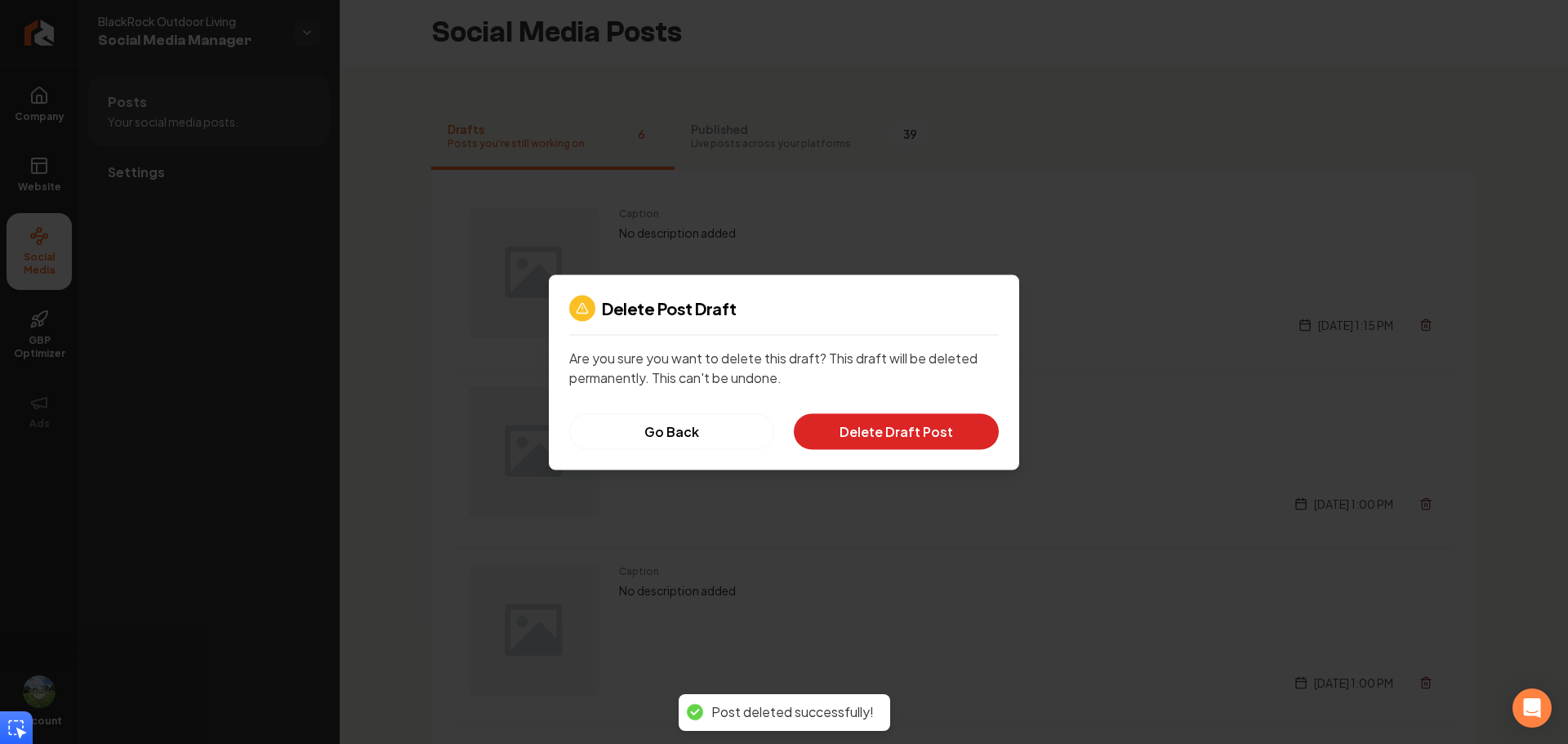
click at [924, 436] on button "Delete Draft Post" at bounding box center [897, 431] width 205 height 36
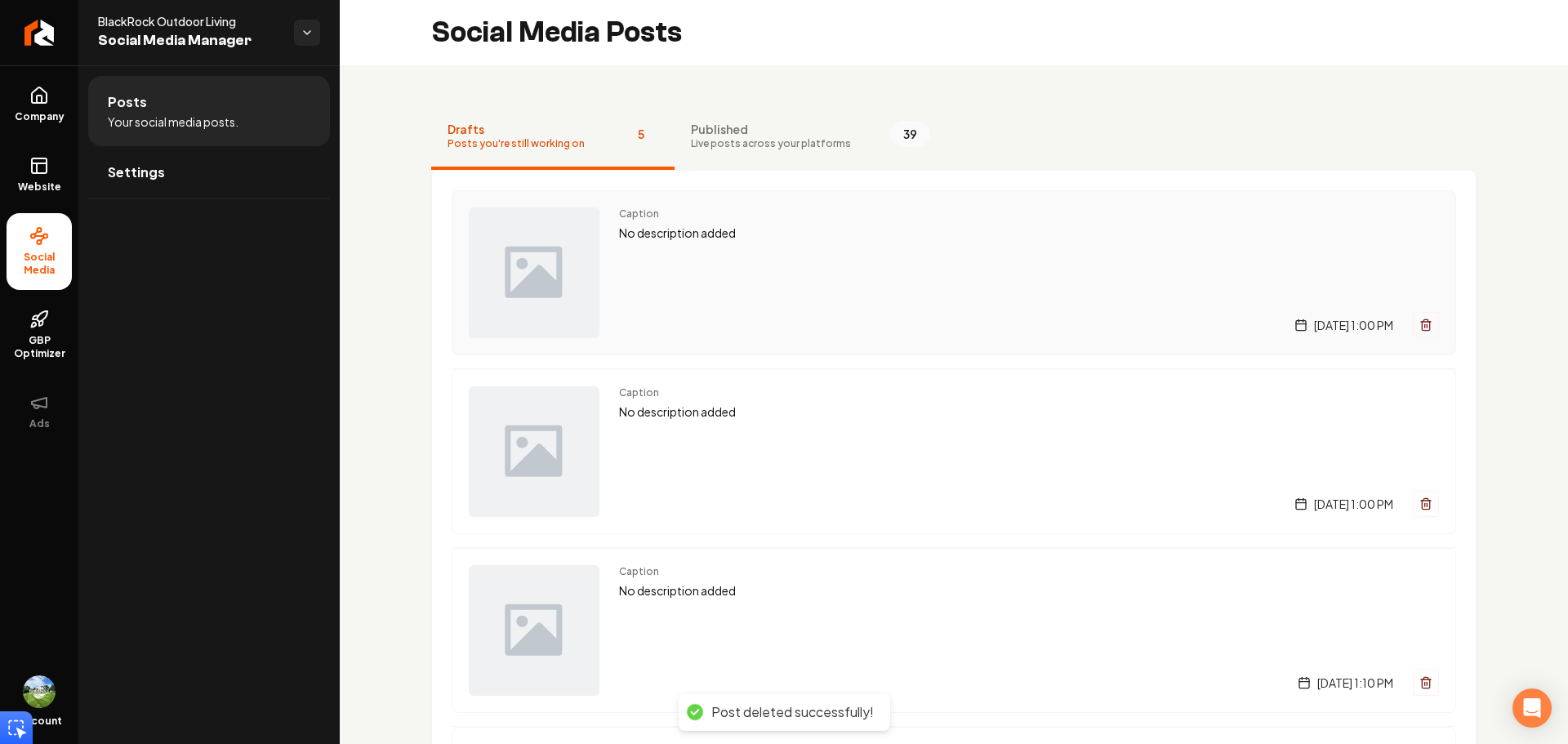
click at [1413, 325] on button "Main content area" at bounding box center [1426, 324] width 26 height 26
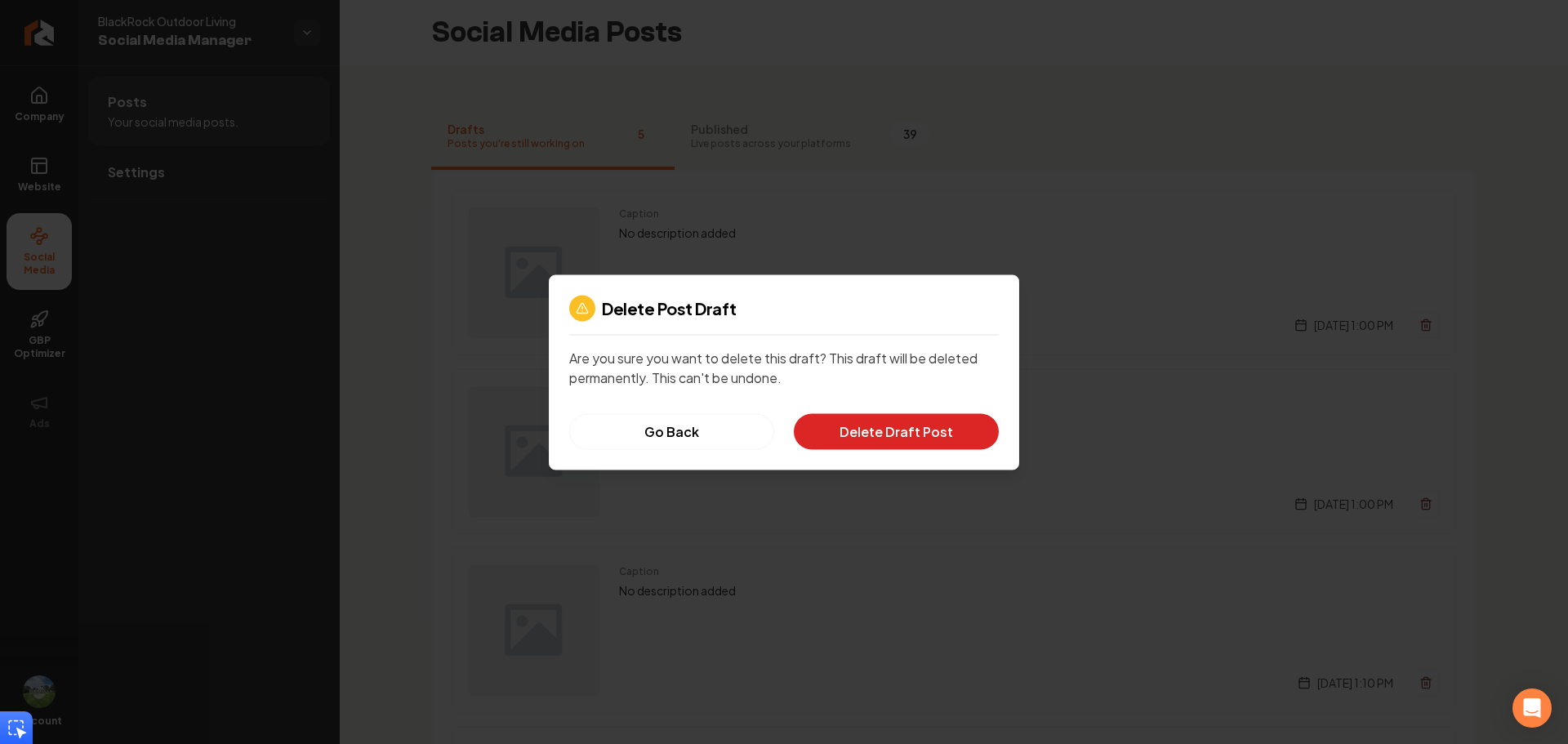
click at [886, 425] on button "Delete Draft Post" at bounding box center [897, 431] width 205 height 36
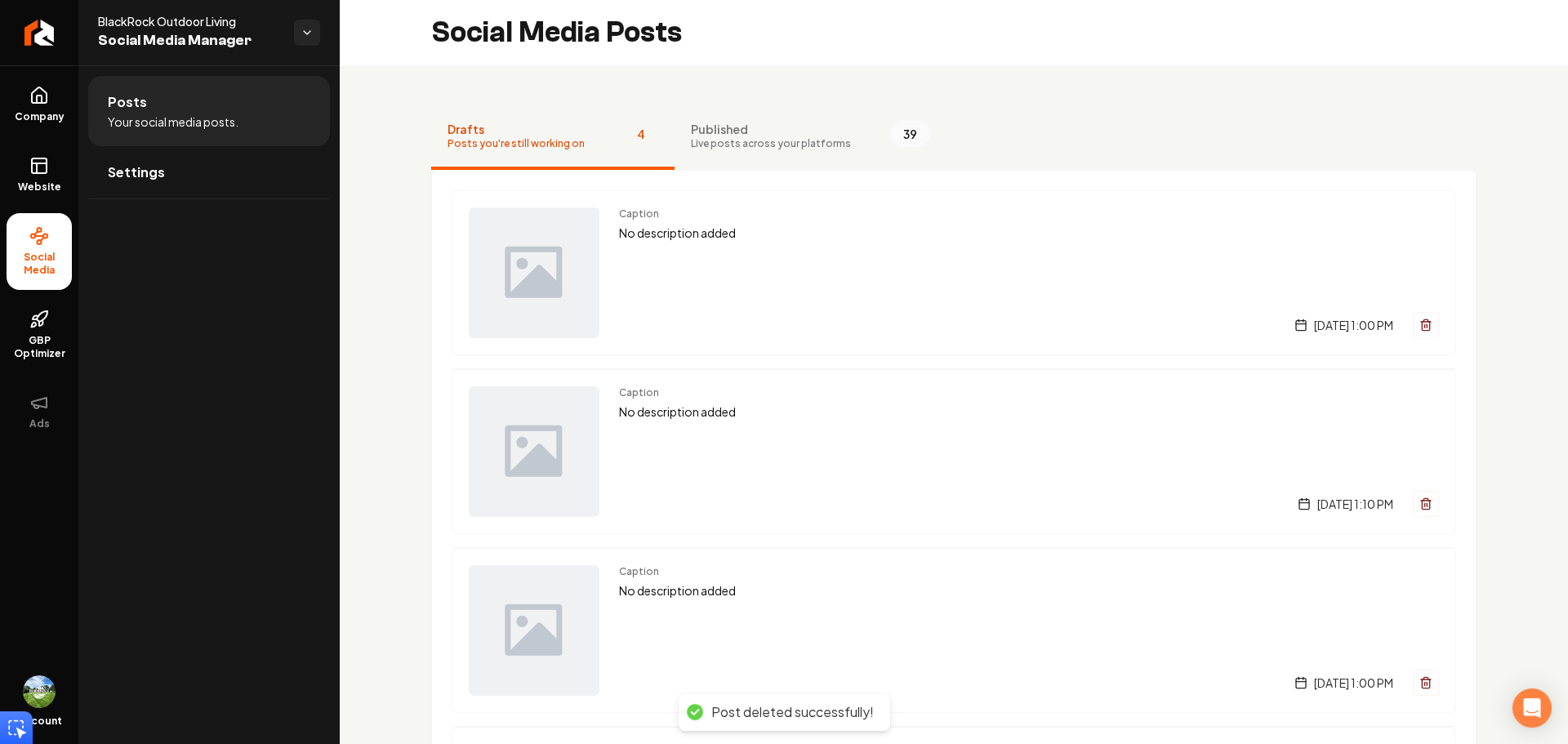
click at [1413, 333] on button "Main content area" at bounding box center [1426, 324] width 26 height 26
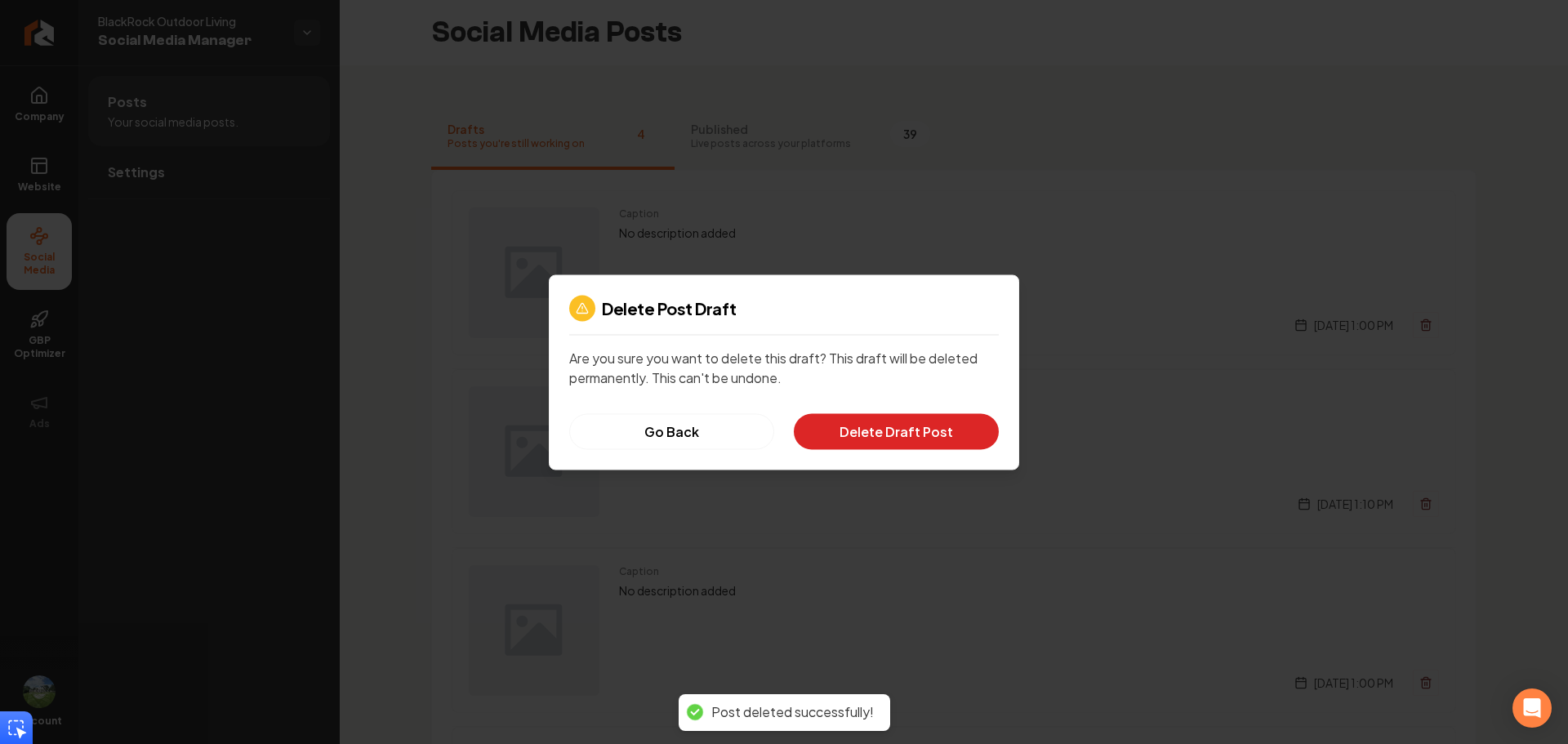
click at [952, 434] on button "Delete Draft Post" at bounding box center [897, 431] width 205 height 36
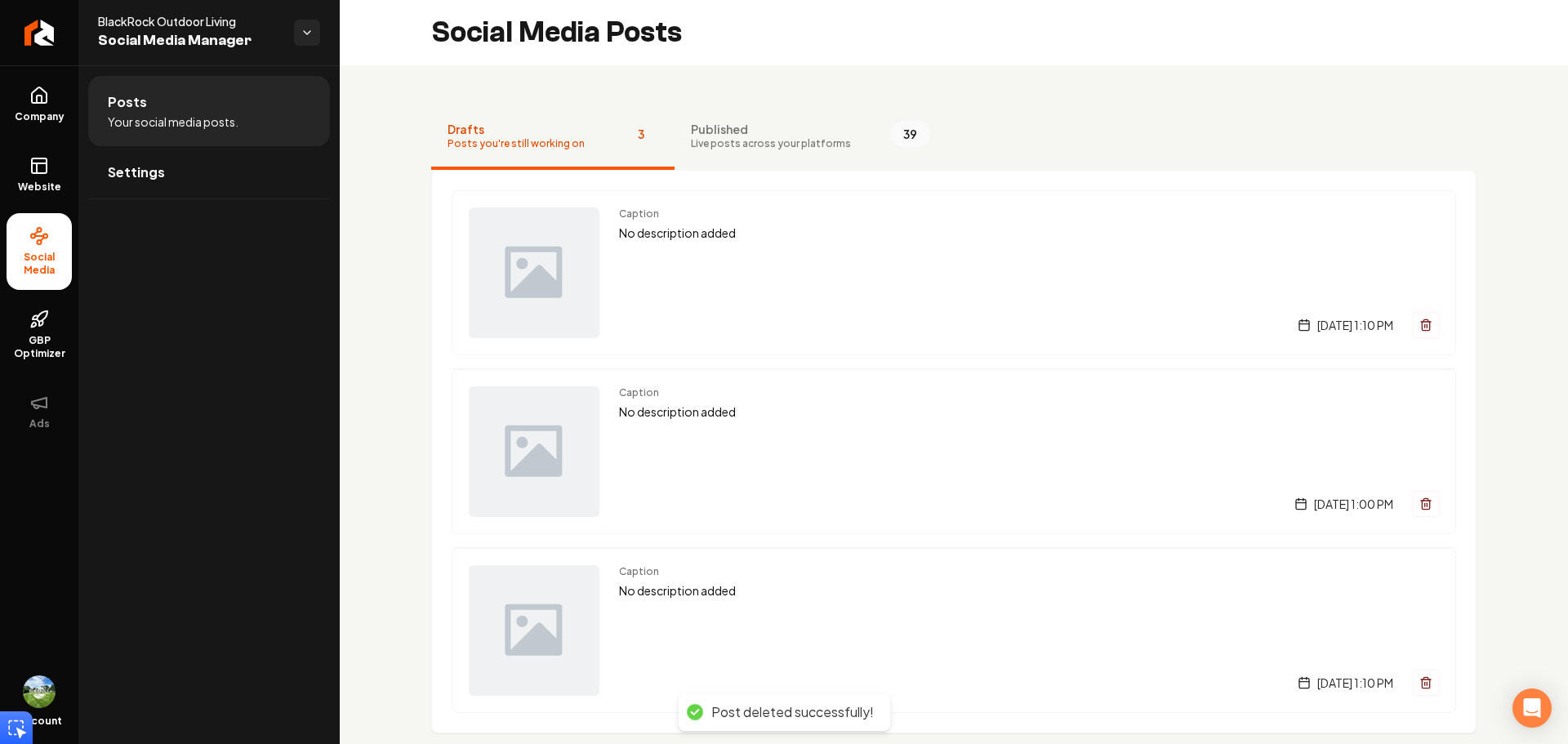
click at [1419, 325] on icon "Main content area" at bounding box center [1426, 324] width 13 height 13
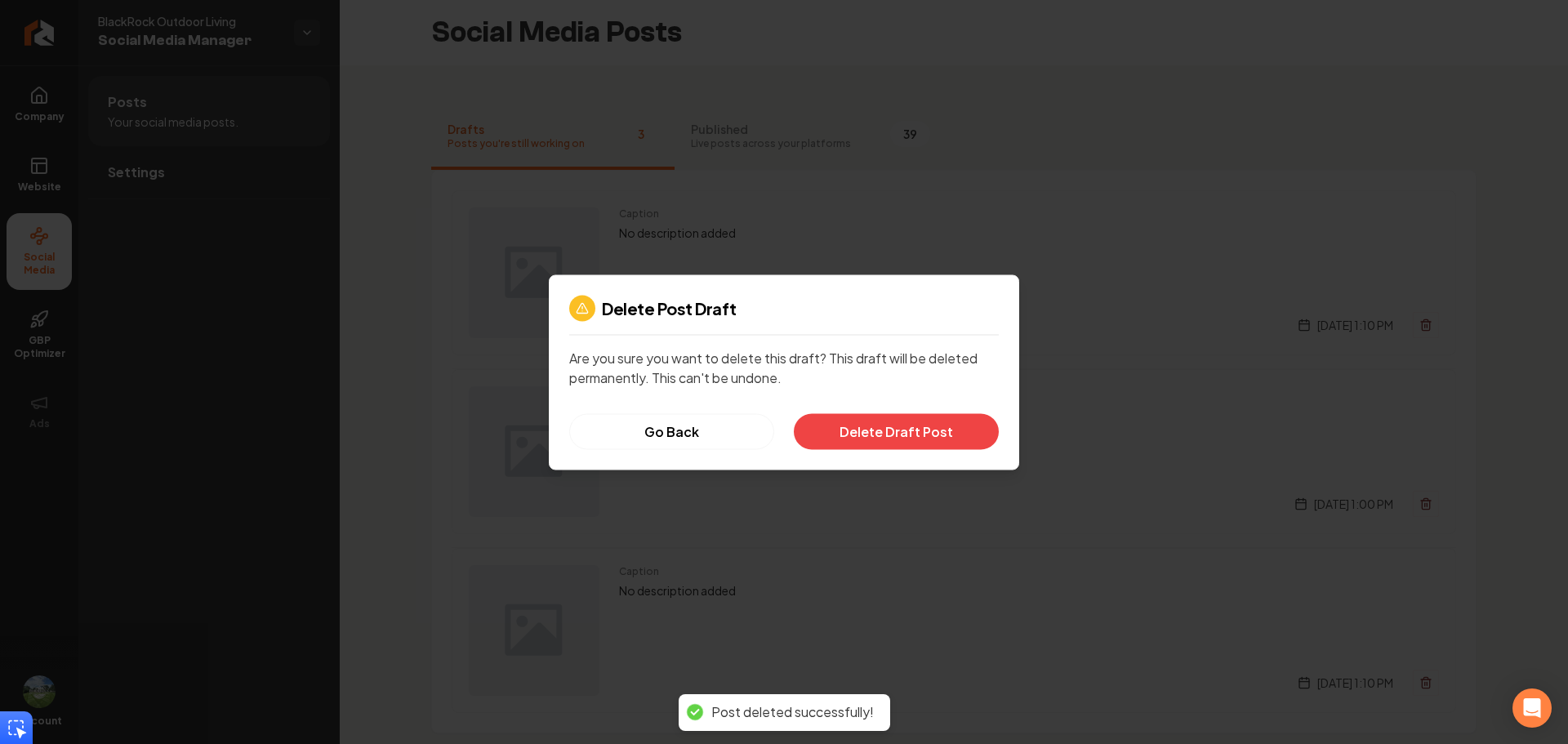
click at [916, 449] on div "Delete Post Draft Are you sure you want to delete this draft? This draft will b…" at bounding box center [784, 372] width 470 height 195
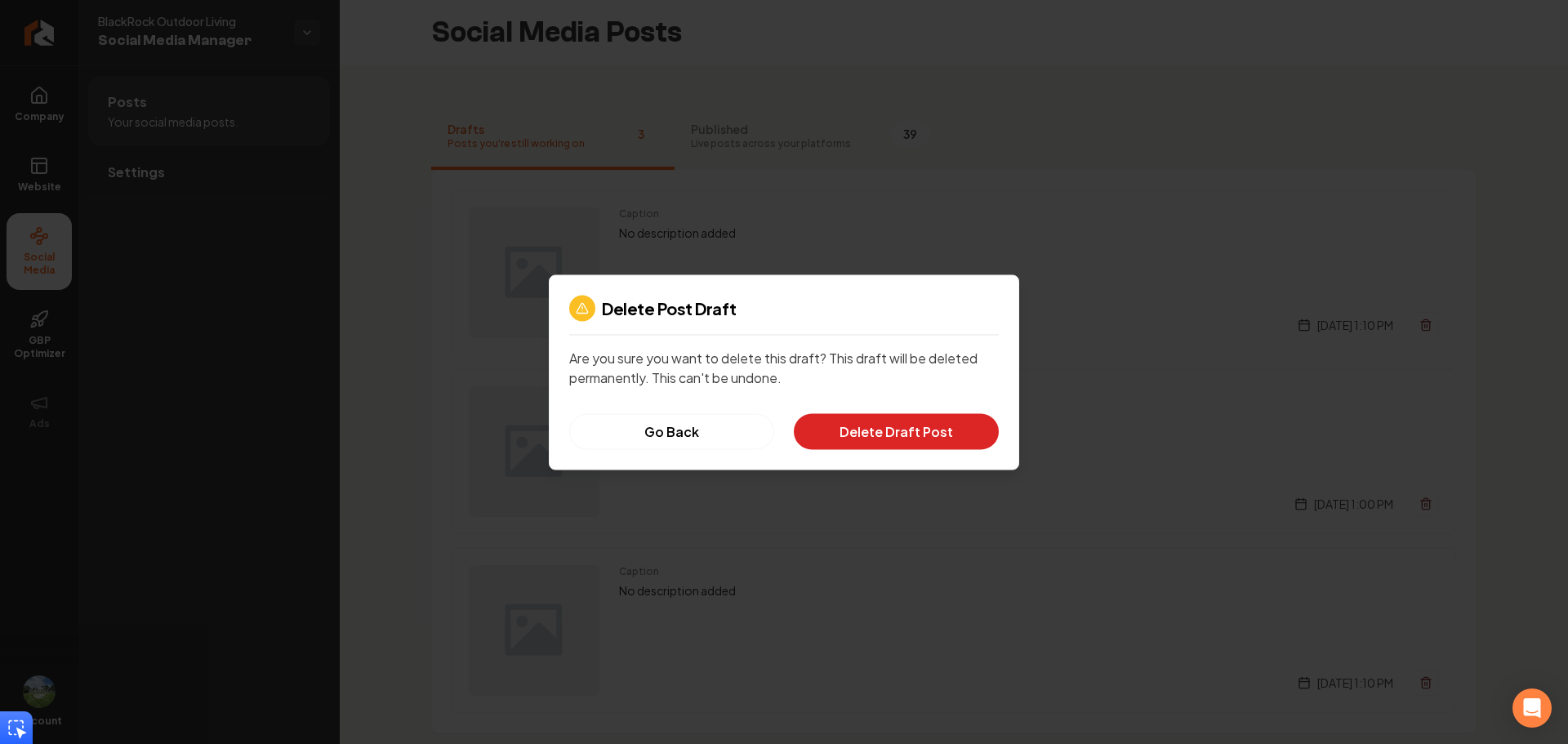
click at [936, 435] on button "Delete Draft Post" at bounding box center [897, 431] width 205 height 36
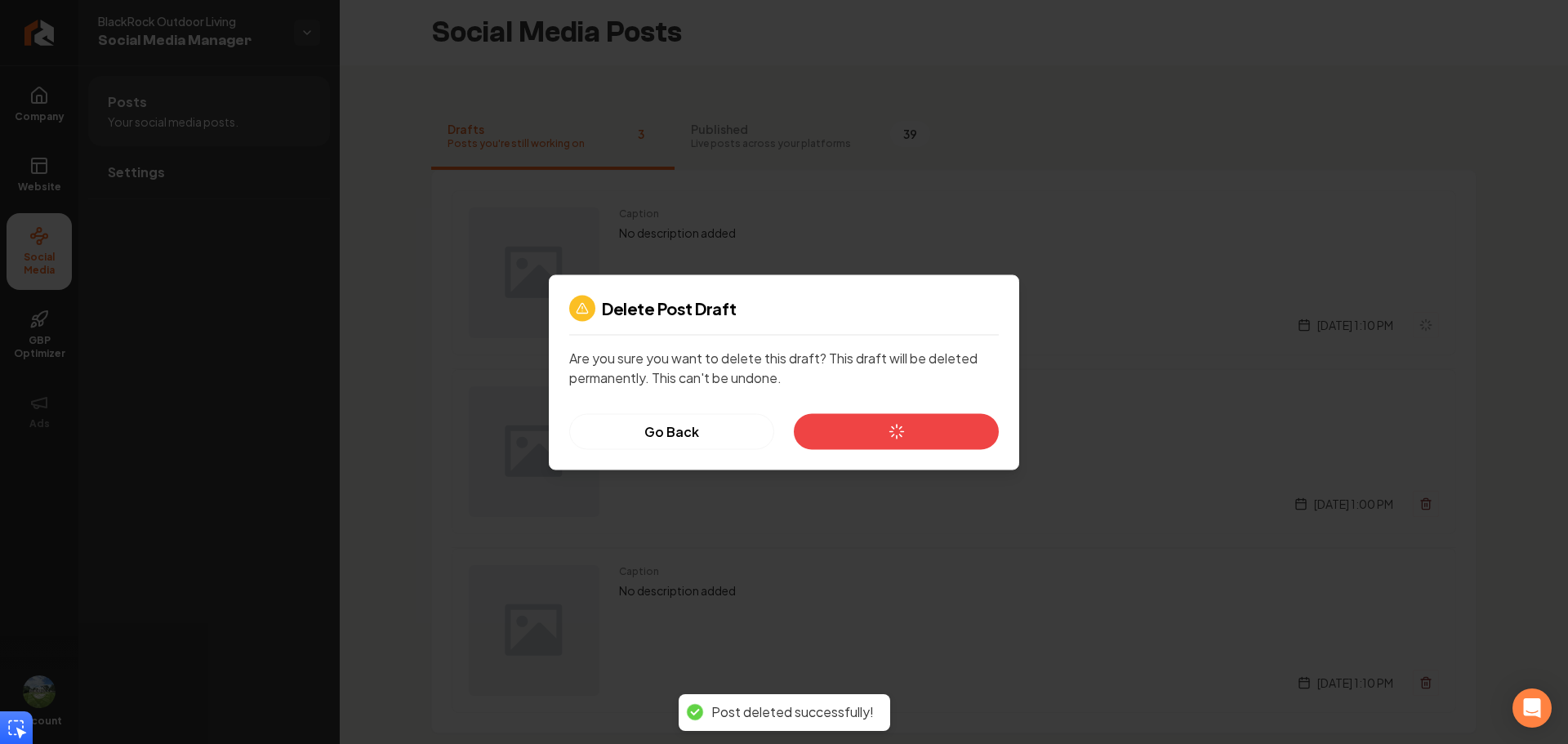
click at [997, 422] on div "Go Back Delete Draft Post" at bounding box center [784, 431] width 430 height 36
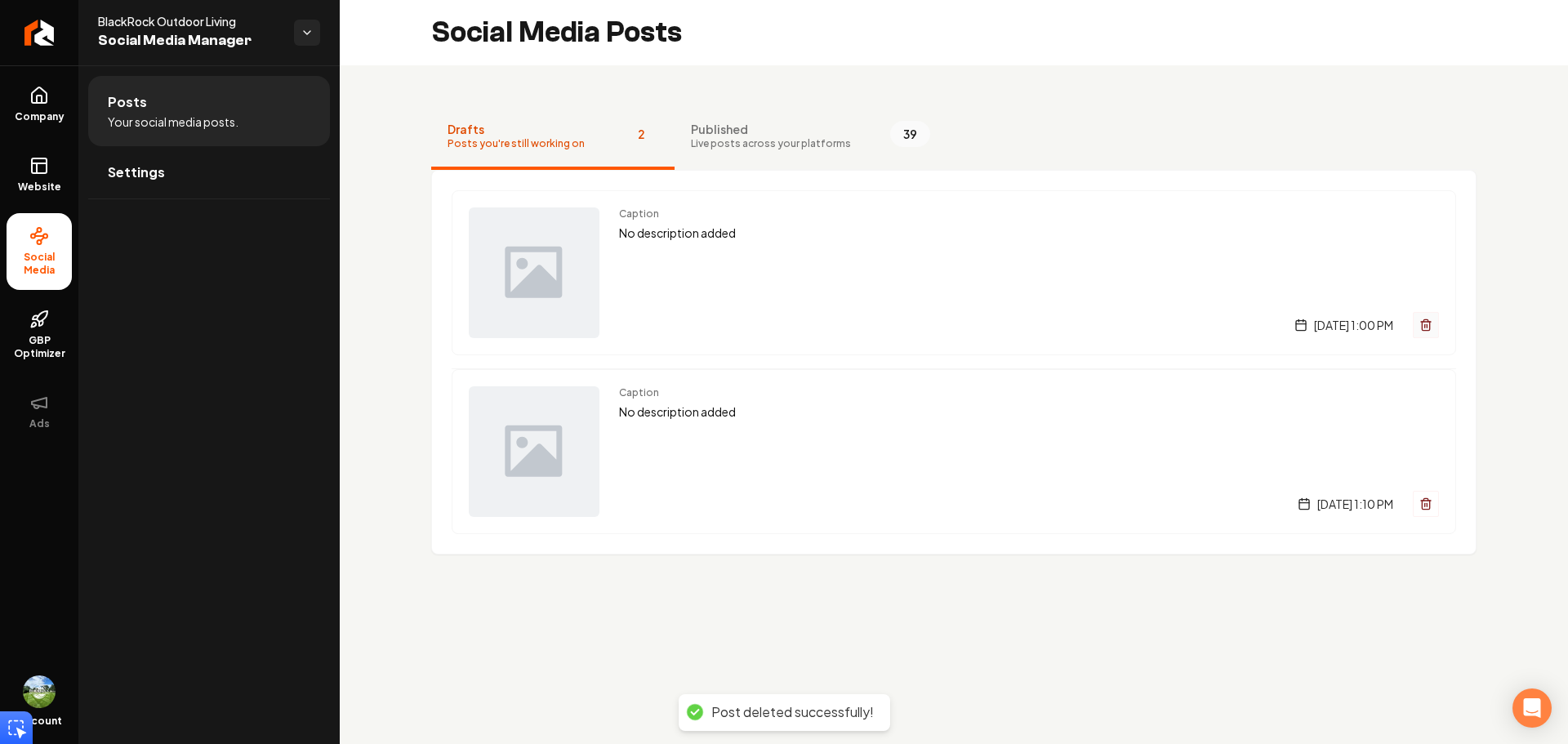
click at [1435, 322] on button "Main content area" at bounding box center [1426, 324] width 26 height 26
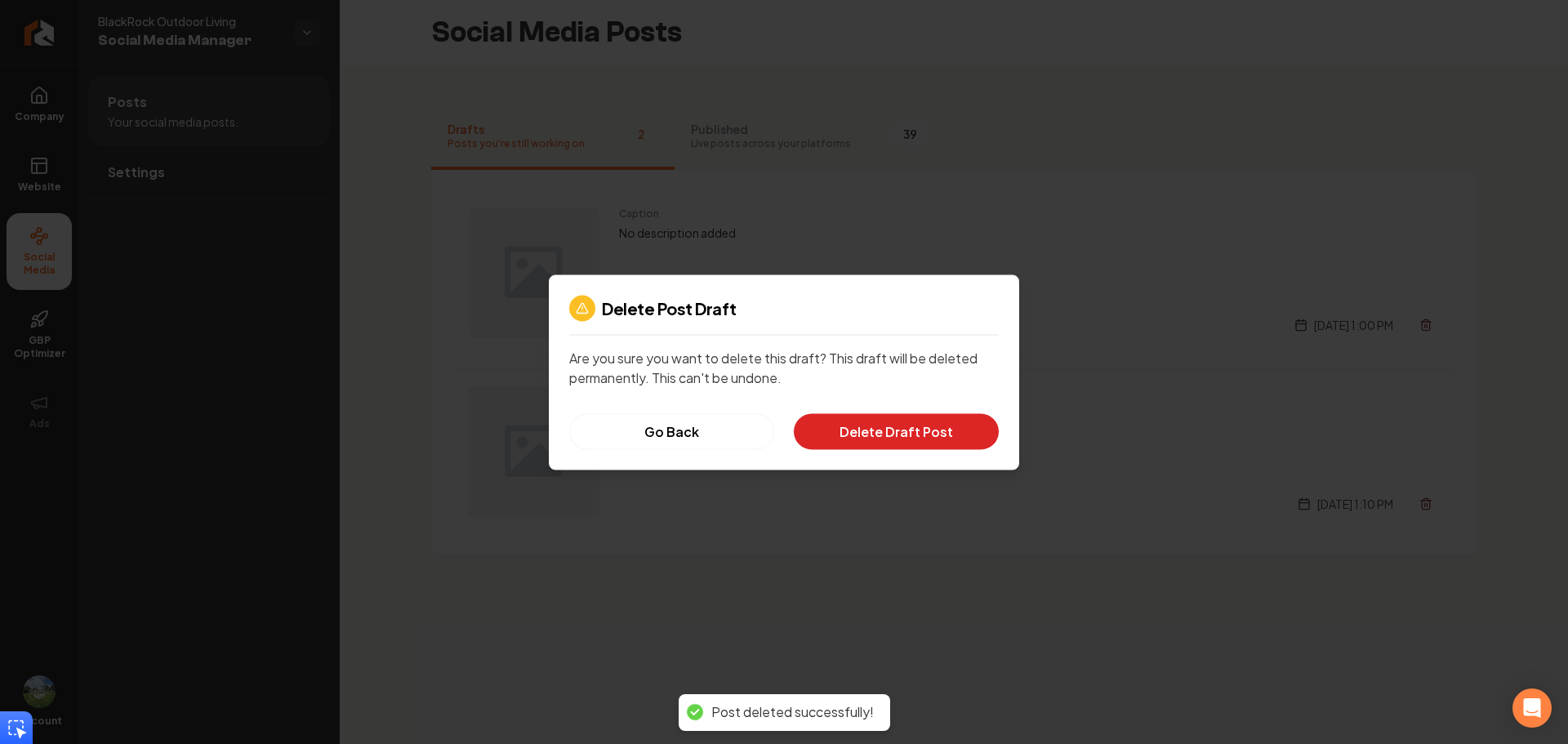
click at [975, 437] on button "Delete Draft Post" at bounding box center [897, 431] width 205 height 36
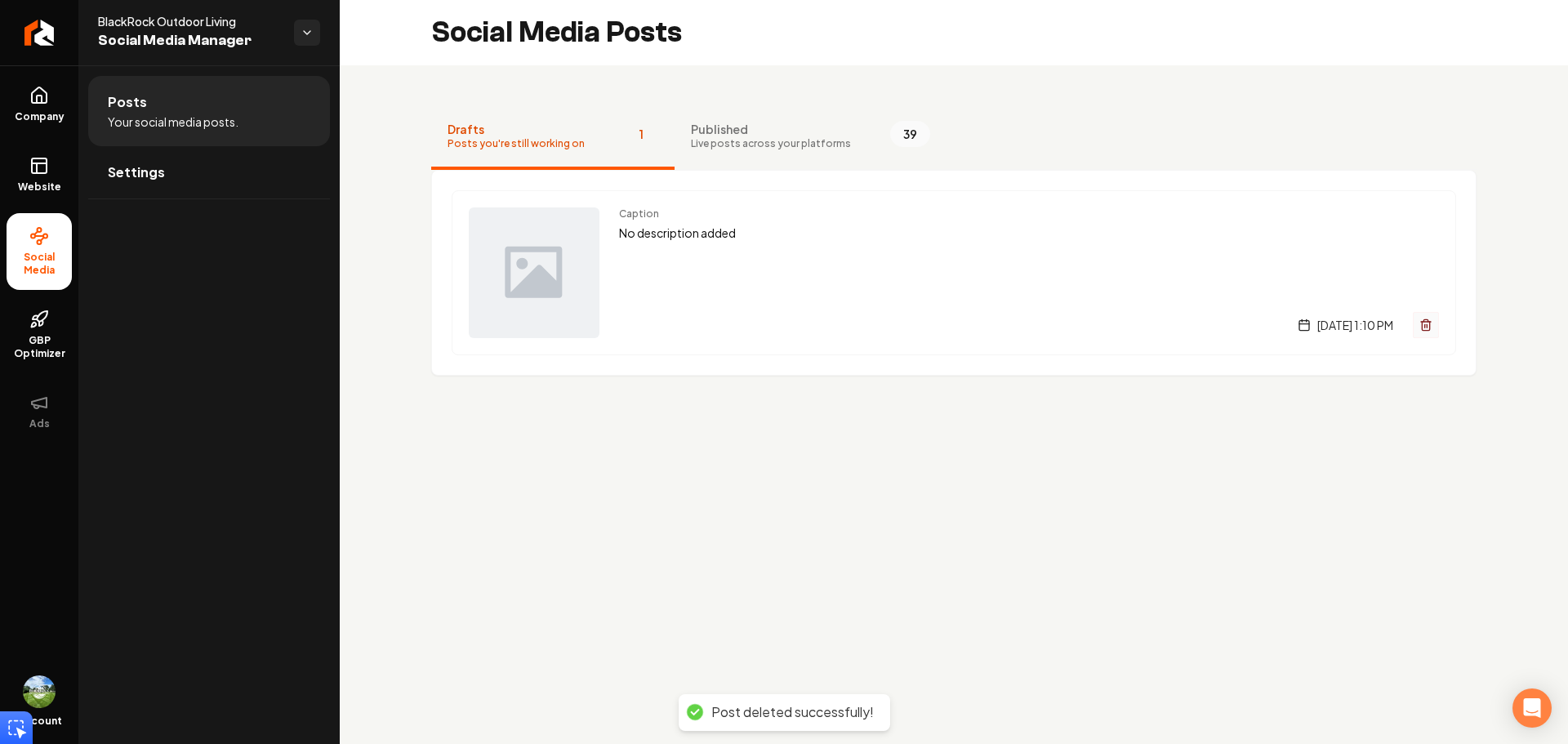
click at [1429, 333] on button "Main content area" at bounding box center [1426, 324] width 26 height 26
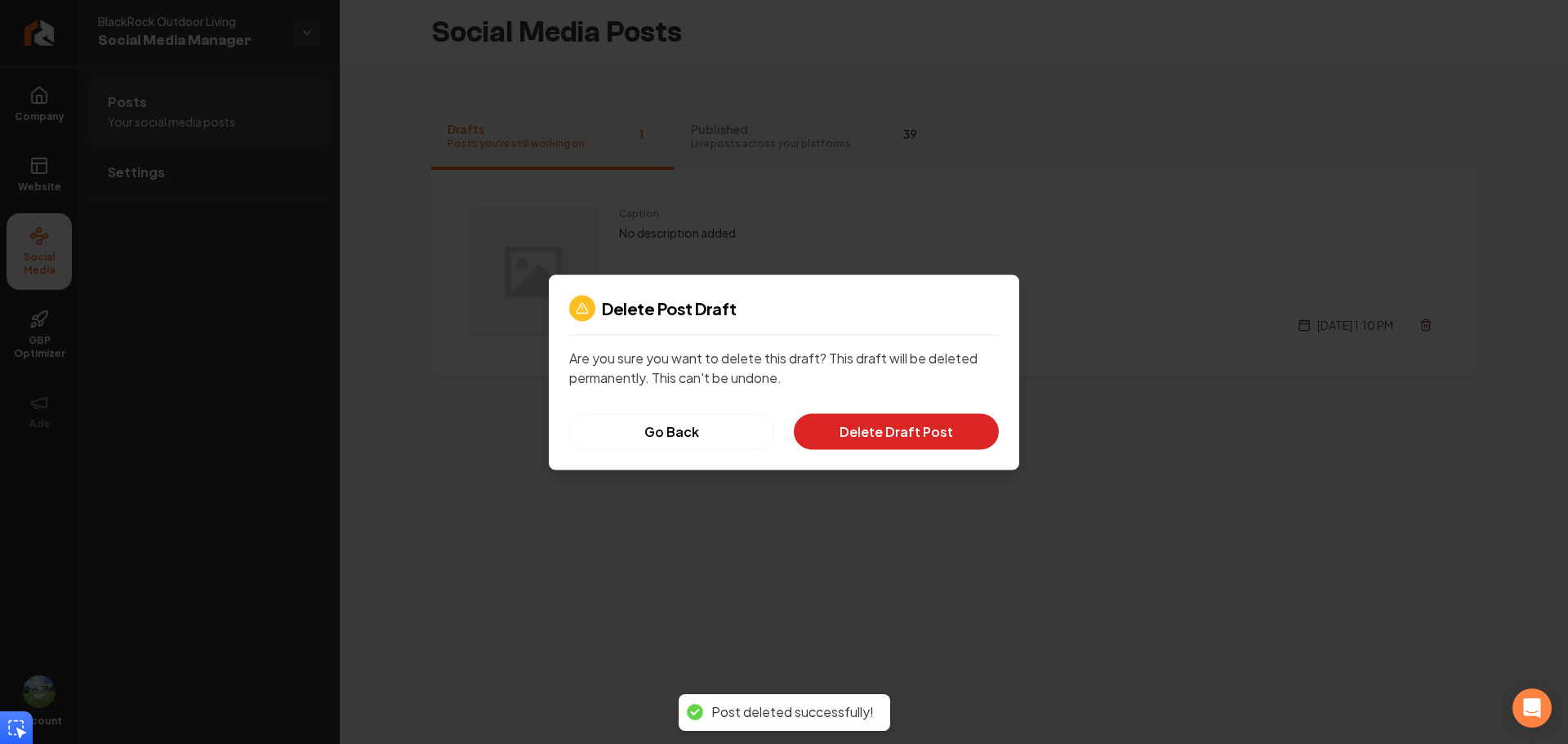
click at [902, 435] on button "Delete Draft Post" at bounding box center [897, 431] width 205 height 36
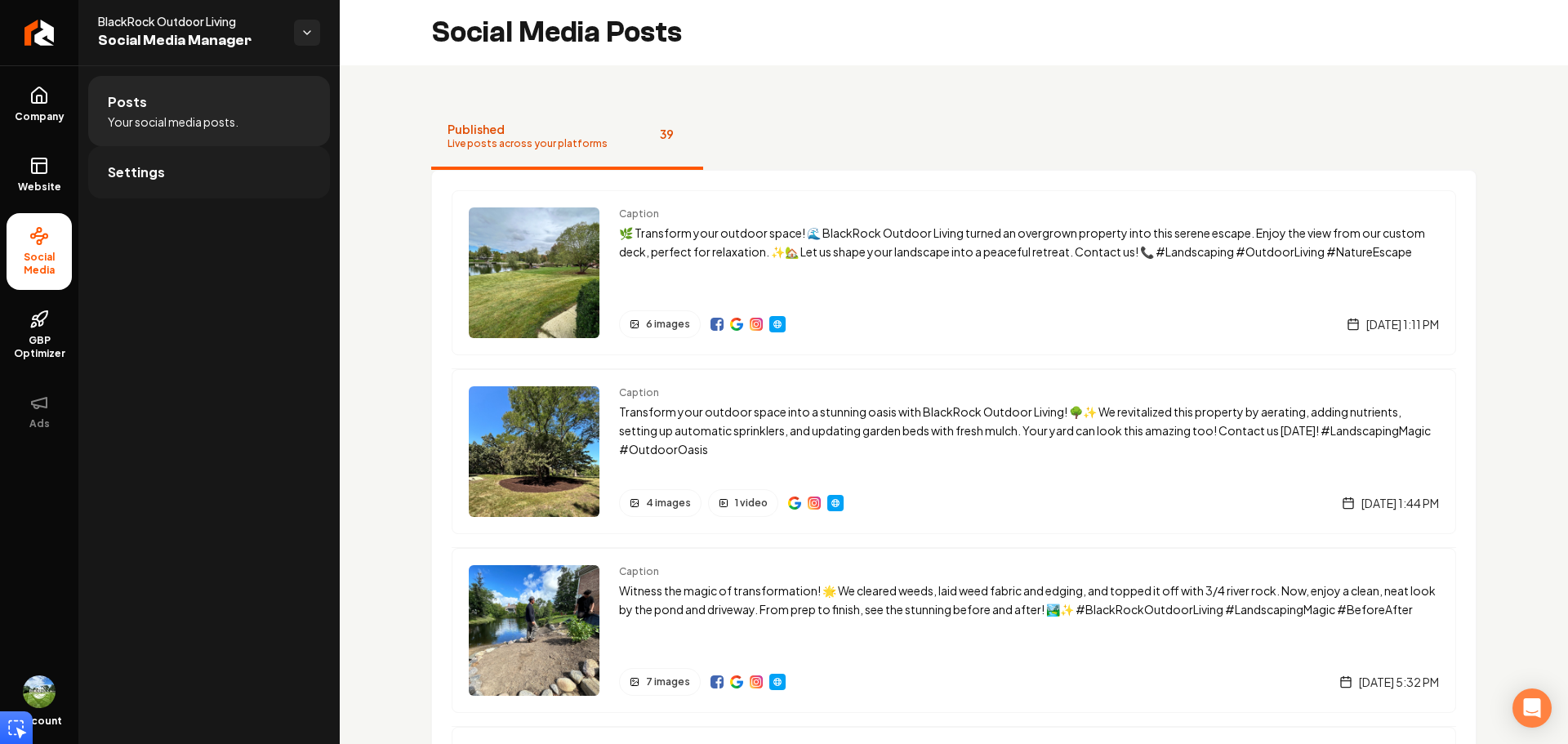
click at [228, 173] on link "Settings" at bounding box center [209, 172] width 242 height 52
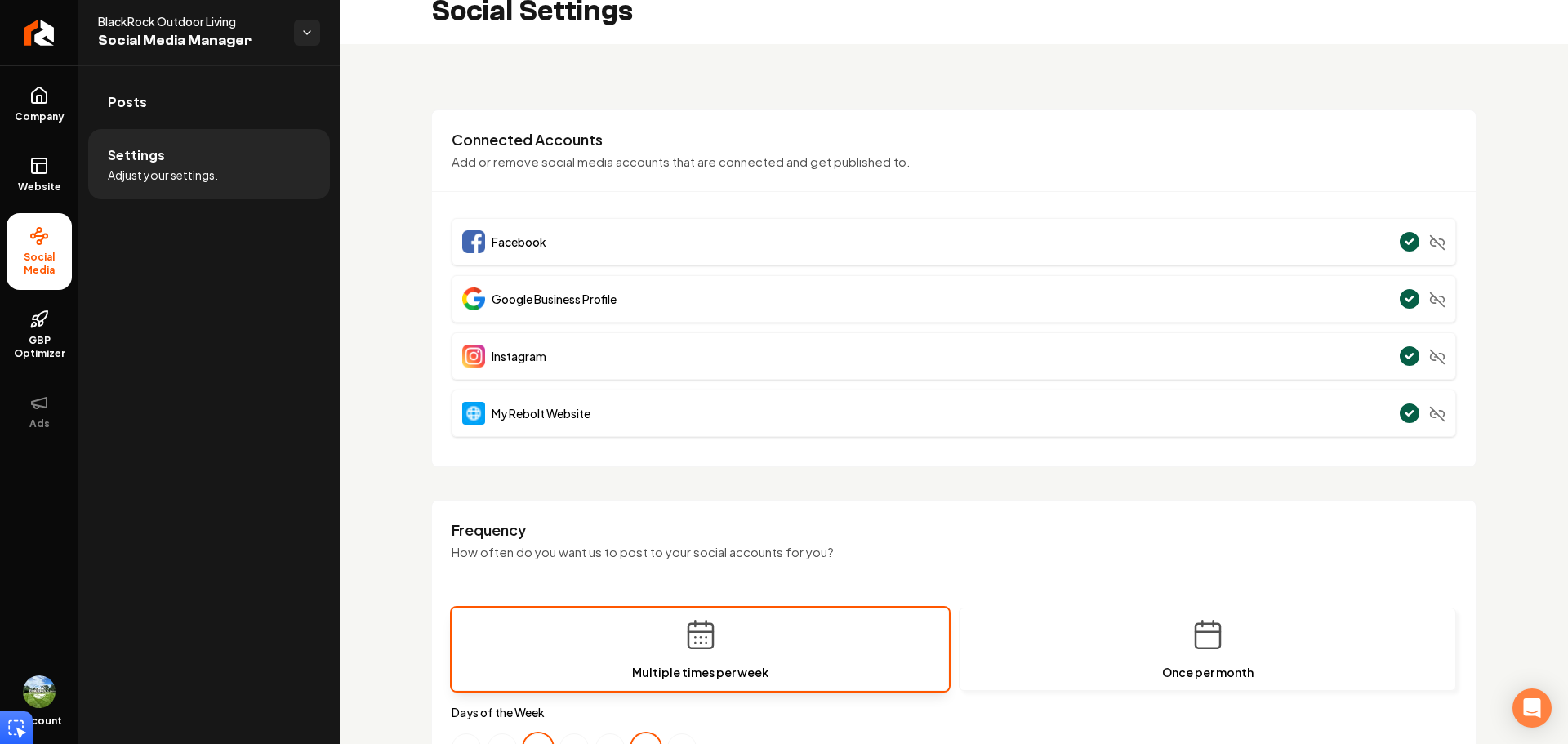
scroll to position [164, 0]
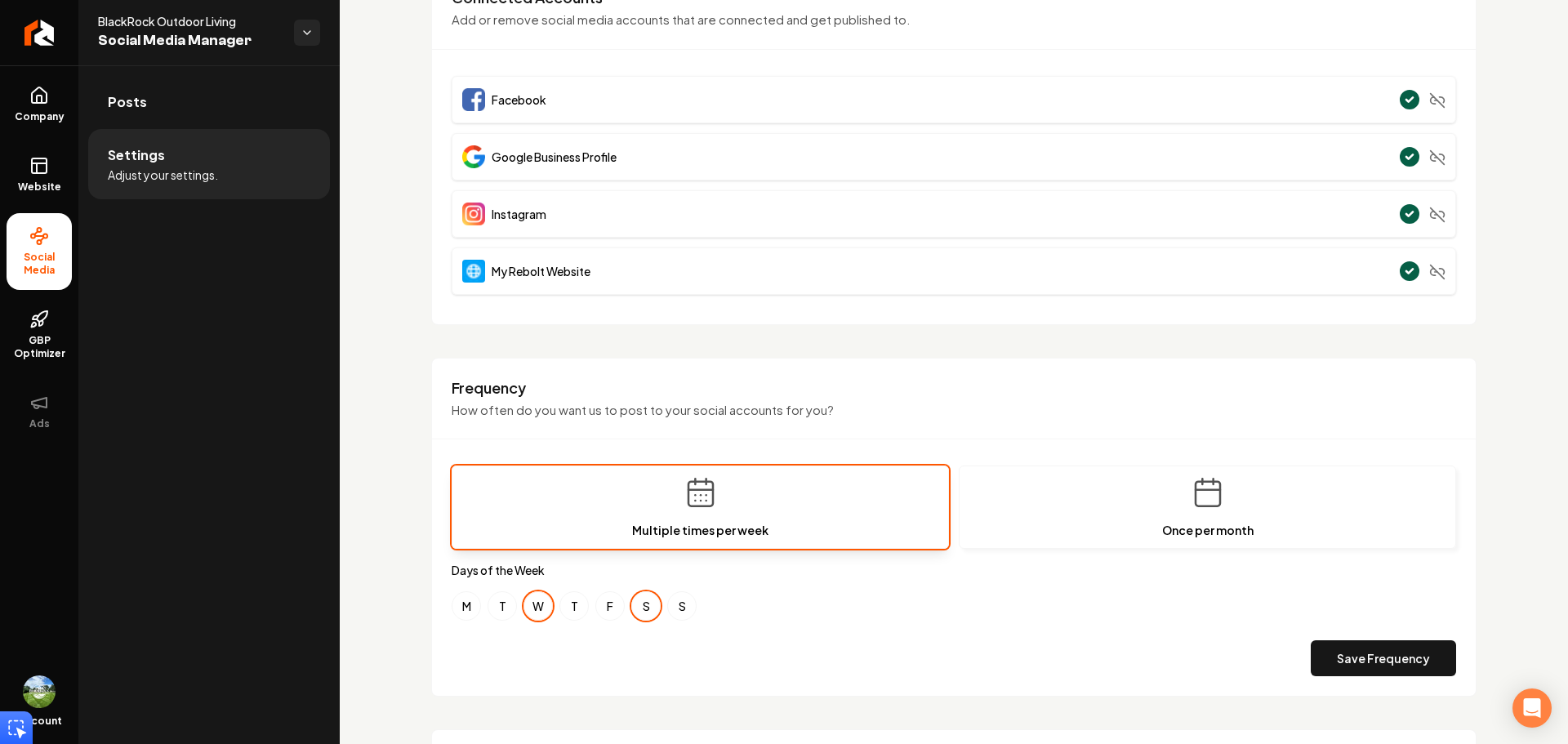
click at [534, 603] on button "W" at bounding box center [538, 605] width 29 height 29
click at [636, 611] on button "S" at bounding box center [646, 605] width 29 height 29
click at [609, 610] on button "F" at bounding box center [609, 605] width 29 height 29
click at [639, 605] on button "S" at bounding box center [646, 605] width 29 height 29
click at [1340, 665] on button "Save Frequency" at bounding box center [1383, 658] width 145 height 36
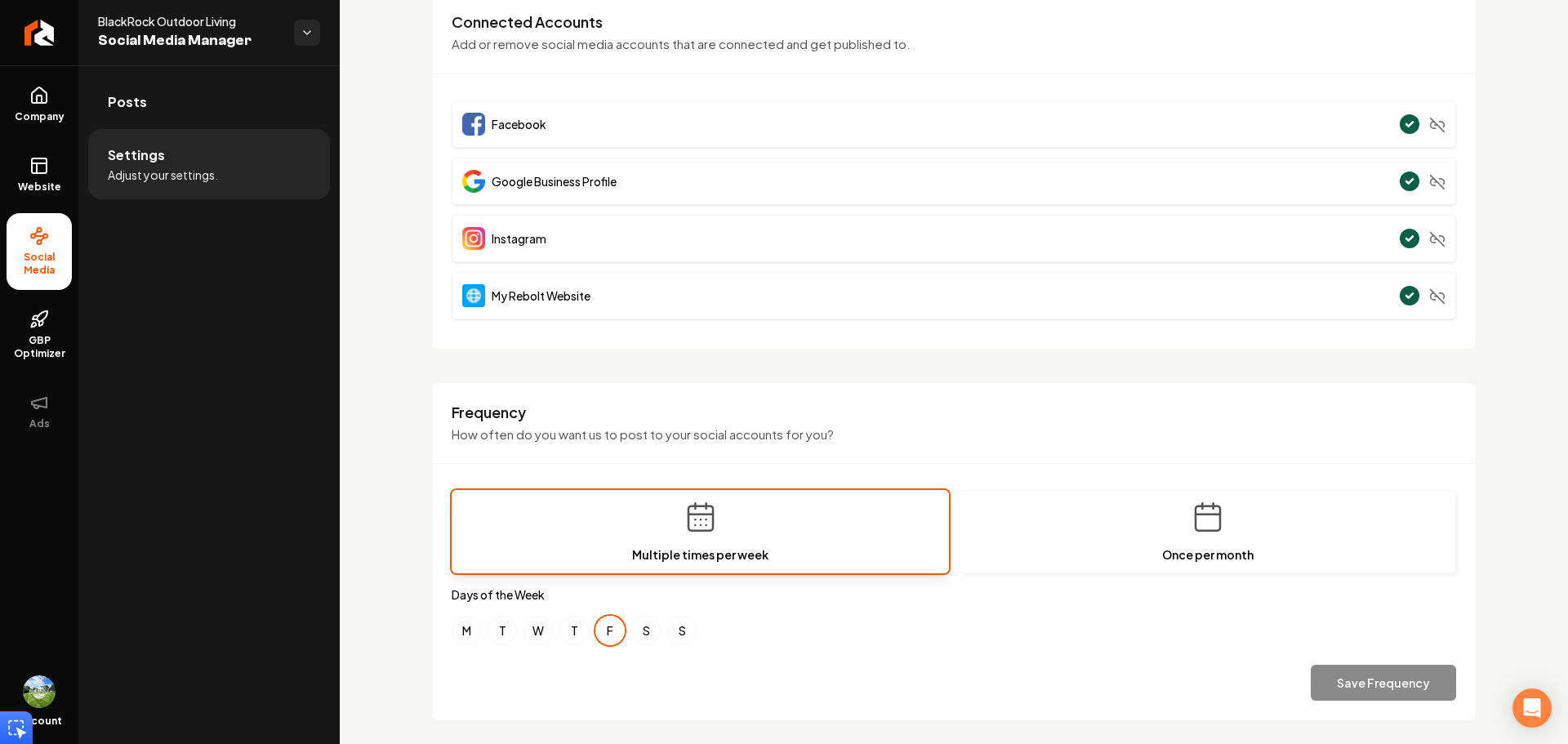
scroll to position [0, 0]
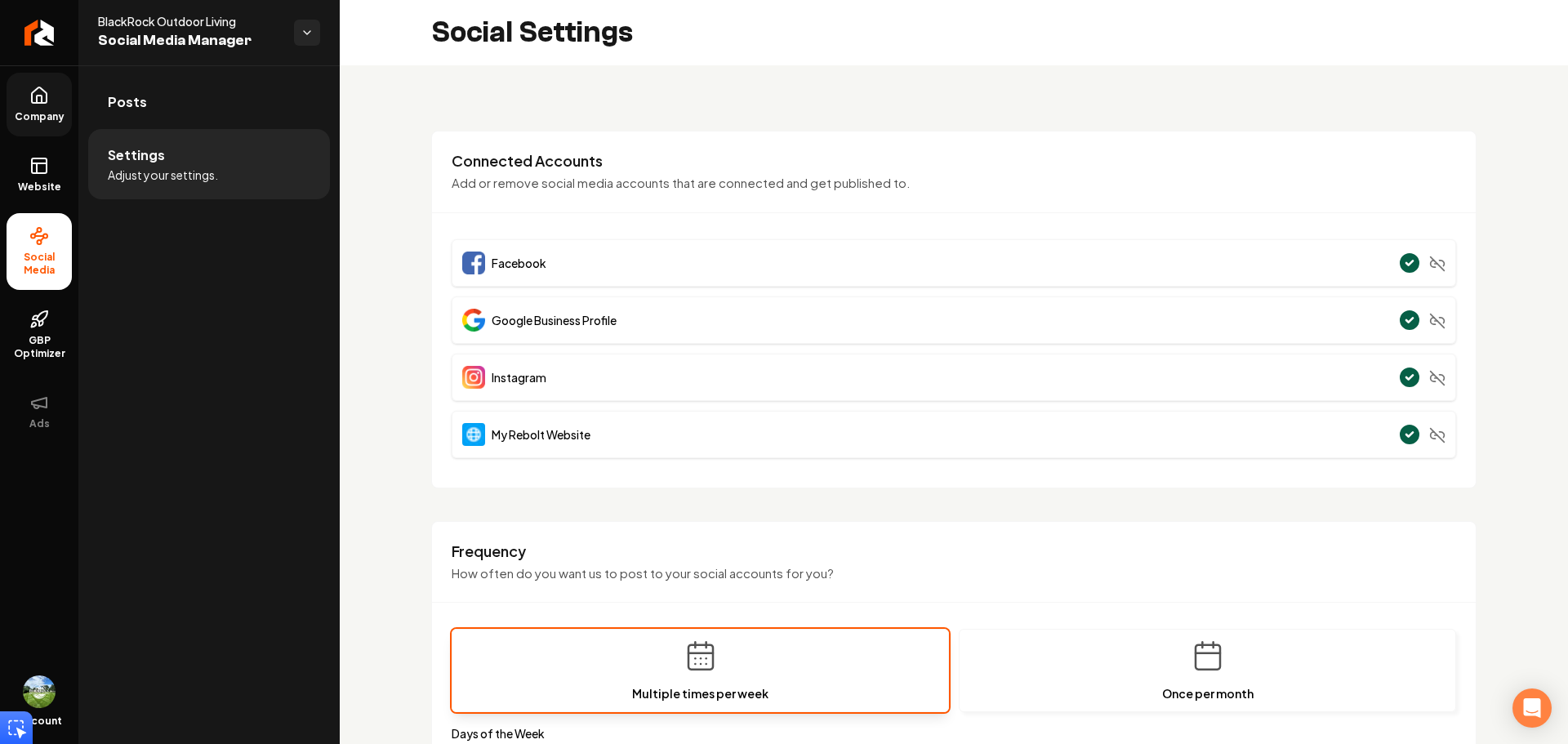
click at [30, 94] on icon at bounding box center [39, 95] width 20 height 20
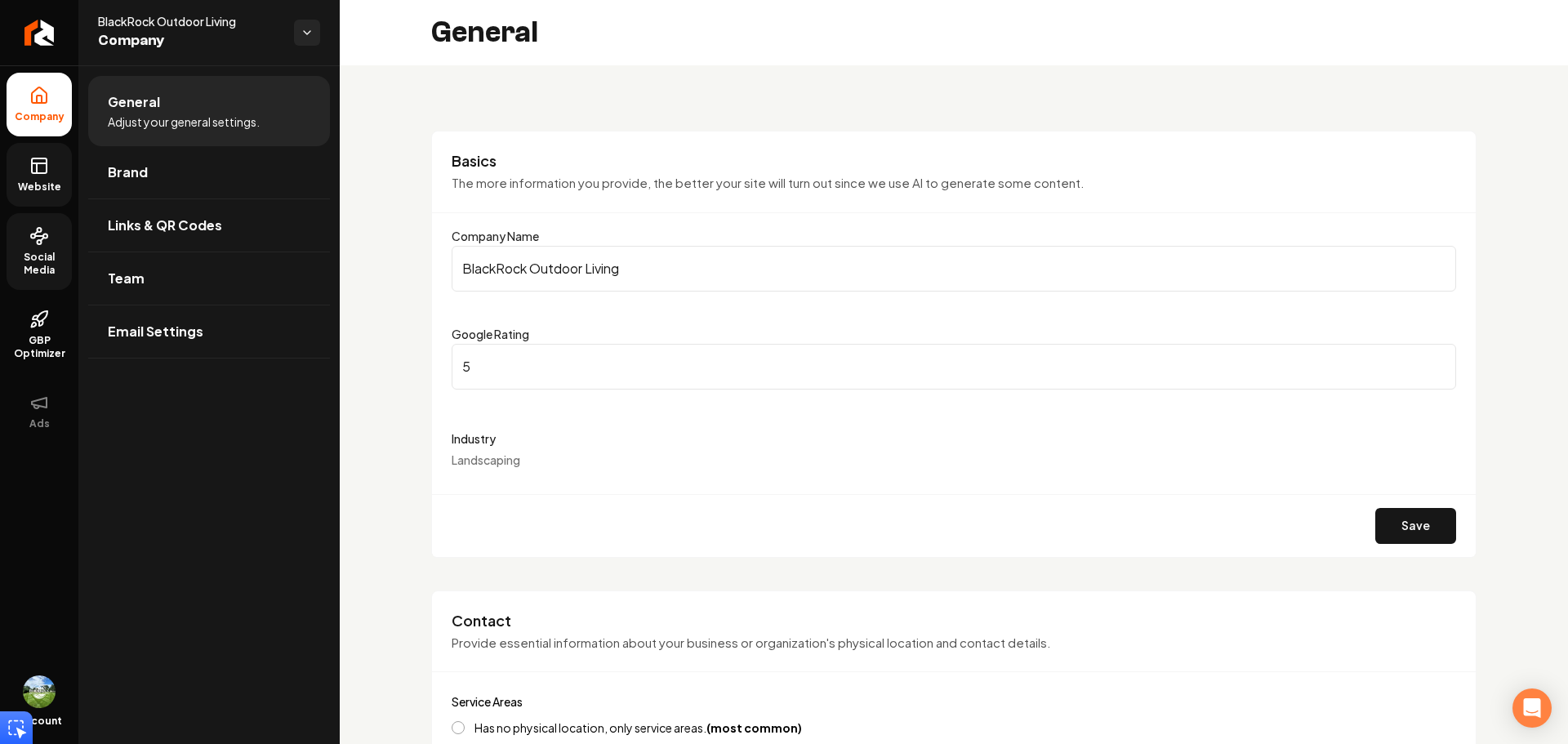
click at [40, 179] on link "Website" at bounding box center [38, 175] width 65 height 64
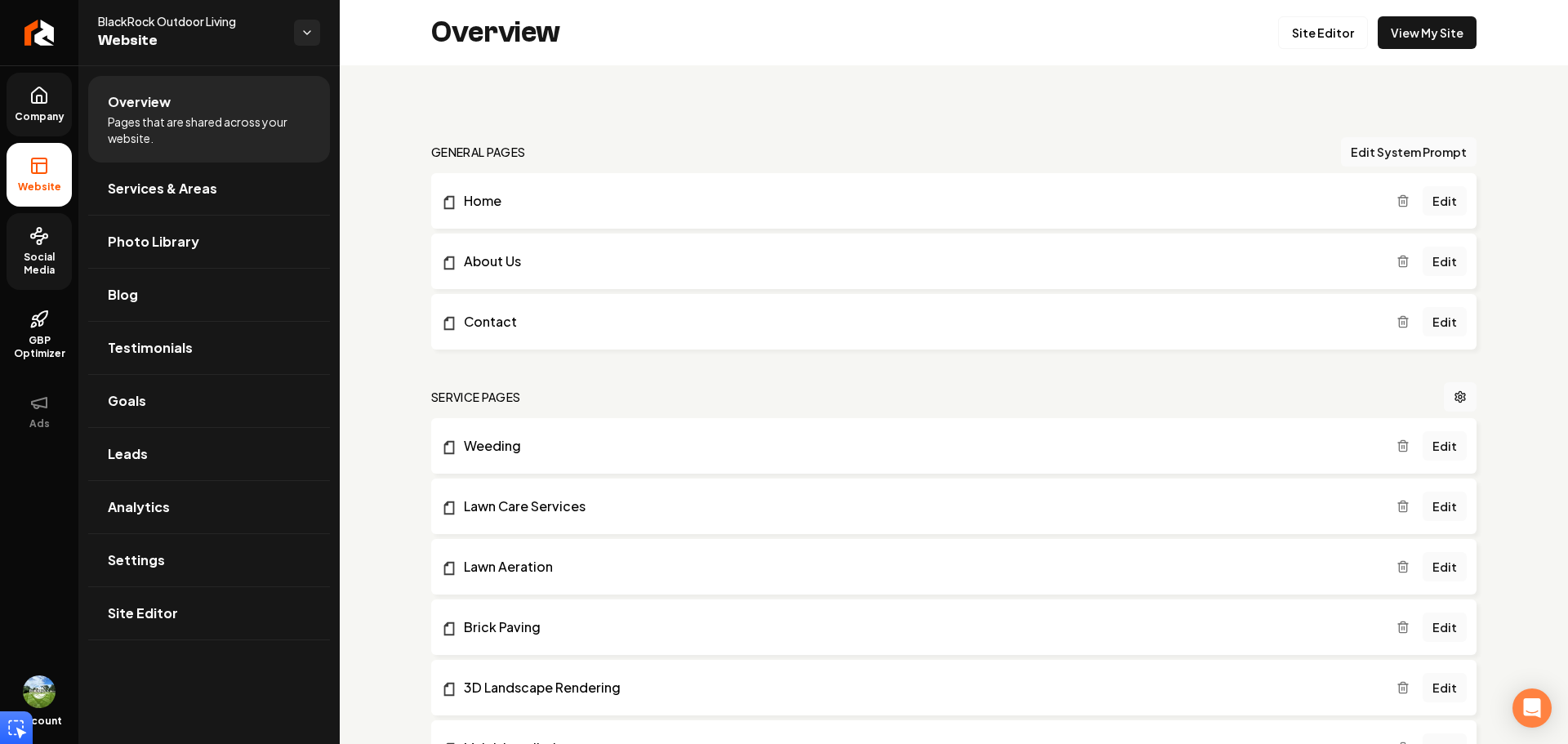
click at [46, 249] on link "Social Media" at bounding box center [38, 252] width 65 height 76
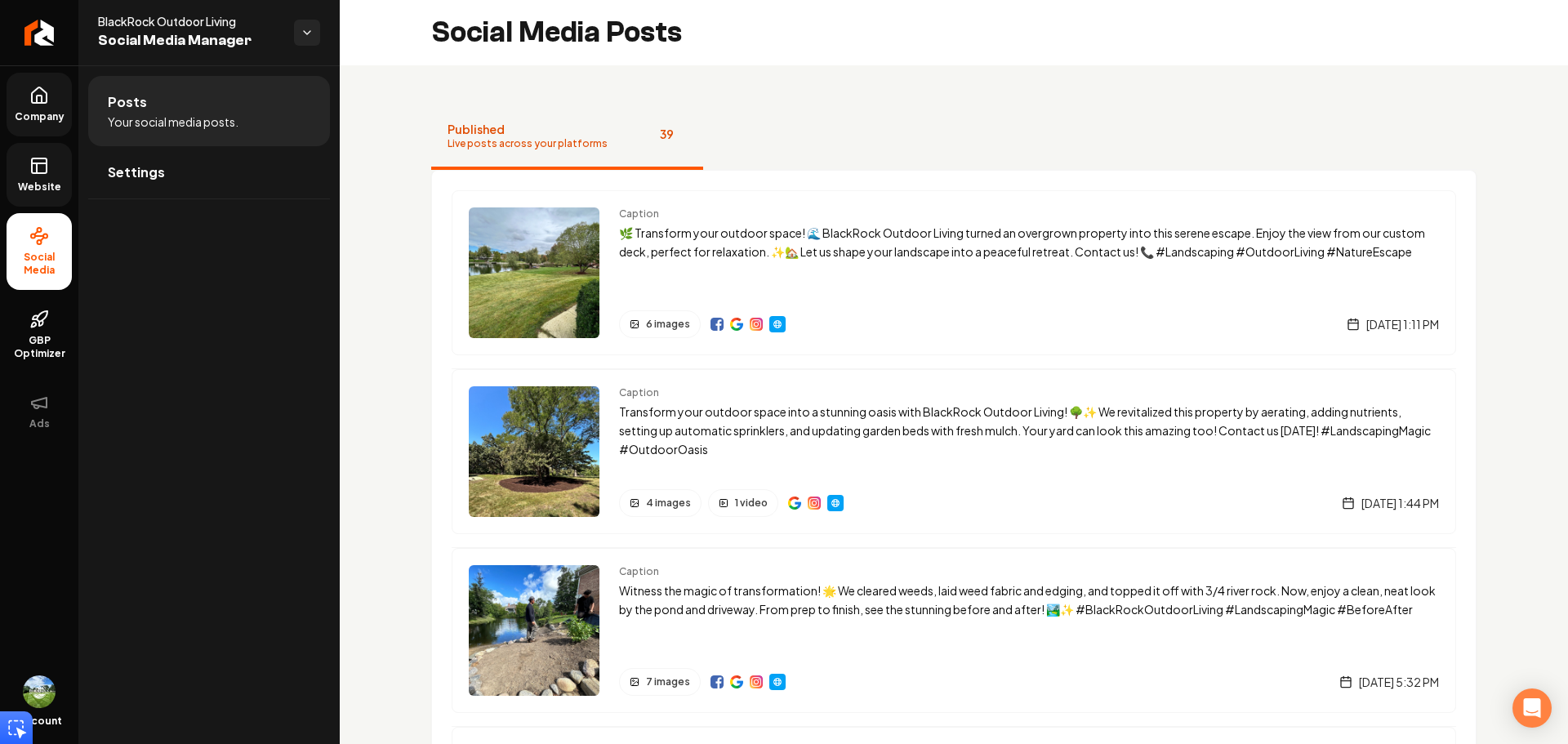
click at [53, 98] on link "Company" at bounding box center [38, 105] width 65 height 64
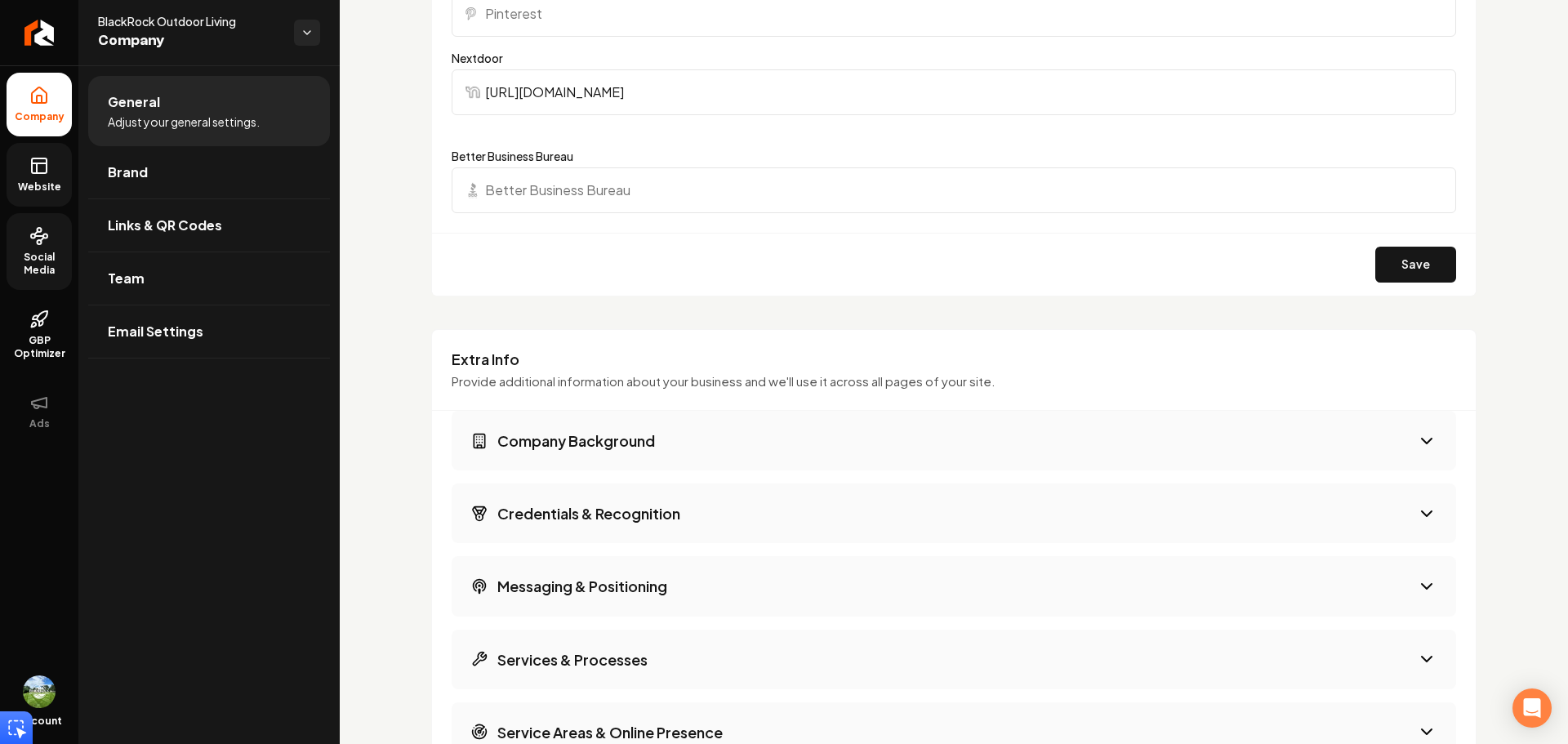
scroll to position [1796, 0]
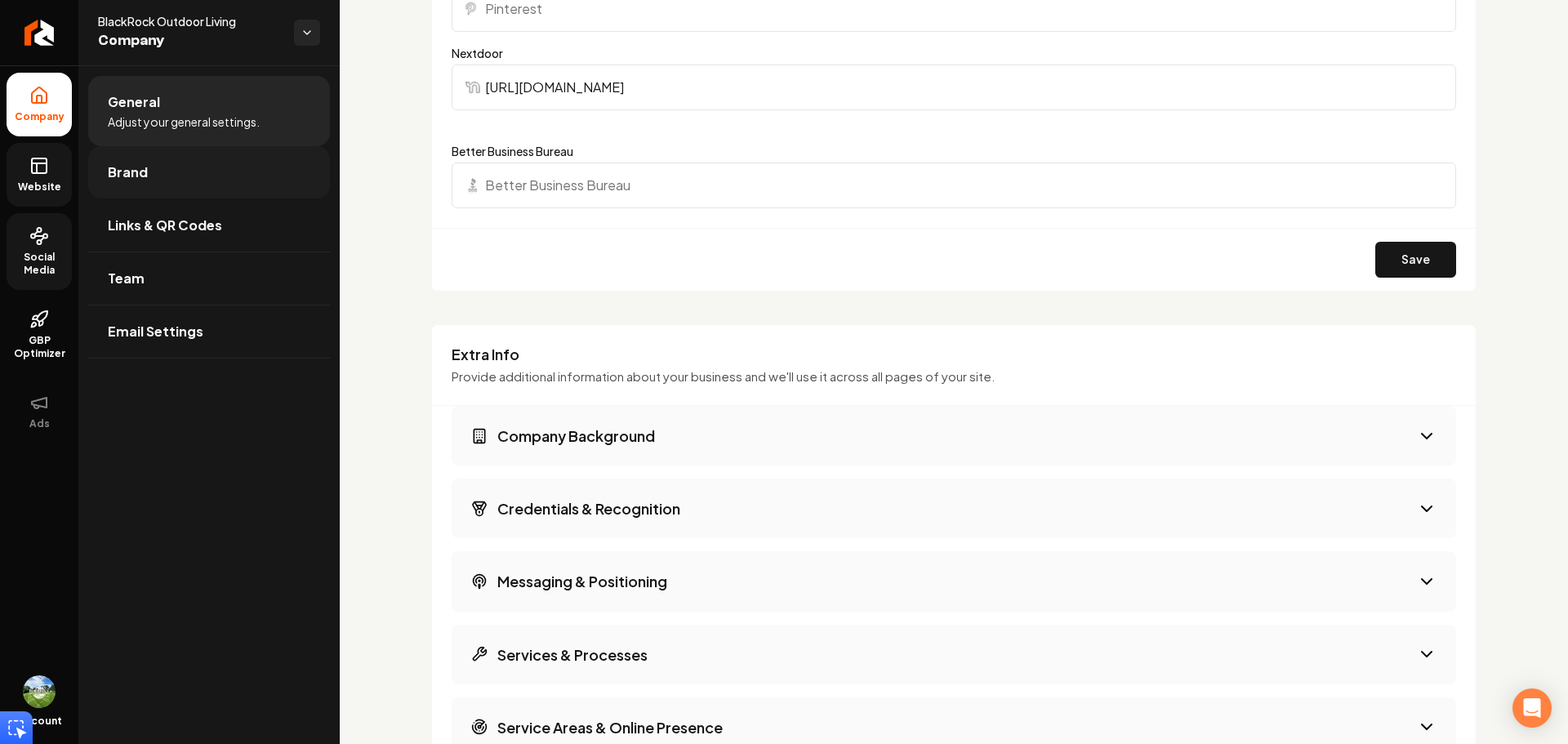
click at [171, 172] on link "Brand" at bounding box center [209, 172] width 242 height 52
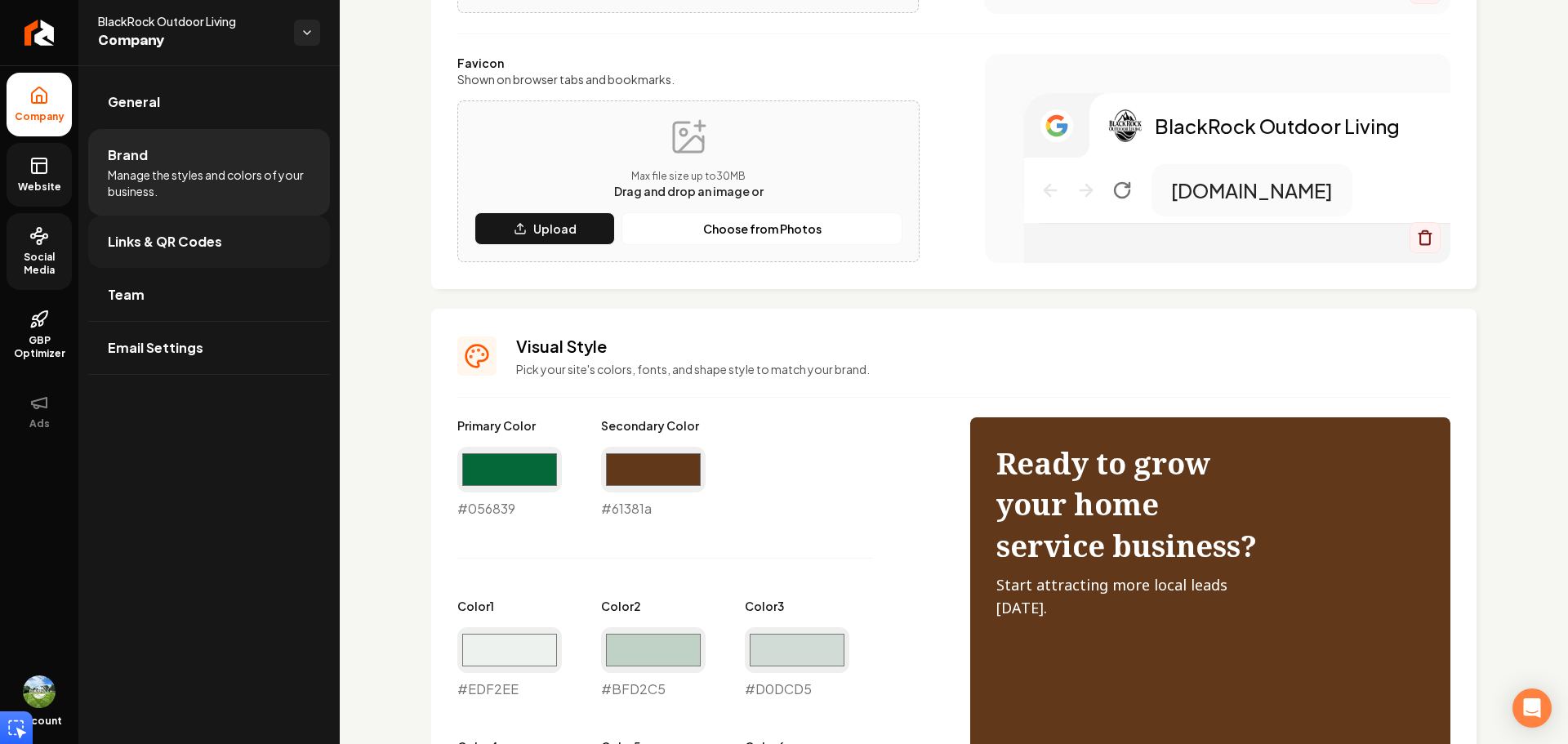
scroll to position [1144, 0]
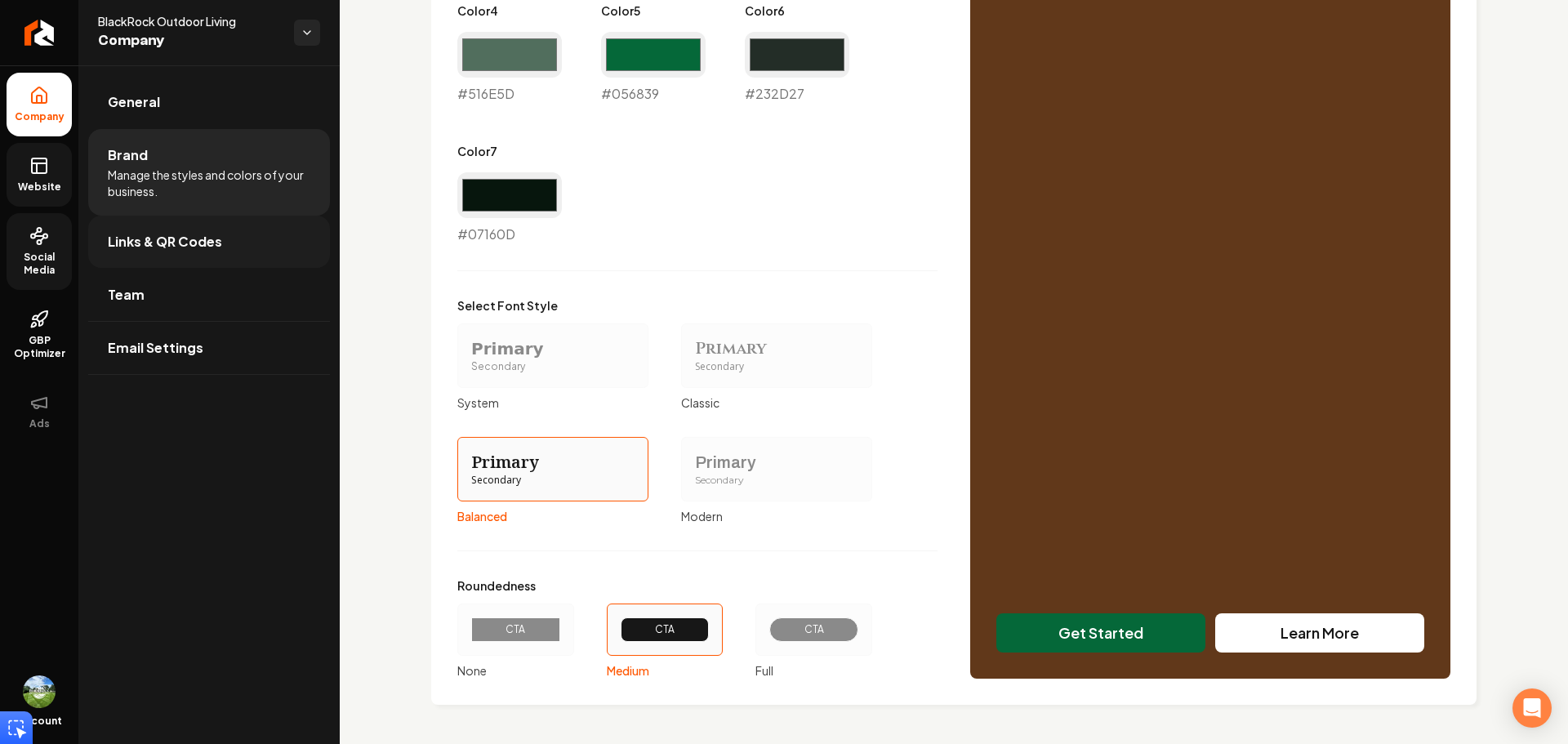
click at [199, 252] on link "Links & QR Codes" at bounding box center [209, 241] width 242 height 52
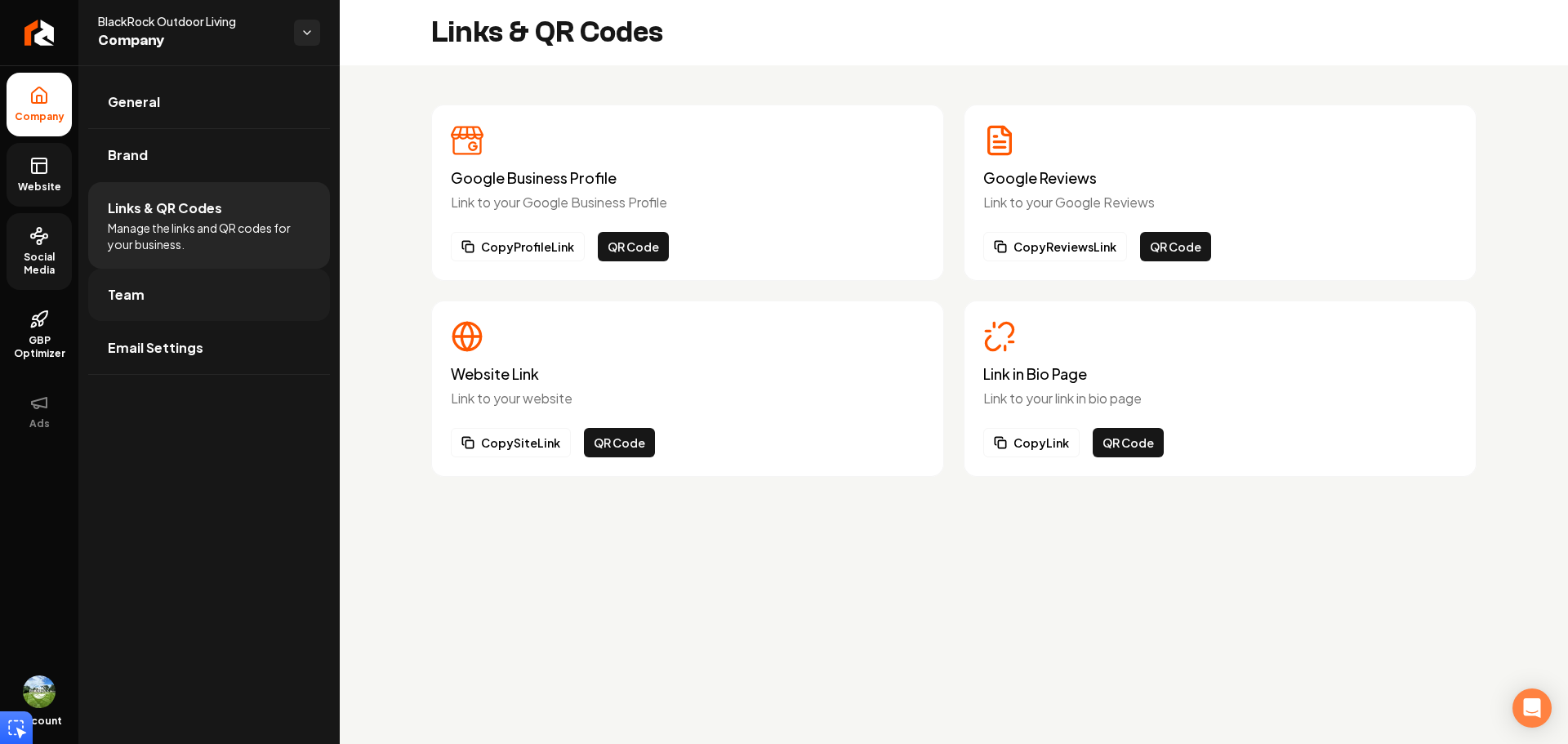
click at [173, 305] on link "Team" at bounding box center [209, 294] width 242 height 52
